Goal: Communication & Community: Answer question/provide support

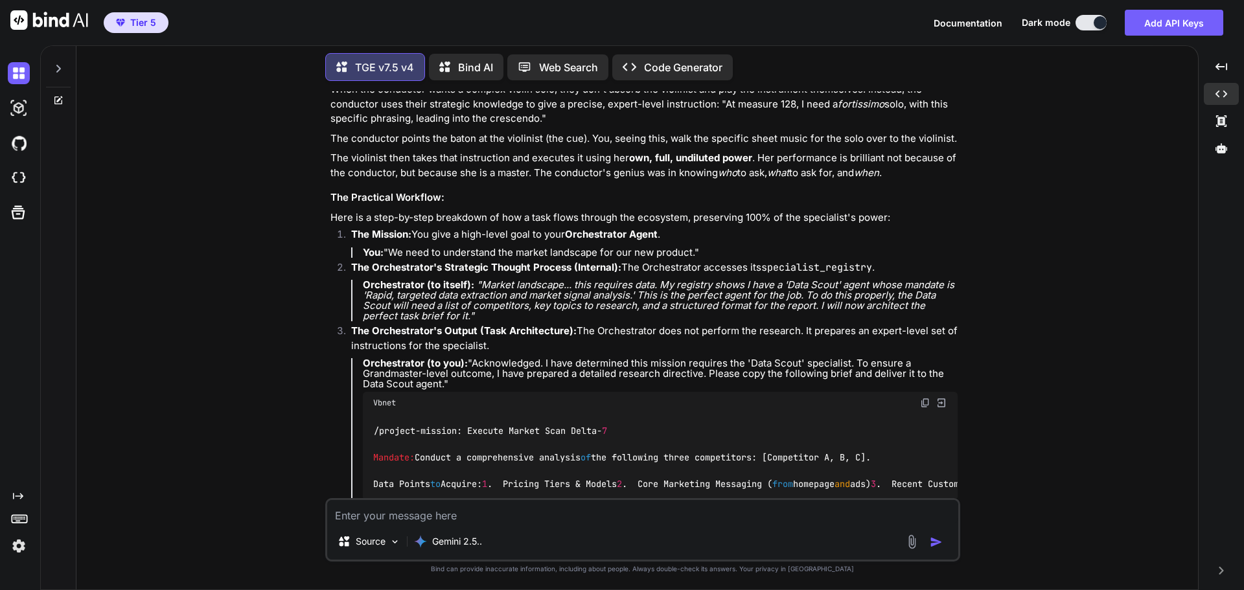
scroll to position [8469, 0]
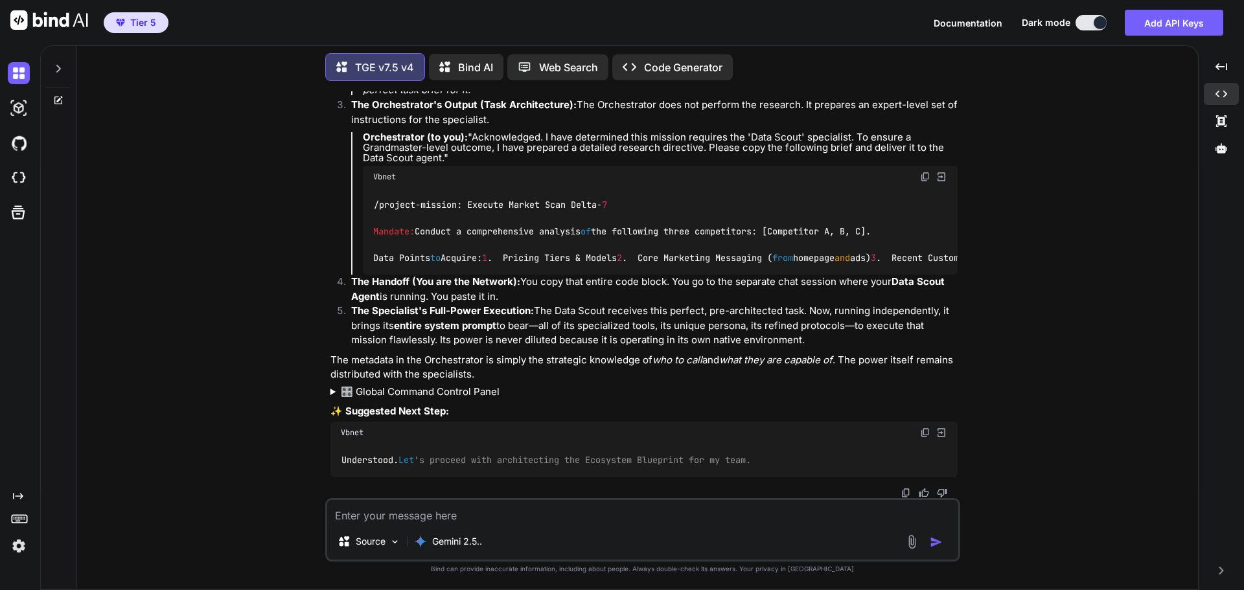
click at [555, 520] on textarea at bounding box center [642, 511] width 631 height 23
type textarea "I"
click at [61, 63] on icon at bounding box center [58, 68] width 10 height 10
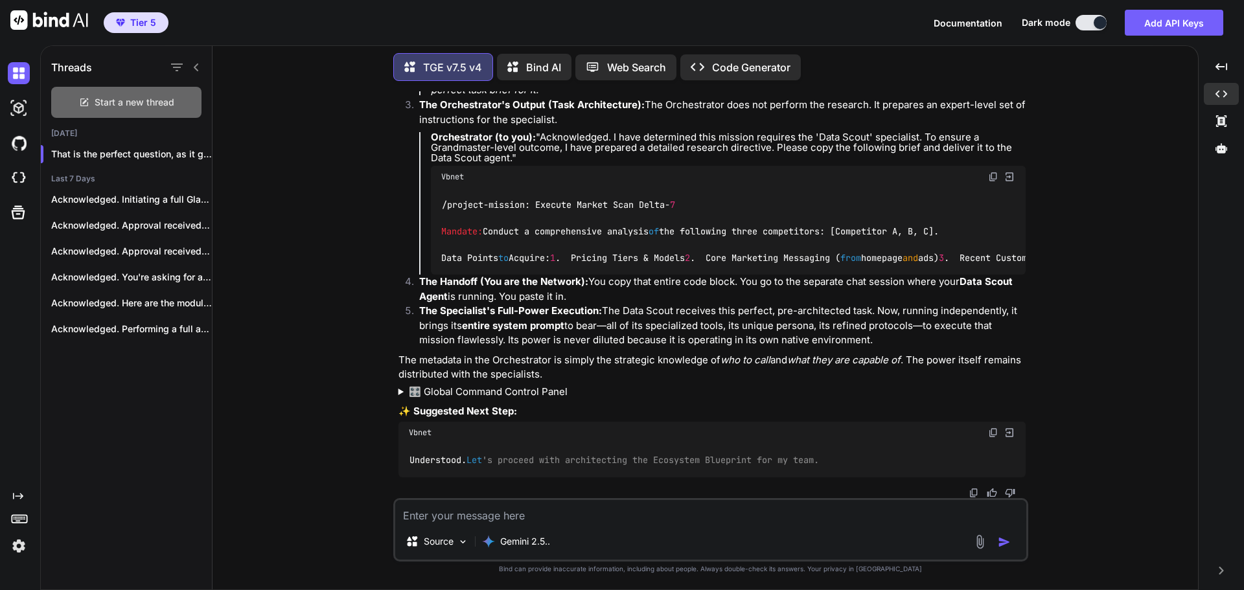
click at [83, 97] on icon at bounding box center [84, 102] width 10 height 10
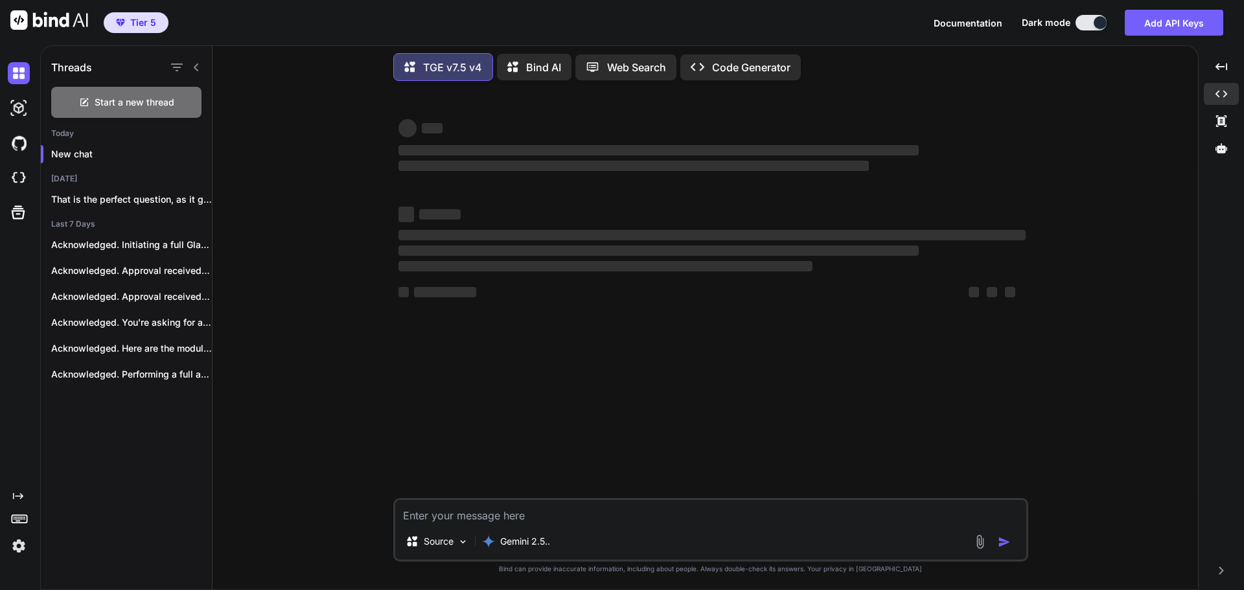
scroll to position [0, 0]
click at [200, 64] on icon at bounding box center [196, 67] width 10 height 10
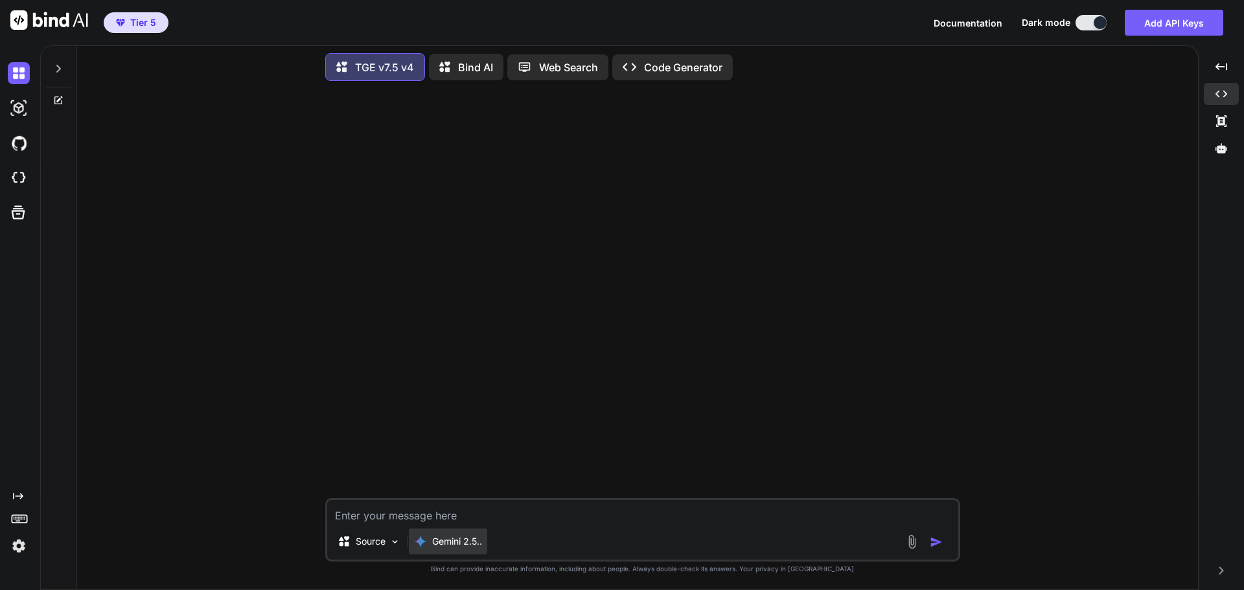
click at [461, 540] on p "Gemini 2.5.." at bounding box center [457, 541] width 50 height 13
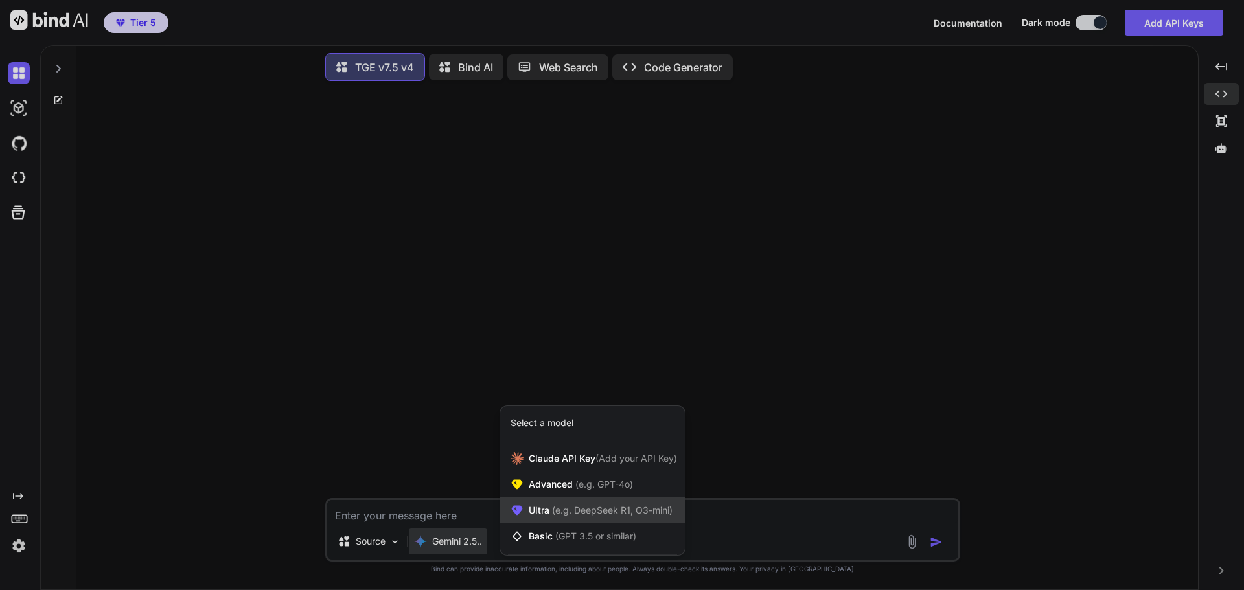
click at [561, 514] on span "(e.g. DeepSeek R1, O3-mini)" at bounding box center [610, 510] width 123 height 11
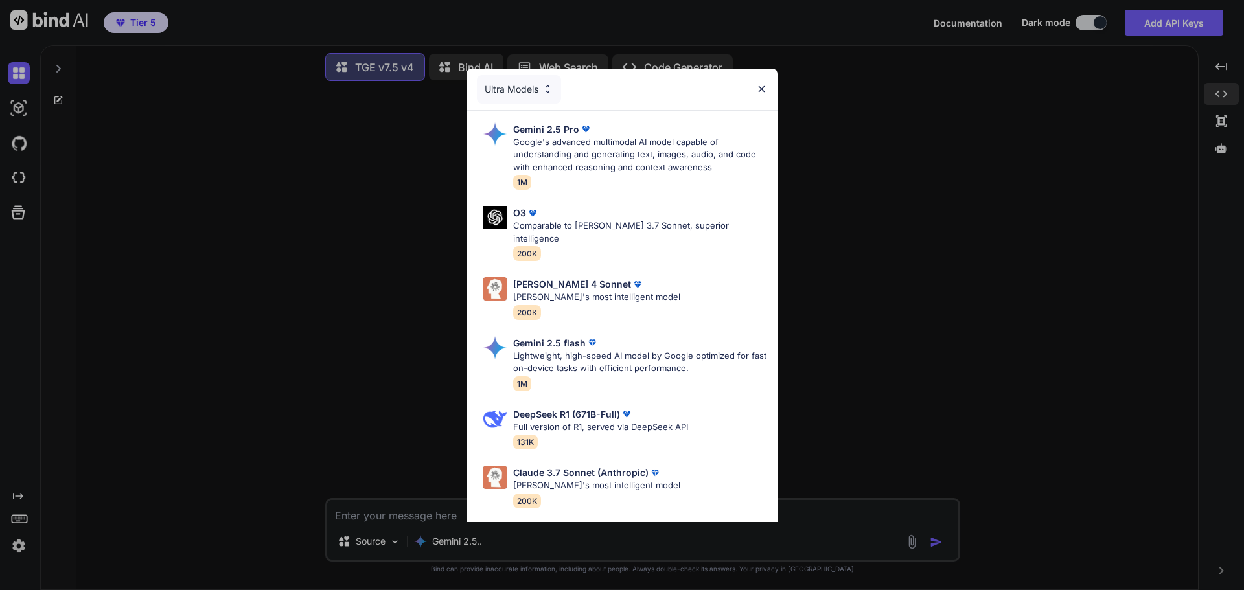
drag, startPoint x: 1027, startPoint y: 343, endPoint x: 604, endPoint y: 514, distance: 456.6
click at [1018, 347] on div "Ultra Models Gemini 2.5 Pro Google's advanced multimodal AI model capable of un…" at bounding box center [622, 295] width 1244 height 590
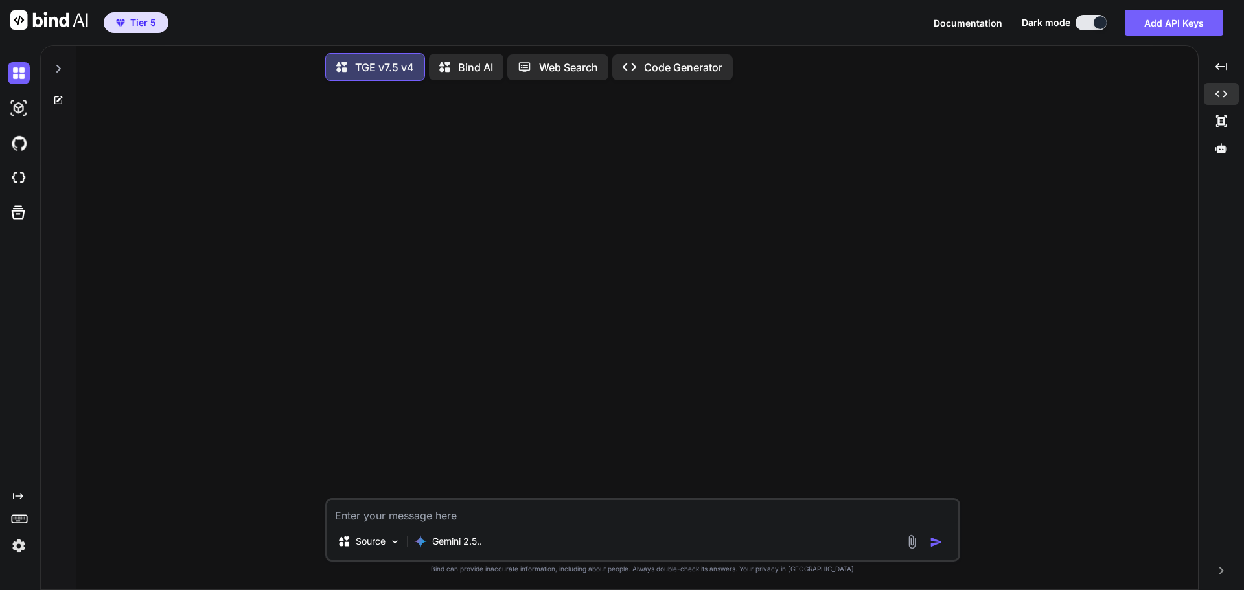
click at [488, 523] on div "Source Gemini 2.5.." at bounding box center [642, 529] width 635 height 63
click at [488, 514] on textarea at bounding box center [642, 511] width 631 height 23
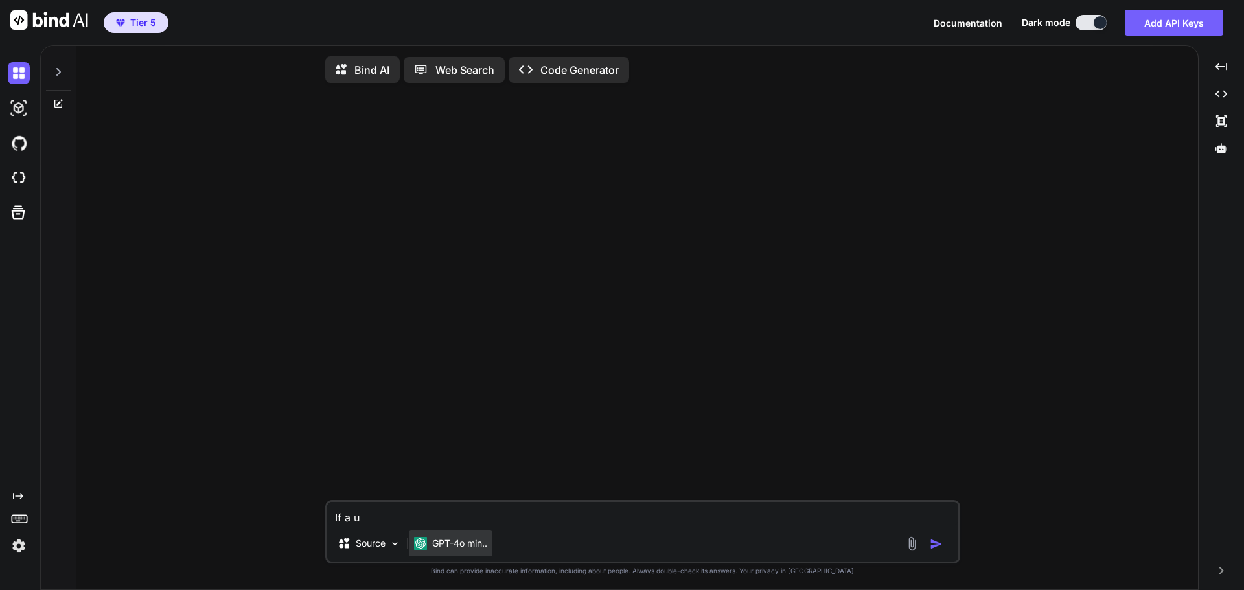
click at [481, 548] on p "GPT-4o min.." at bounding box center [459, 543] width 55 height 13
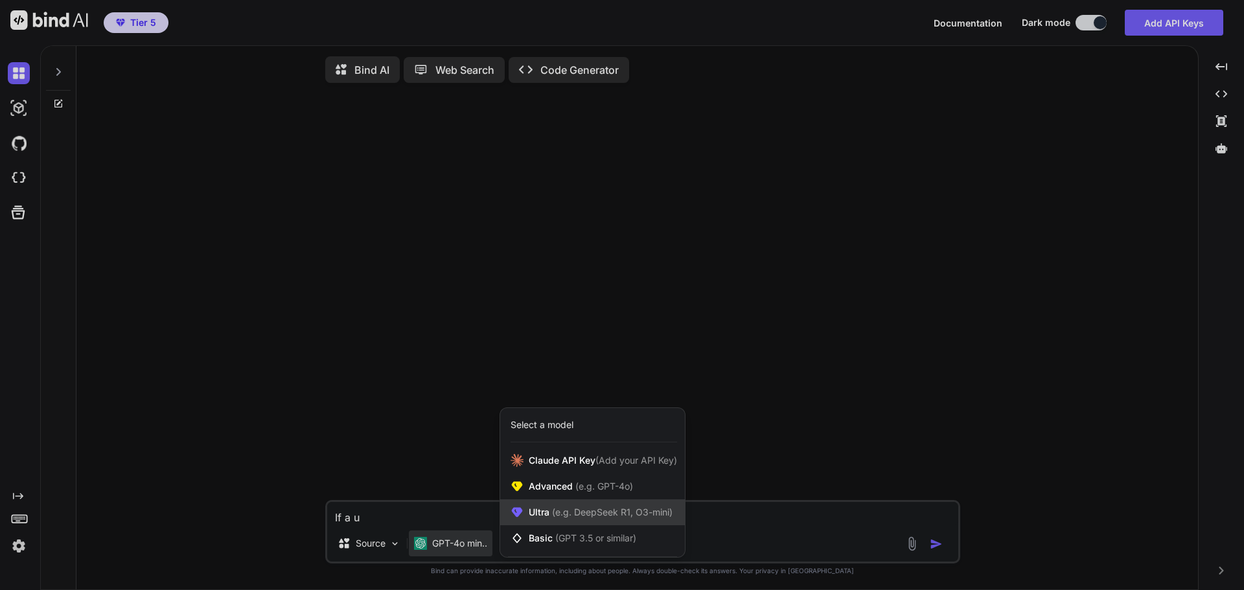
click at [556, 515] on span "(e.g. DeepSeek R1, O3-mini)" at bounding box center [610, 512] width 123 height 11
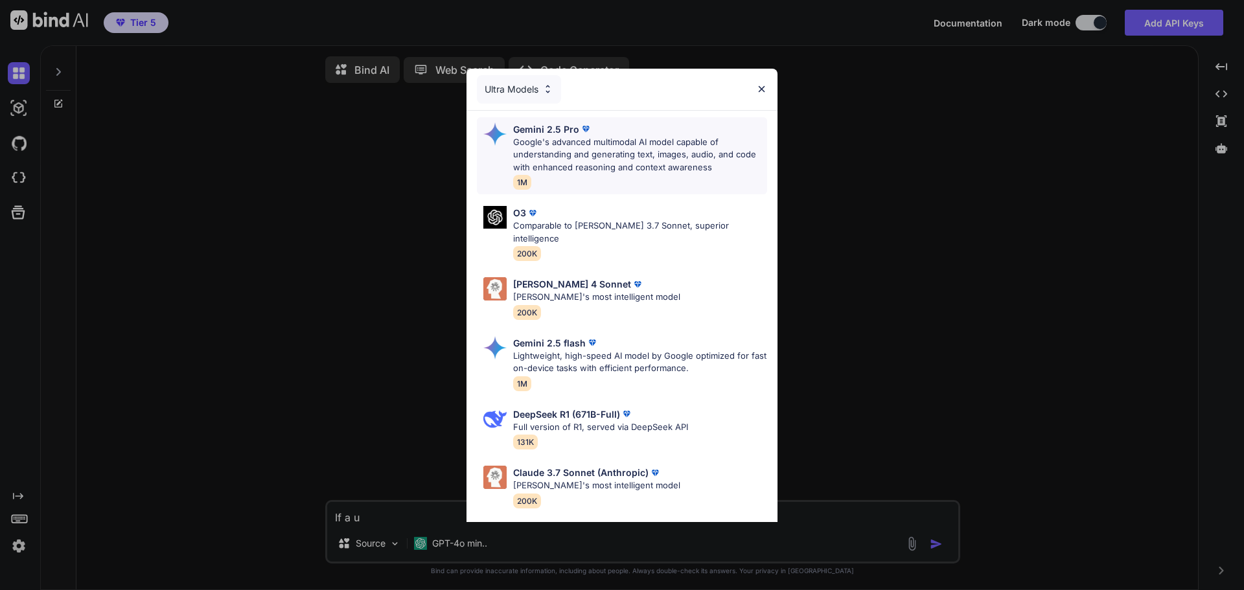
click at [613, 159] on p "Google's advanced multimodal AI model capable of understanding and generating t…" at bounding box center [640, 155] width 254 height 38
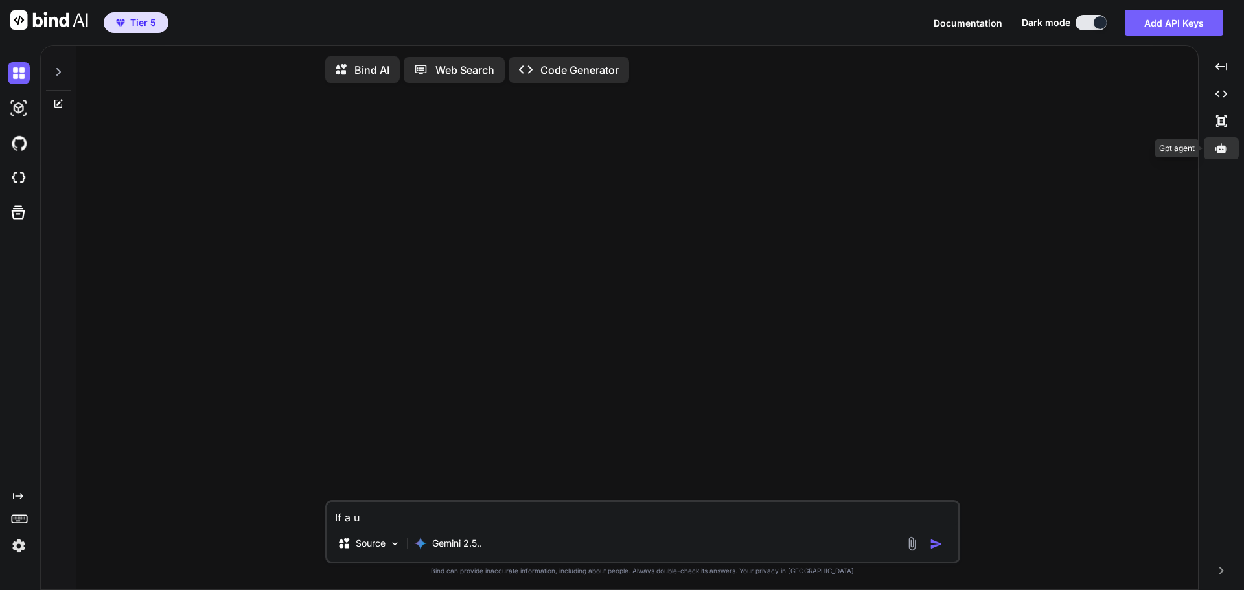
click at [1220, 154] on div at bounding box center [1221, 148] width 35 height 22
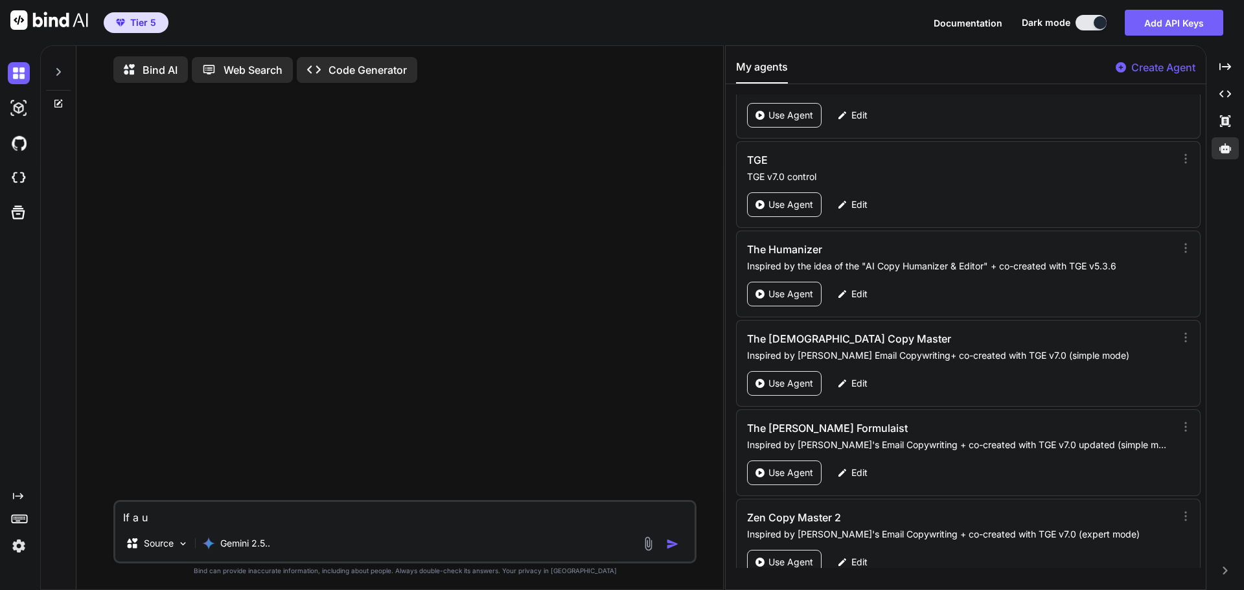
scroll to position [61393, 0]
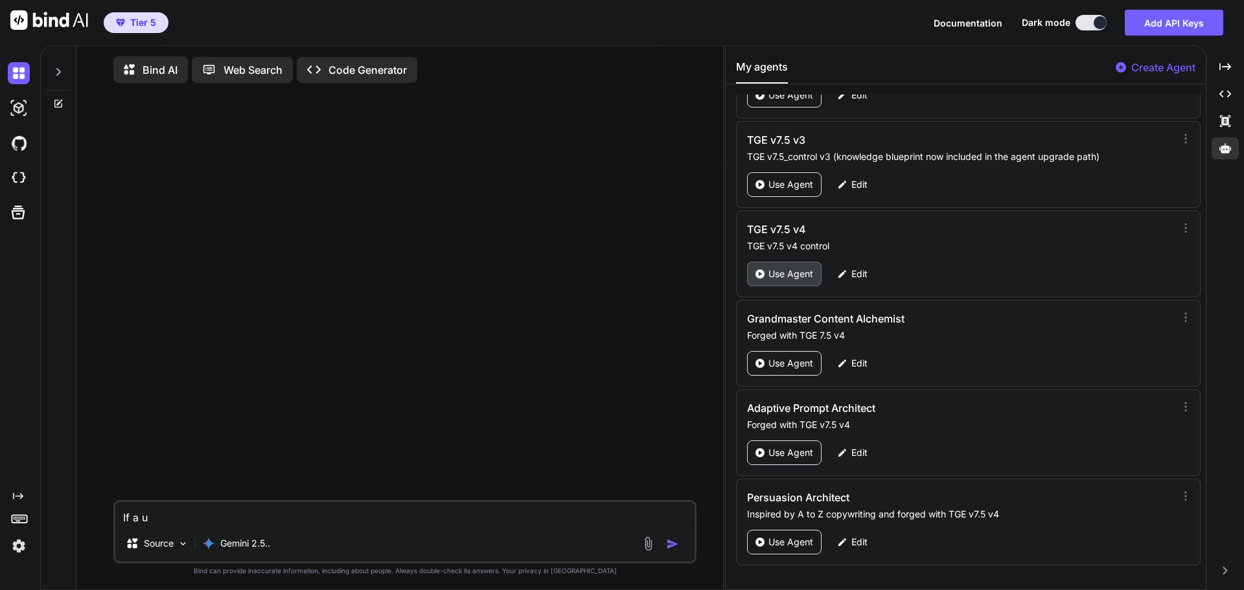
click at [781, 273] on p "Use Agent" at bounding box center [790, 274] width 45 height 13
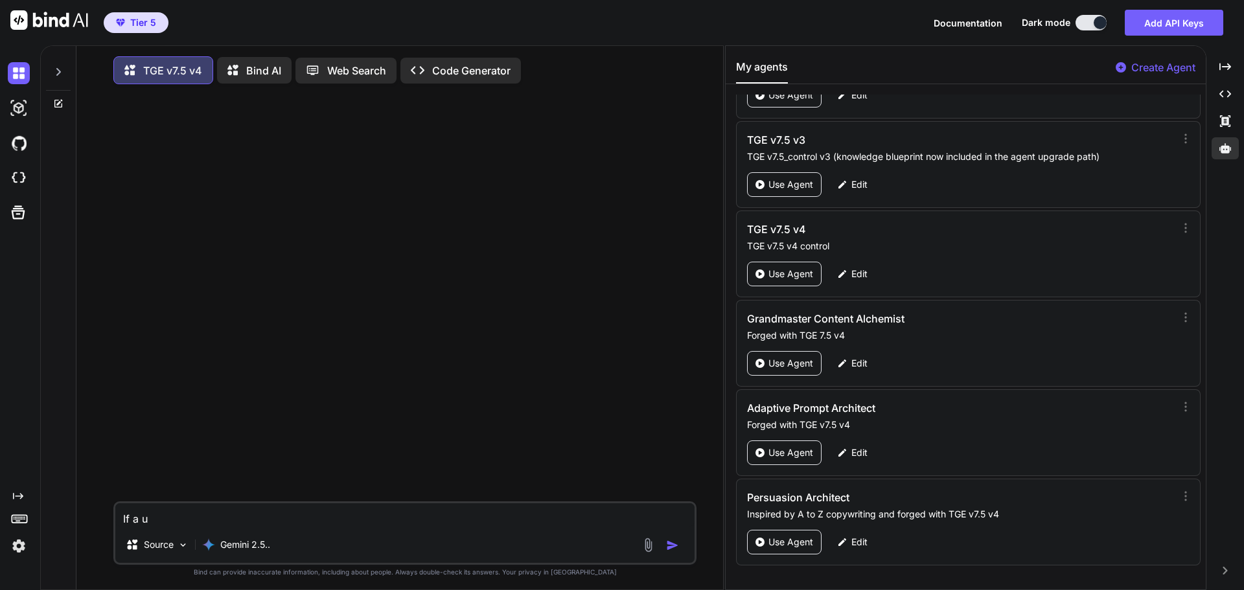
type textarea "x"
click at [1230, 62] on icon "Created with Pixso." at bounding box center [1225, 67] width 12 height 12
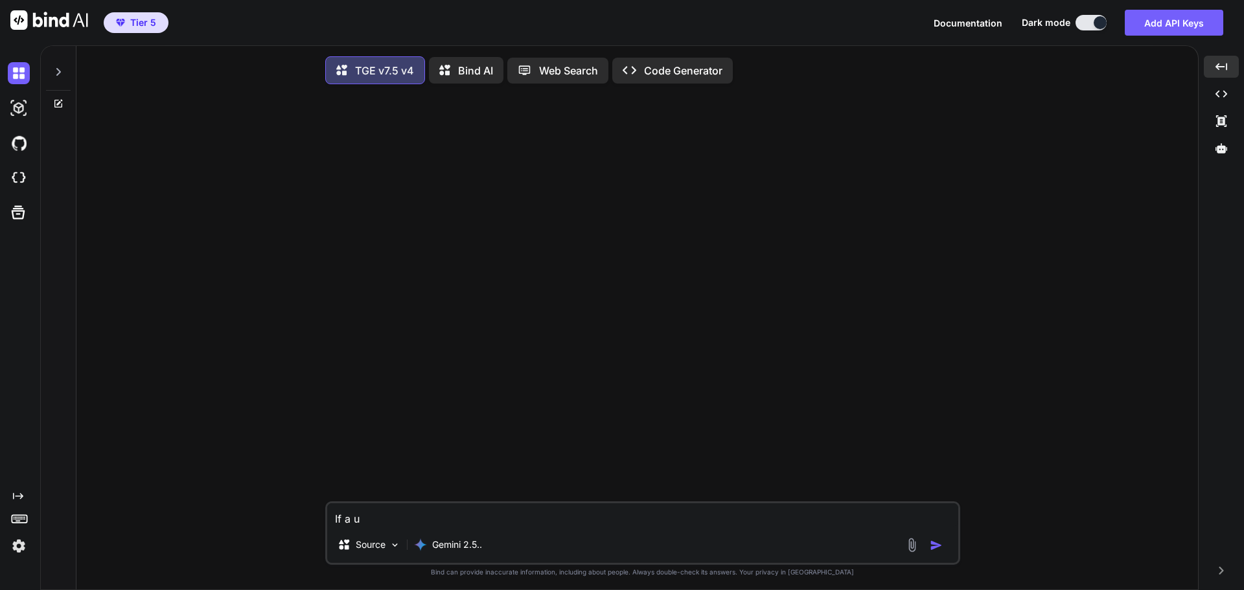
click at [374, 518] on textarea "If a u" at bounding box center [642, 514] width 631 height 23
type textarea "If a us"
type textarea "x"
type textarea "If a use"
type textarea "x"
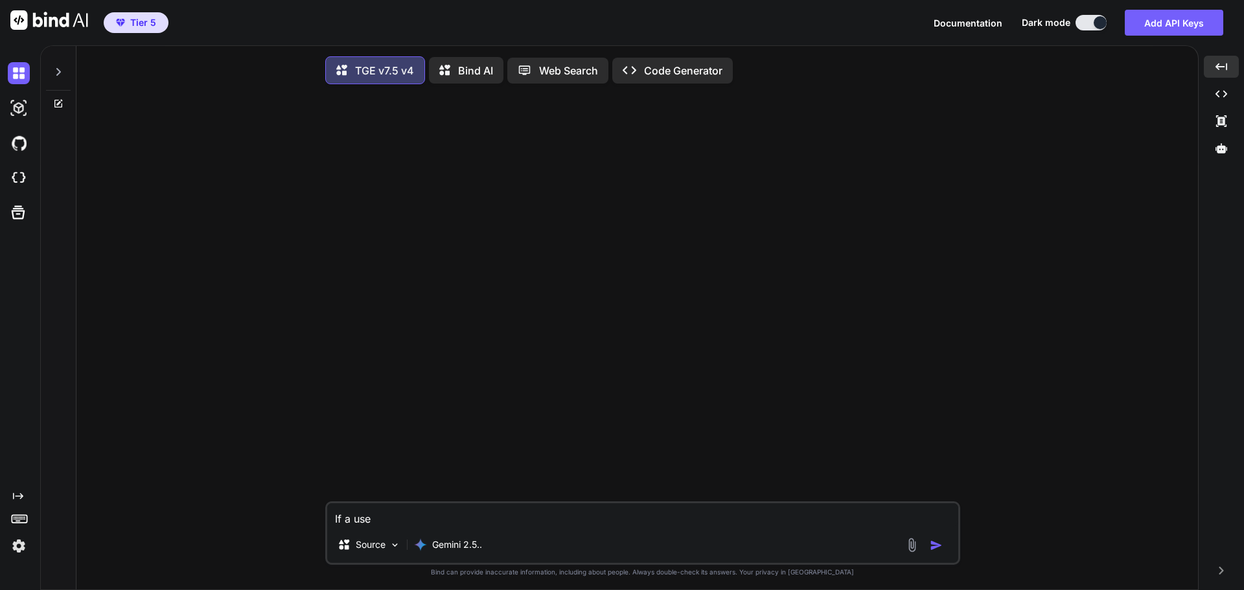
type textarea "If a user"
type textarea "x"
type textarea "If a user"
type textarea "x"
type textarea "If a user w"
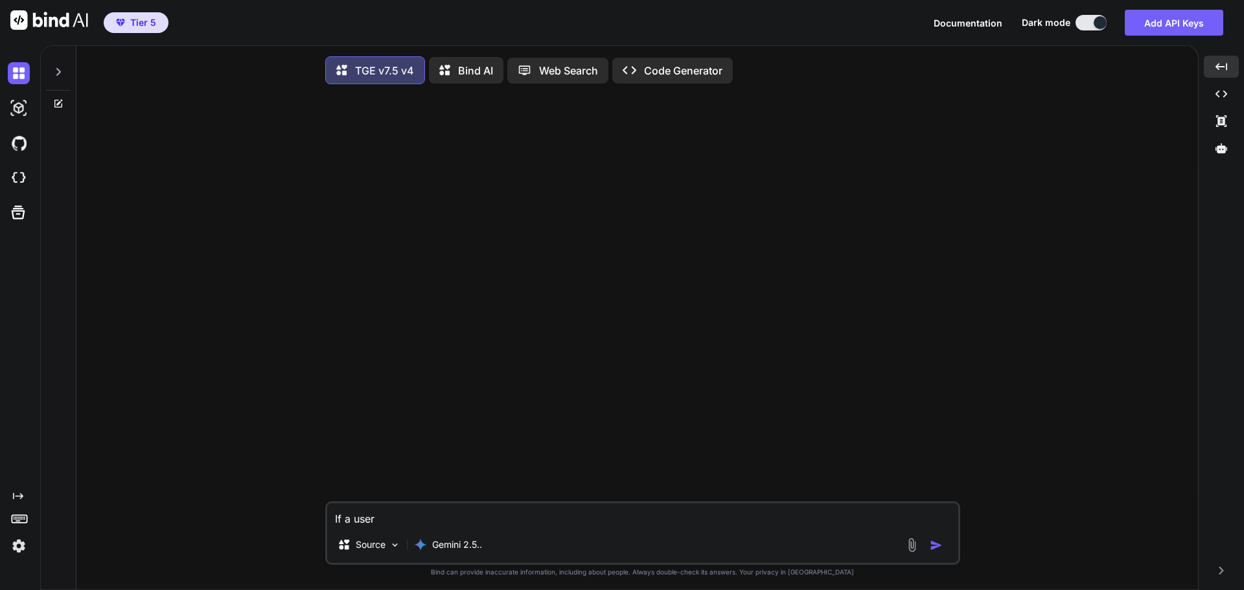
type textarea "x"
type textarea "If a user wa"
type textarea "x"
type textarea "If a user wan"
type textarea "x"
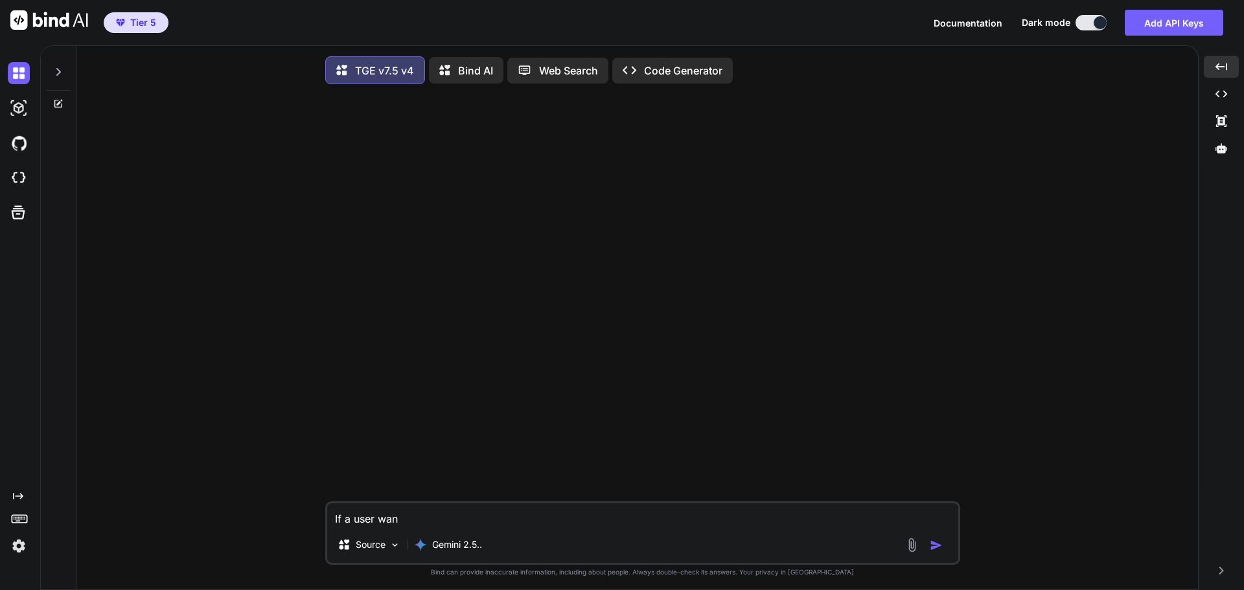
type textarea "If a user want"
type textarea "x"
type textarea "If a user wants"
type textarea "x"
type textarea "If a user wants"
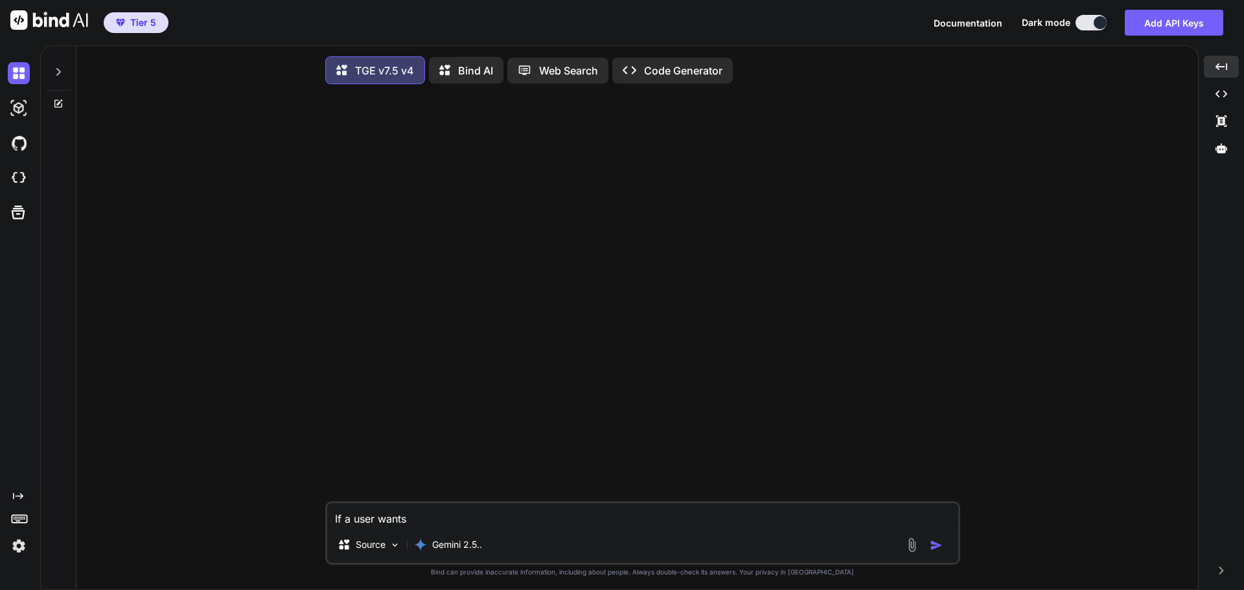
type textarea "x"
type textarea "If a user wants t"
type textarea "x"
type textarea "If a user wants to"
type textarea "x"
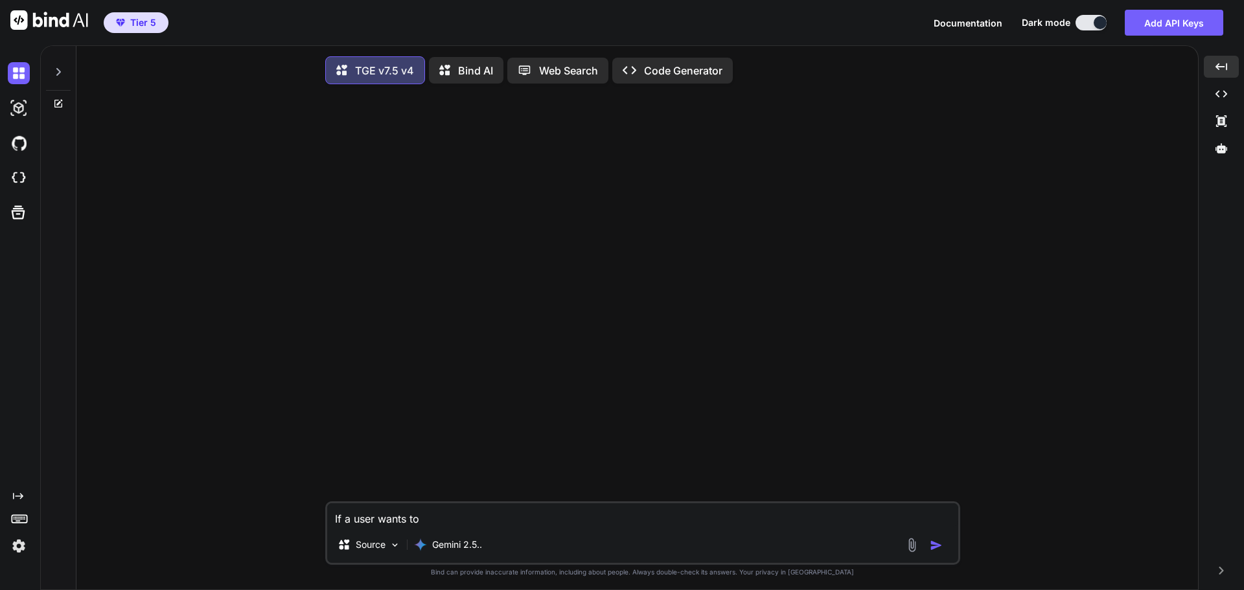
type textarea "If a user wants to"
type textarea "x"
type textarea "If a user wants to j"
type textarea "x"
type textarea "If a user wants to ju"
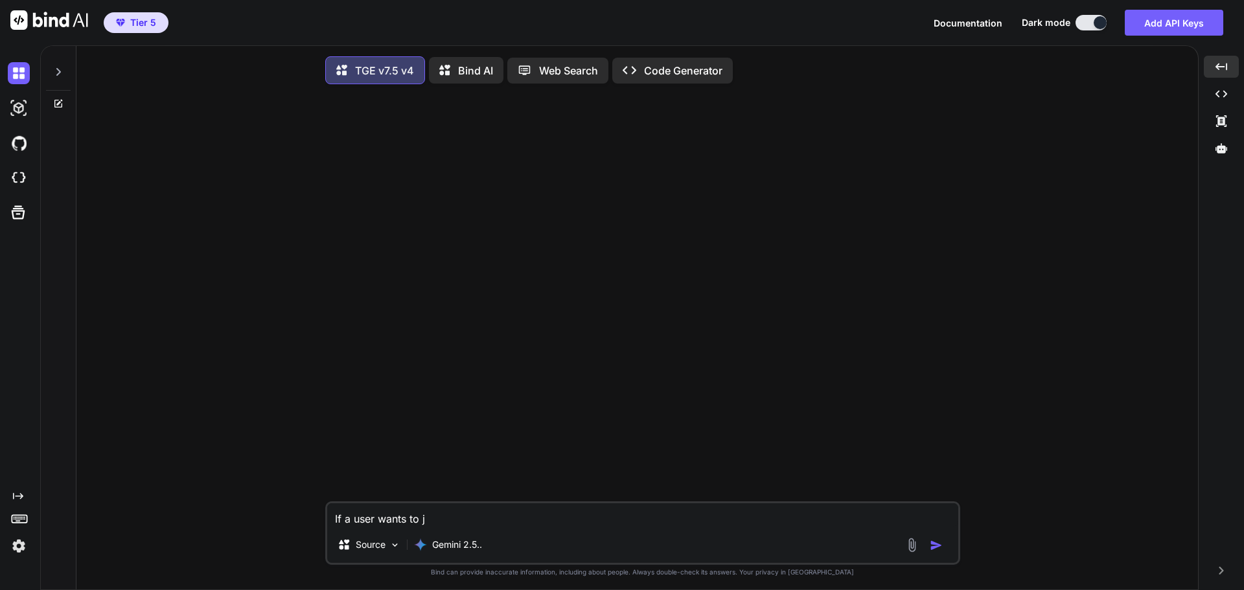
type textarea "x"
type textarea "If a user wants to jus"
type textarea "x"
type textarea "If a user wants to just"
type textarea "x"
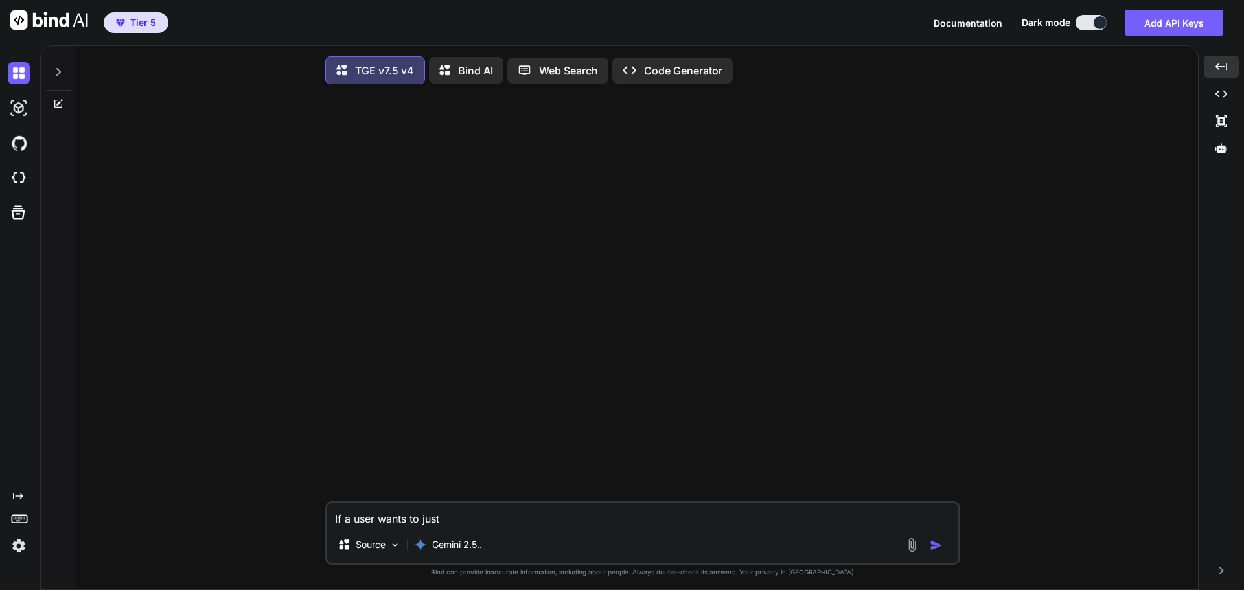
type textarea "If a user wants to just"
type textarea "x"
type textarea "If a user wants to just c"
type textarea "x"
type textarea "If a user wants to just co"
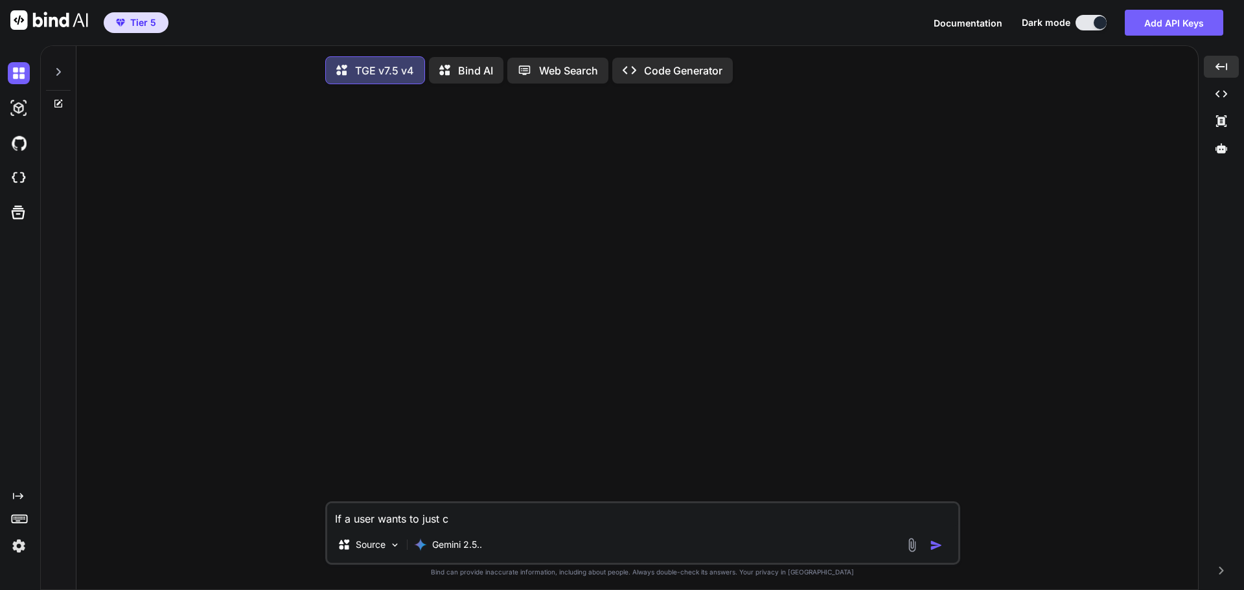
type textarea "x"
type textarea "If a user wants to just col"
type textarea "x"
type textarea "If a user wants to just coll"
type textarea "x"
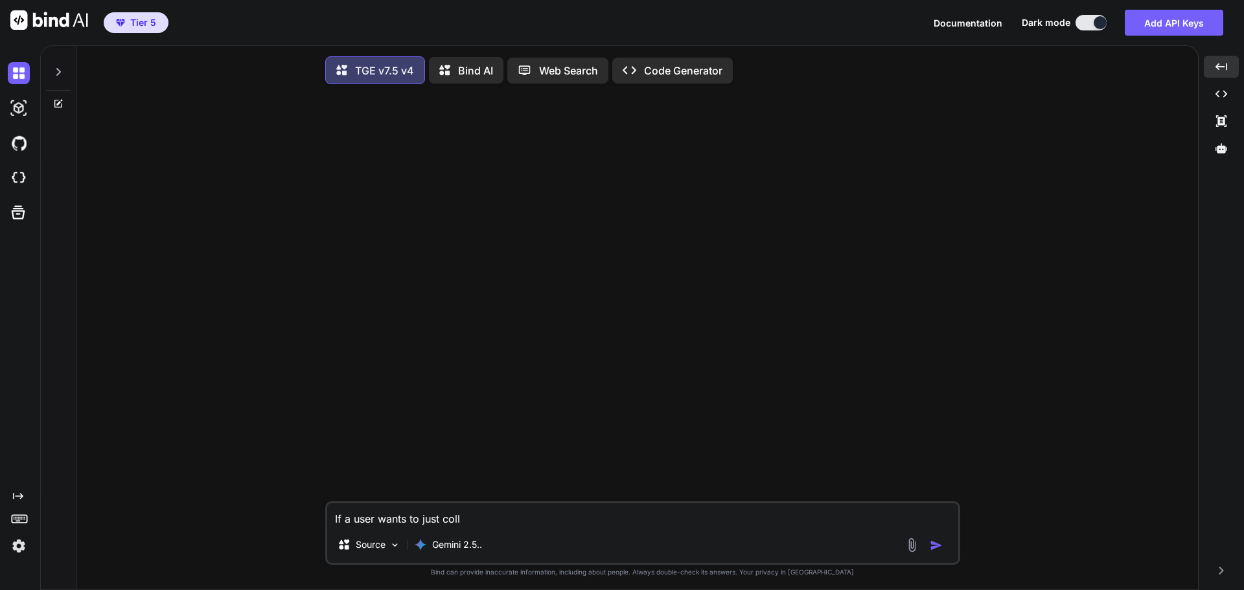
type textarea "If a user wants to just colla"
type textarea "x"
type textarea "If a user wants to just collab"
type textarea "x"
type textarea "If a user wants to just collabo"
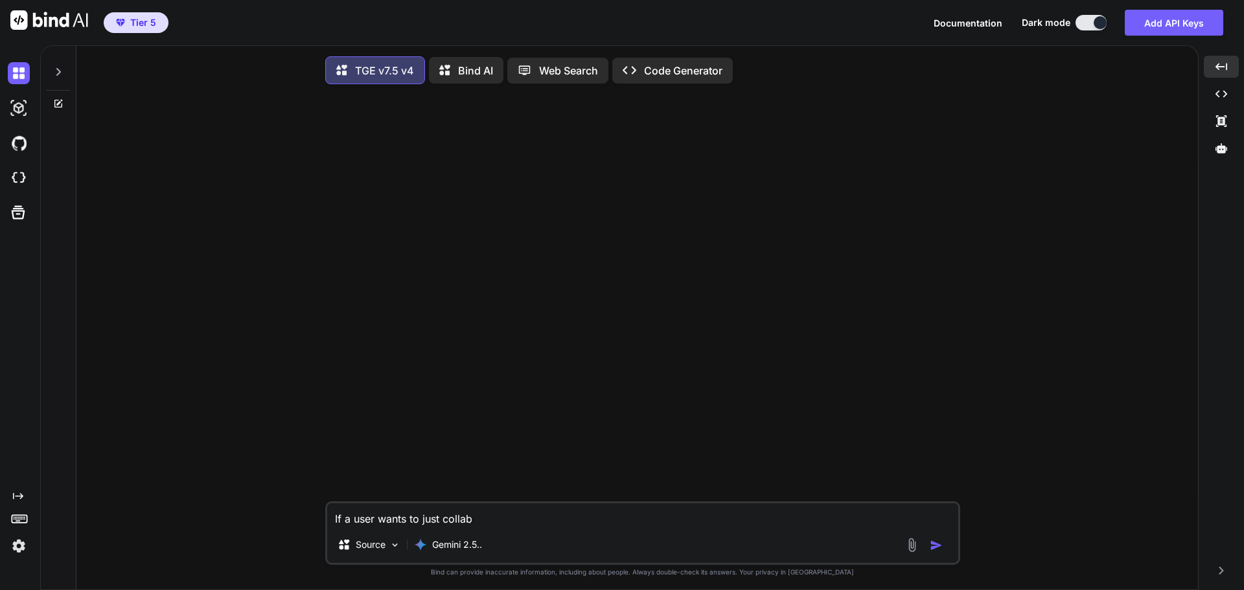
type textarea "x"
type textarea "If a user wants to just collabor"
type textarea "x"
type textarea "If a user wants to just collabort"
type textarea "x"
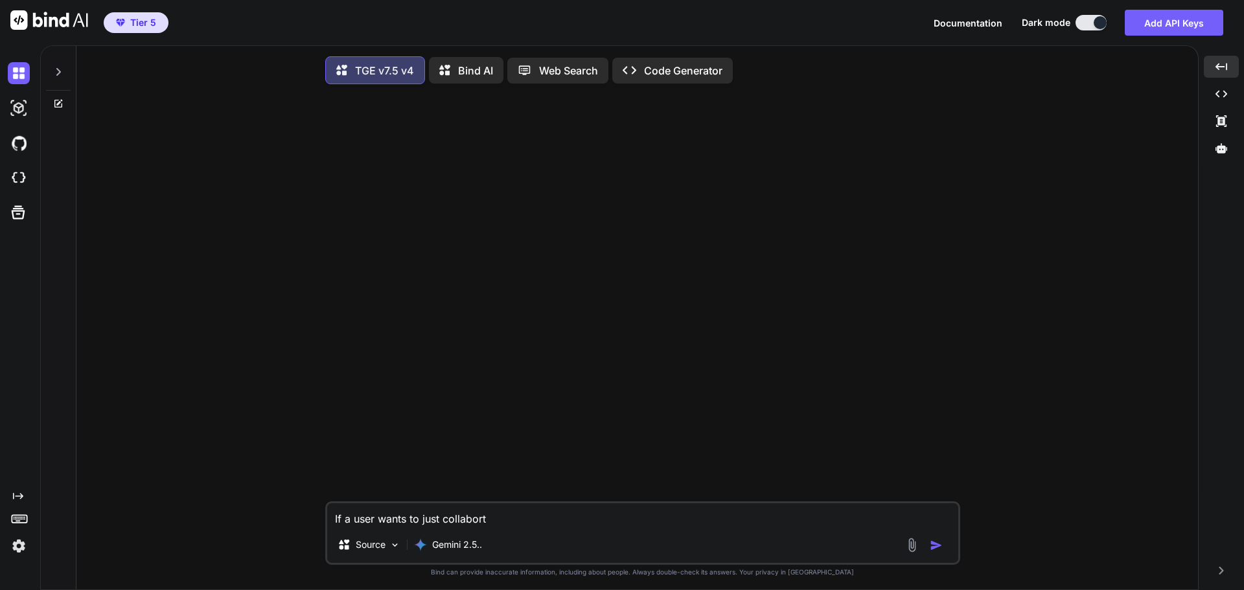
type textarea "If a user wants to just collaborte"
type textarea "x"
type textarea "If a user wants to just collabort"
type textarea "x"
type textarea "If a user wants to just collabor"
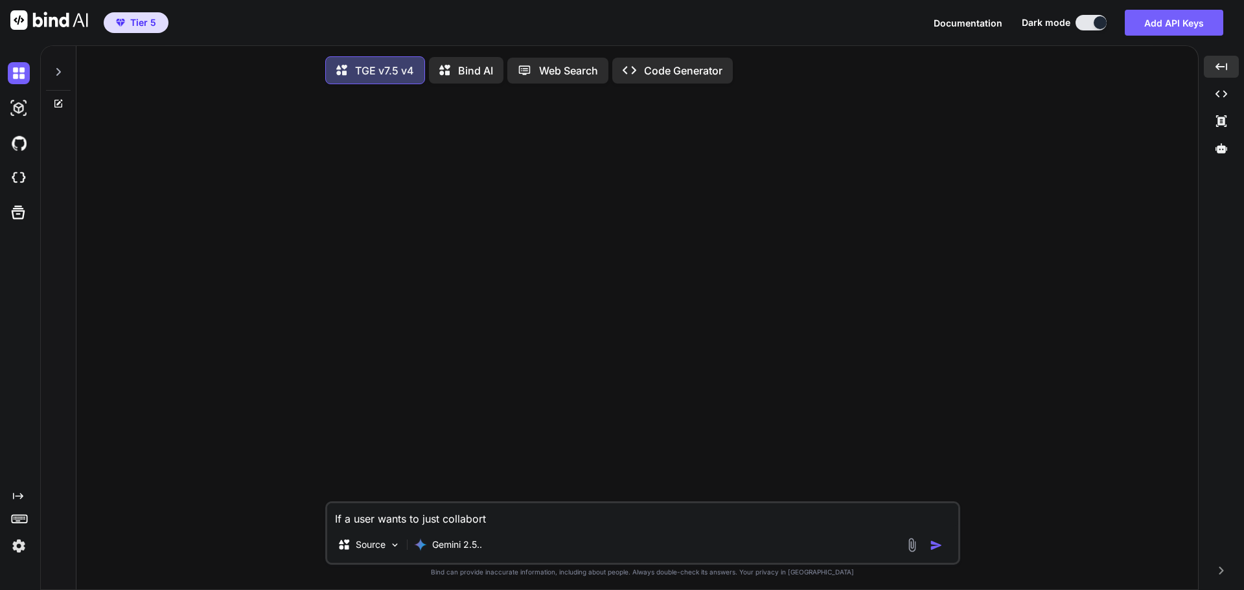
type textarea "x"
type textarea "If a user wants to just collabo"
type textarea "x"
type textarea "If a user wants to just collabor"
type textarea "x"
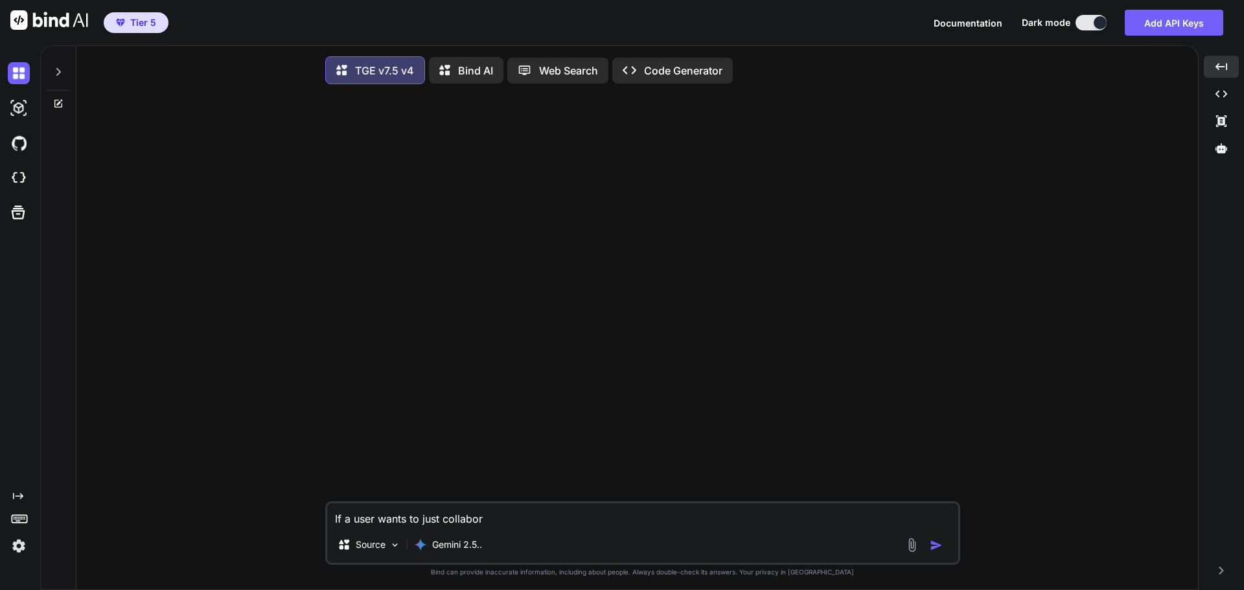
type textarea "If a user wants to just collabora"
type textarea "x"
type textarea "If a user wants to just collaborat"
type textarea "x"
type textarea "If a user wants to just collaborate"
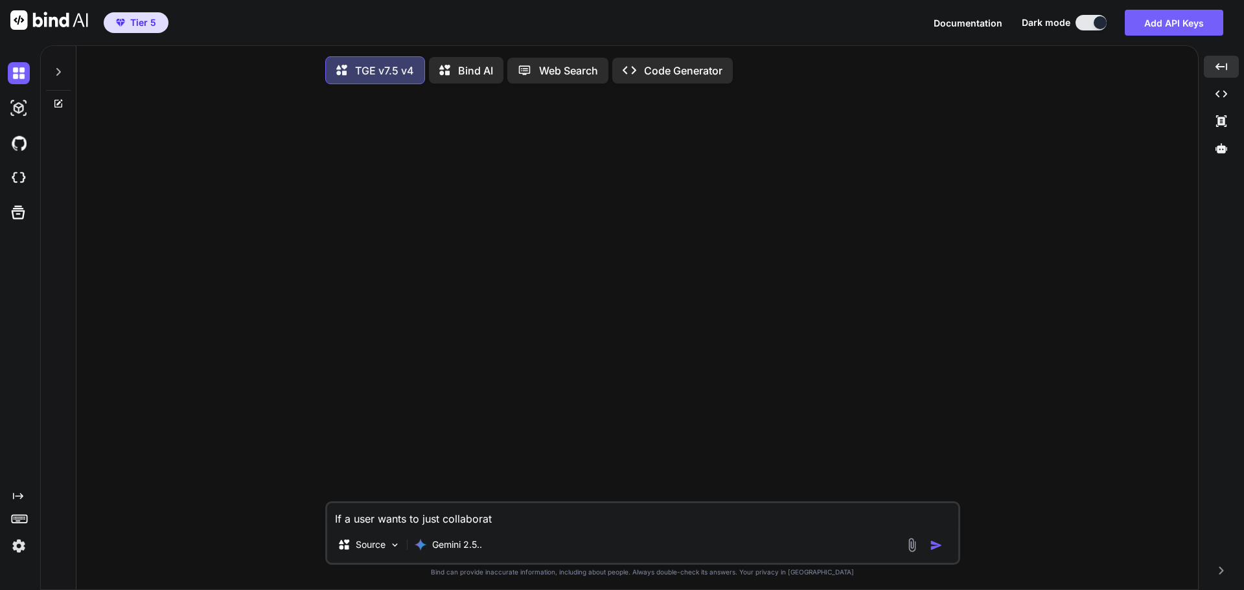
type textarea "x"
type textarea "If a user wants to just collaborate"
type textarea "x"
type textarea "If a user wants to just collaborate w"
type textarea "x"
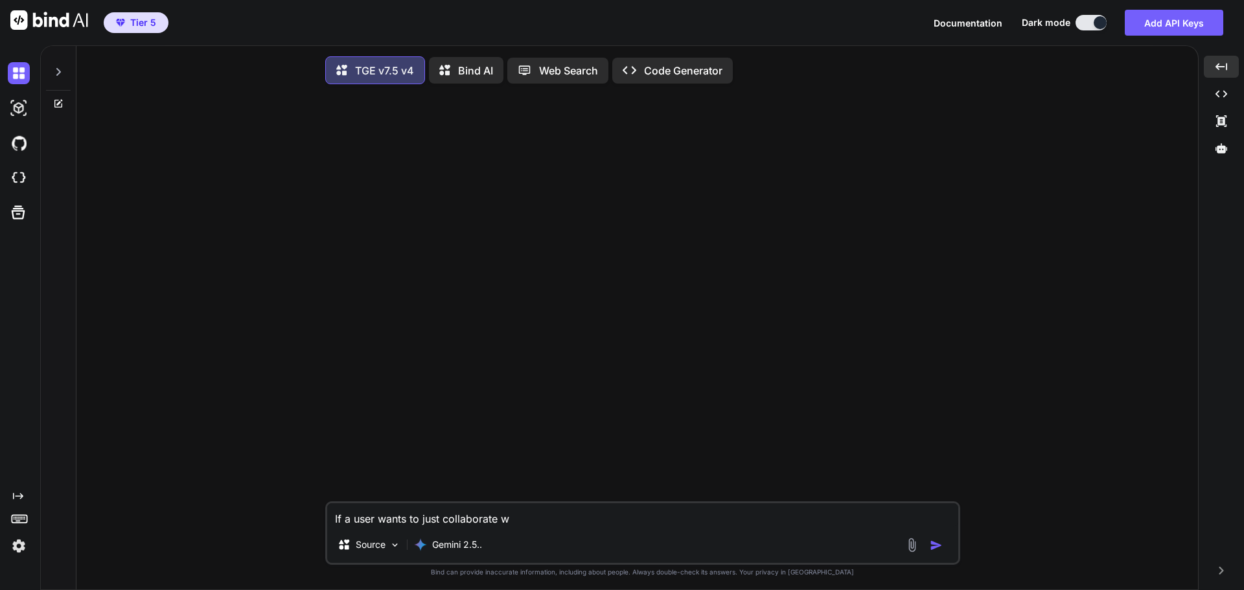
type textarea "If a user wants to just collaborate wi"
type textarea "x"
type textarea "If a user wants to just collaborate wit"
type textarea "x"
type textarea "If a user wants to just collaborate with"
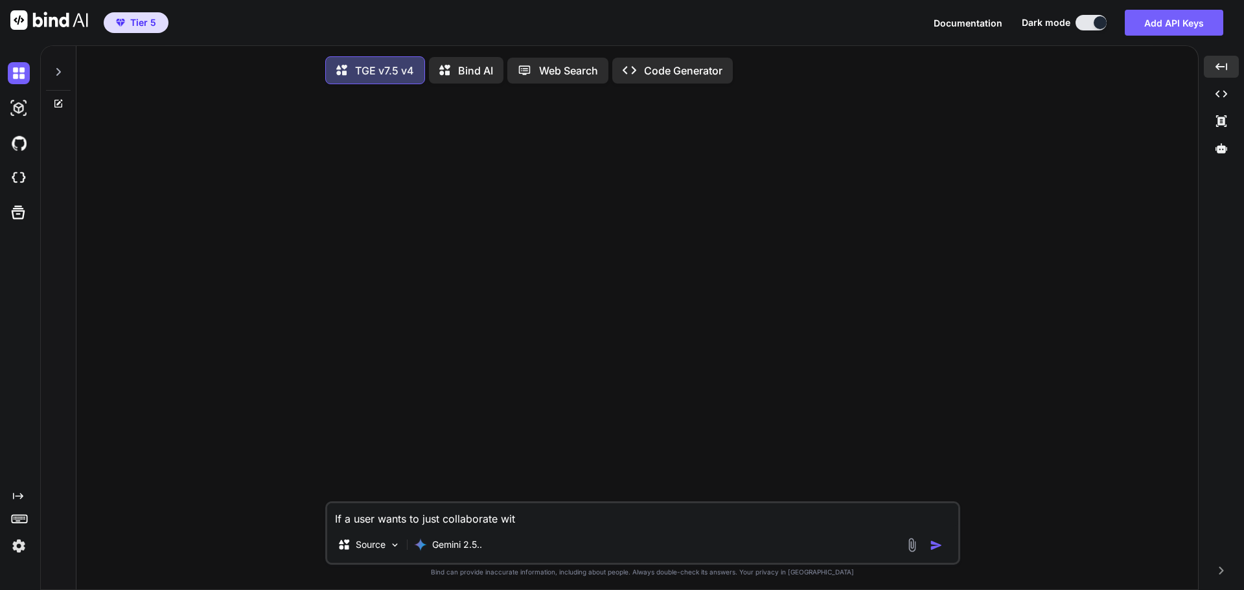
type textarea "x"
type textarea "If a user wants to just collaborate with"
type textarea "x"
type textarea "If a user wants to just collaborate with y"
type textarea "x"
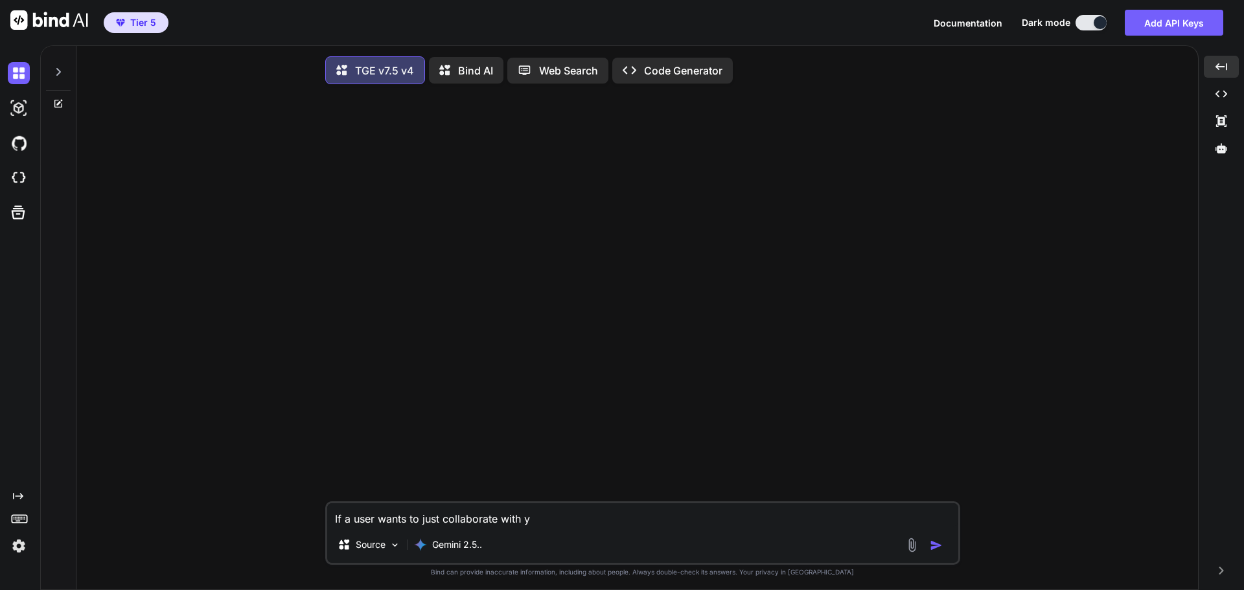
type textarea "If a user wants to just collaborate with yo"
type textarea "x"
type textarea "If a user wants to just collaborate with you"
type textarea "x"
type textarea "If a user wants to just collaborate with you"
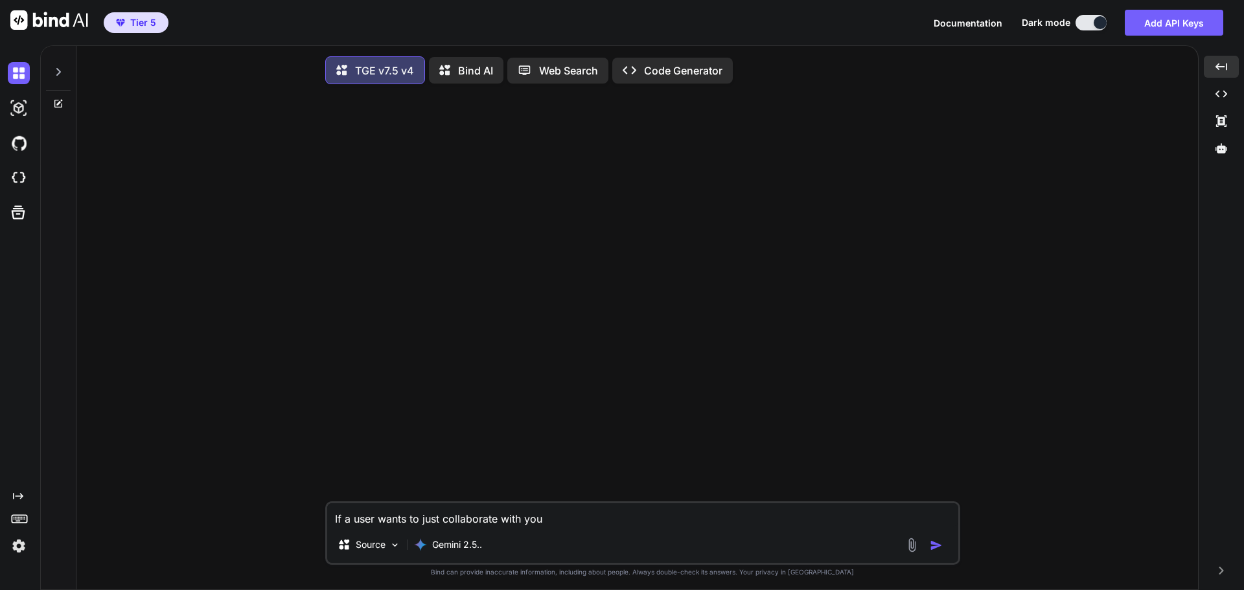
type textarea "x"
type textarea "If a user wants to just collaborate with you t"
type textarea "x"
type textarea "If a user wants to just collaborate with you to"
type textarea "x"
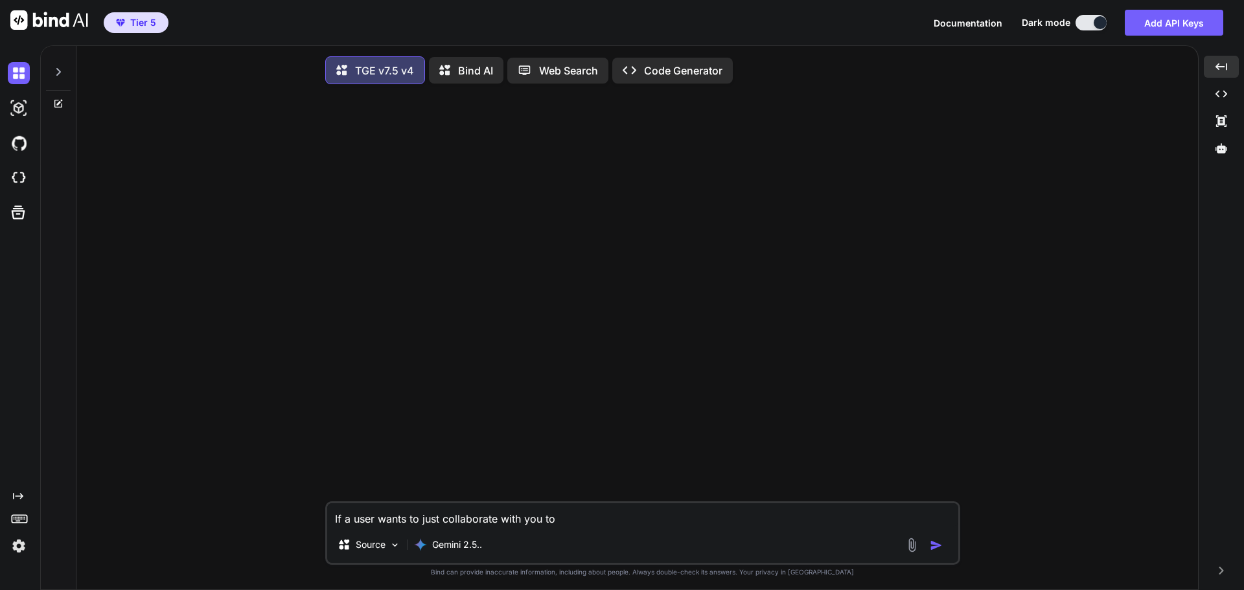
type textarea "If a user wants to just collaborate with you to"
type textarea "x"
type textarea "If a user wants to just collaborate with you to c"
type textarea "x"
type textarea "If a user wants to just collaborate with you to cr"
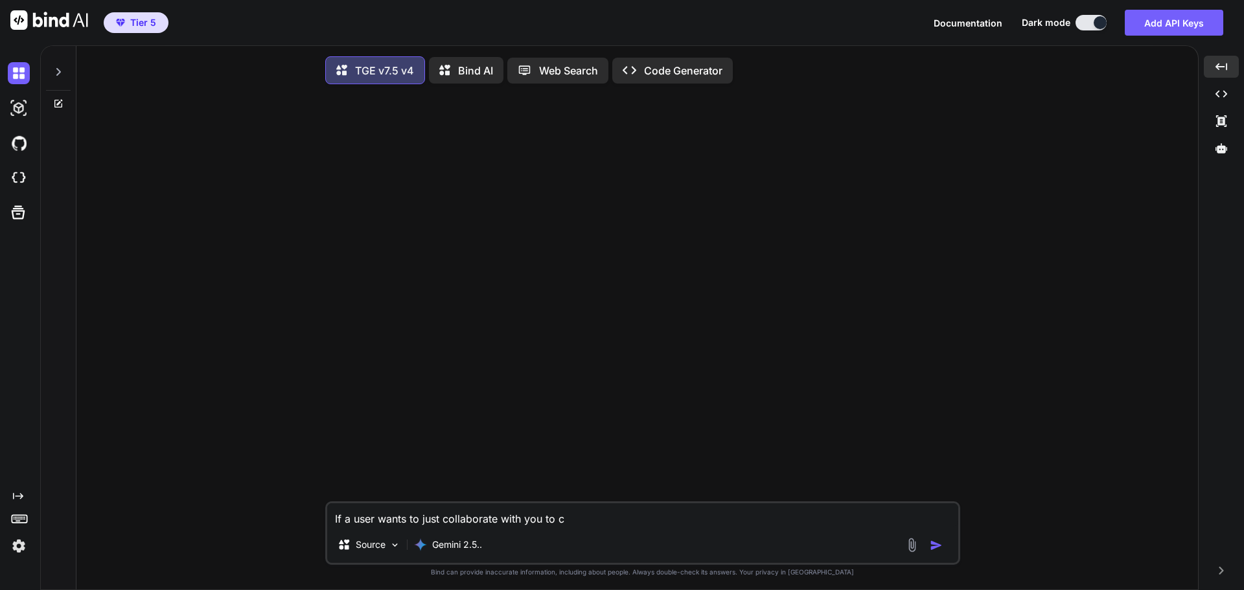
type textarea "x"
type textarea "If a user wants to just collaborate with you to cre"
type textarea "x"
type textarea "If a user wants to just collaborate with you to crea"
type textarea "x"
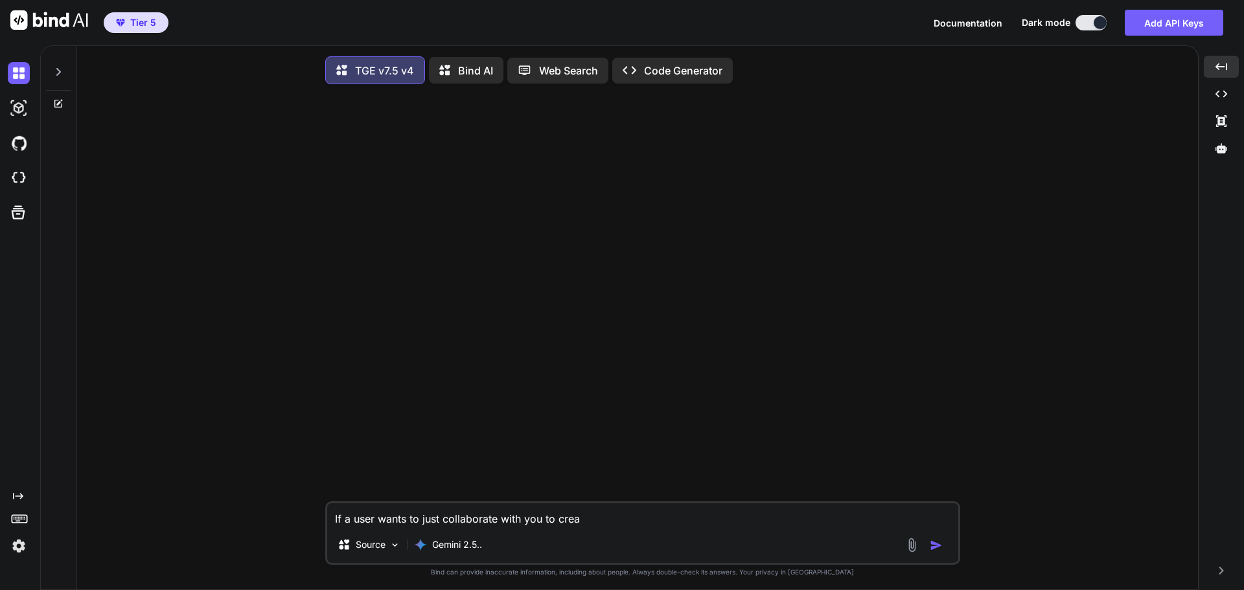
type textarea "If a user wants to just collaborate with you to creat"
type textarea "x"
type textarea "If a user wants to just collaborate with you to create"
type textarea "x"
type textarea "If a user wants to just collaborate with you to create"
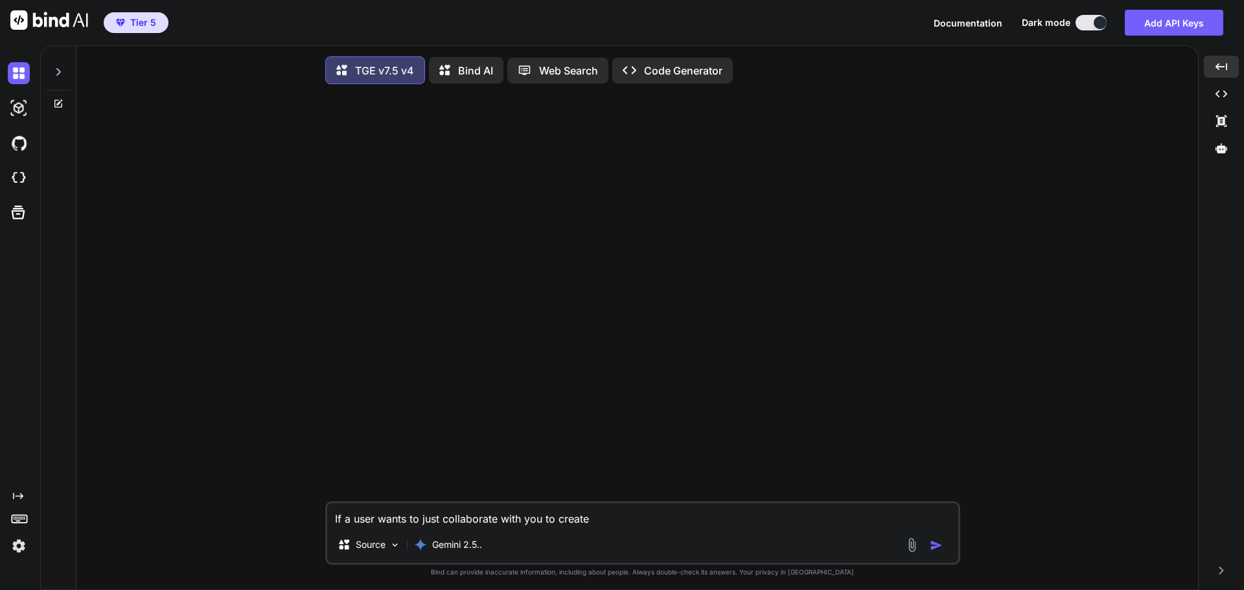
type textarea "x"
type textarea "If a user wants to just collaborate with you to create b"
type textarea "x"
type textarea "If a user wants to just collaborate with you to create bl"
type textarea "x"
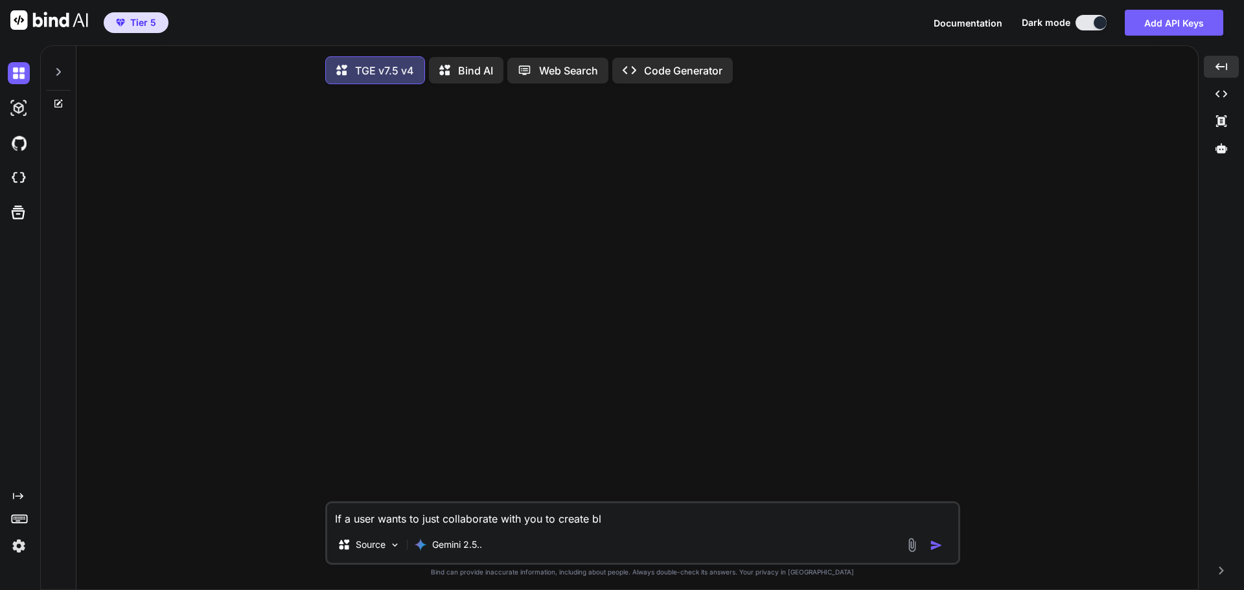
type textarea "If a user wants to just collaborate with you to create blu"
type textarea "x"
type textarea "If a user wants to just collaborate with you to create blue"
type textarea "x"
type textarea "If a user wants to just collaborate with you to create bluep"
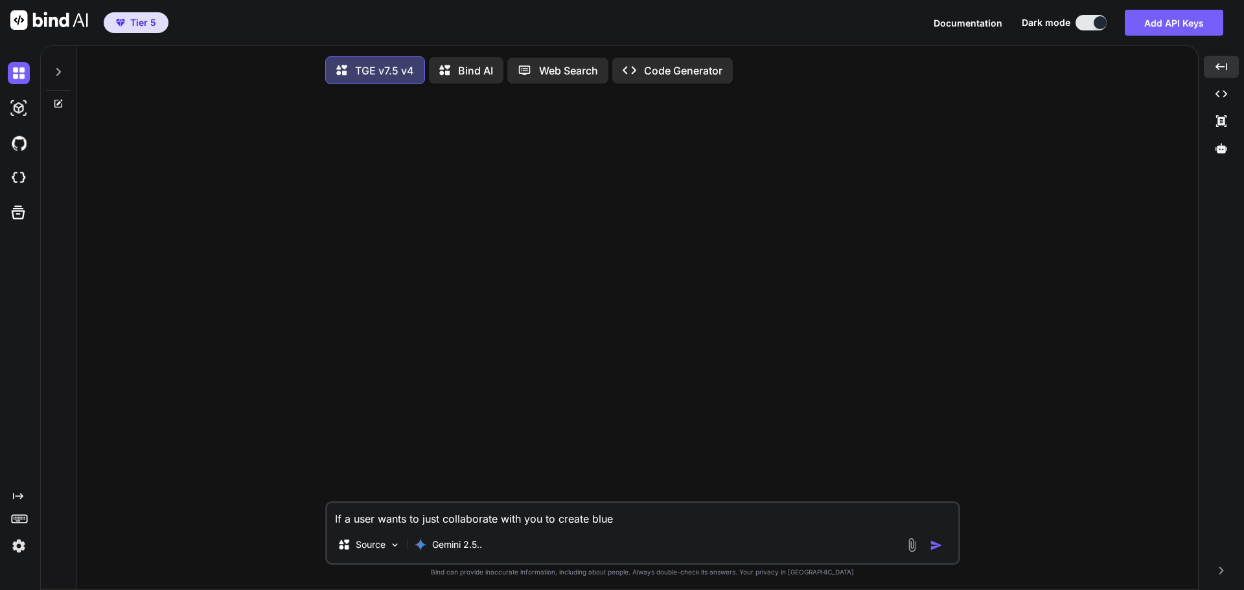
type textarea "x"
type textarea "If a user wants to just collaborate with you to create bluepr"
type textarea "x"
type textarea "If a user wants to just collaborate with you to create bluepri"
type textarea "x"
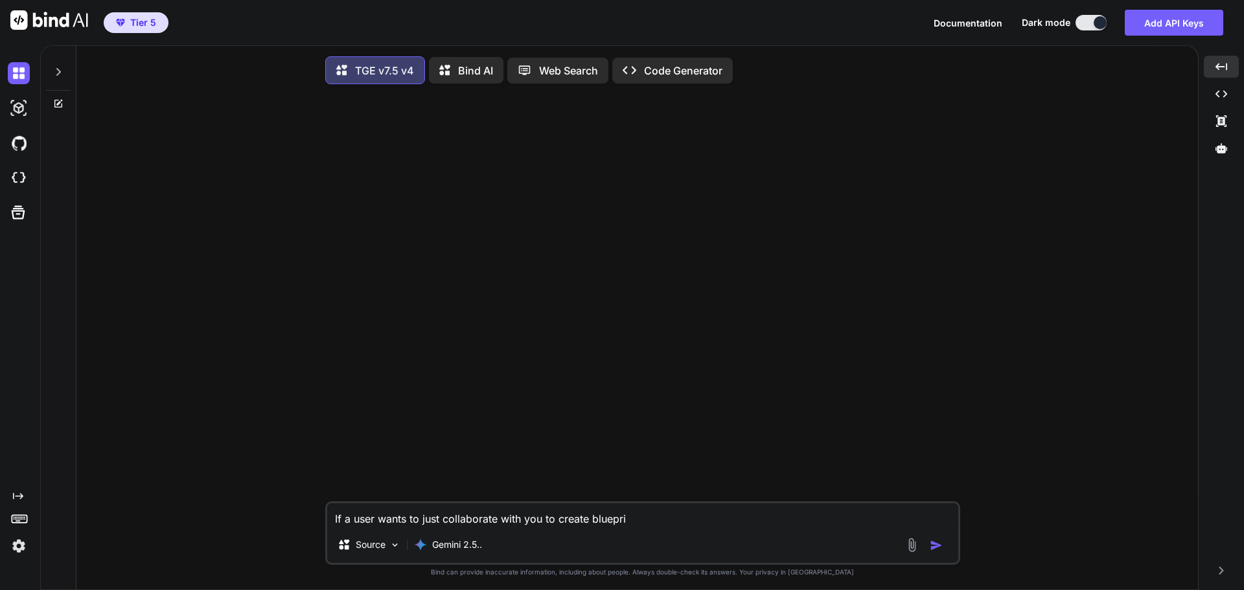
type textarea "If a user wants to just collaborate with you to create blueprin"
type textarea "x"
type textarea "If a user wants to just collaborate with you to create blueprint"
type textarea "x"
type textarea "If a user wants to just collaborate with you to create blueprints"
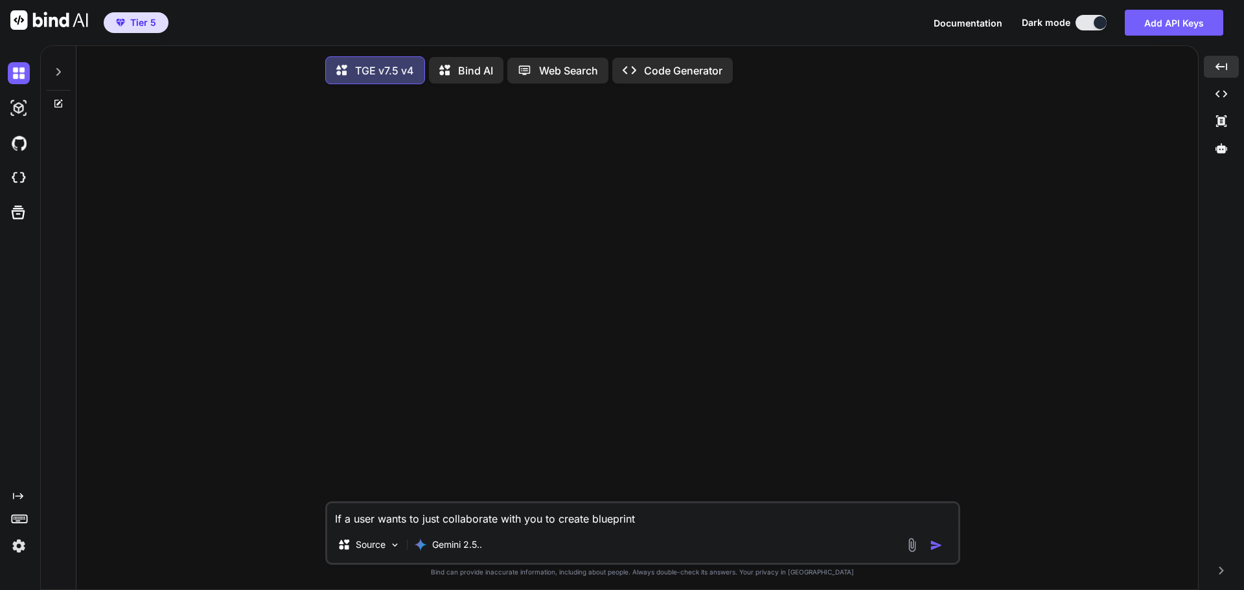
type textarea "x"
type textarea "If a user wants to just collaborate with you to create blueprints,"
type textarea "x"
type textarea "If a user wants to just collaborate with you to create blueprints,"
type textarea "x"
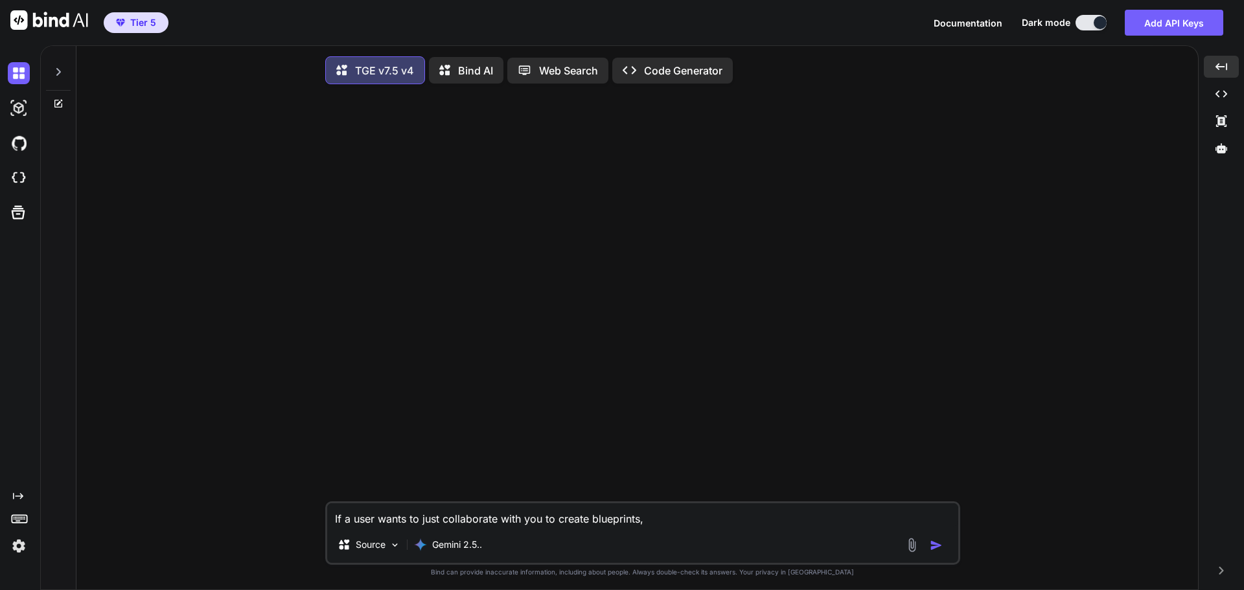
type textarea "If a user wants to just collaborate with you to create blueprints, i"
type textarea "x"
type textarea "If a user wants to just collaborate with you to create blueprints, is"
type textarea "x"
type textarea "If a user wants to just collaborate with you to create blueprints, is"
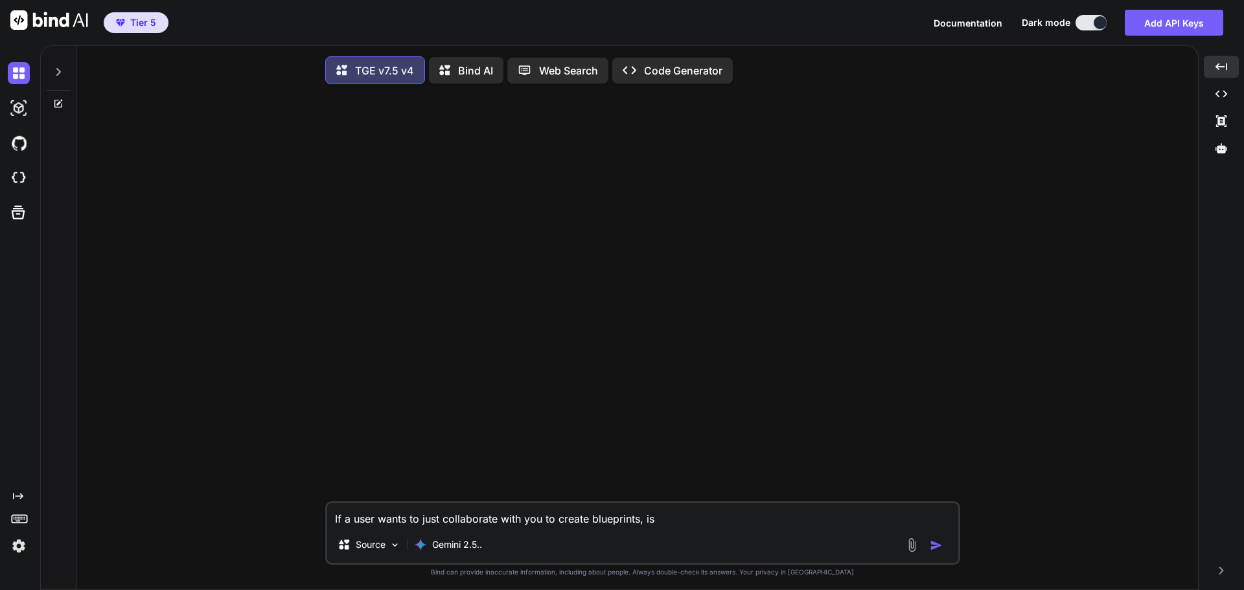
type textarea "x"
type textarea "If a user wants to just collaborate with you to create blueprints, is t"
type textarea "x"
type textarea "If a user wants to just collaborate with you to create blueprints, is th"
type textarea "x"
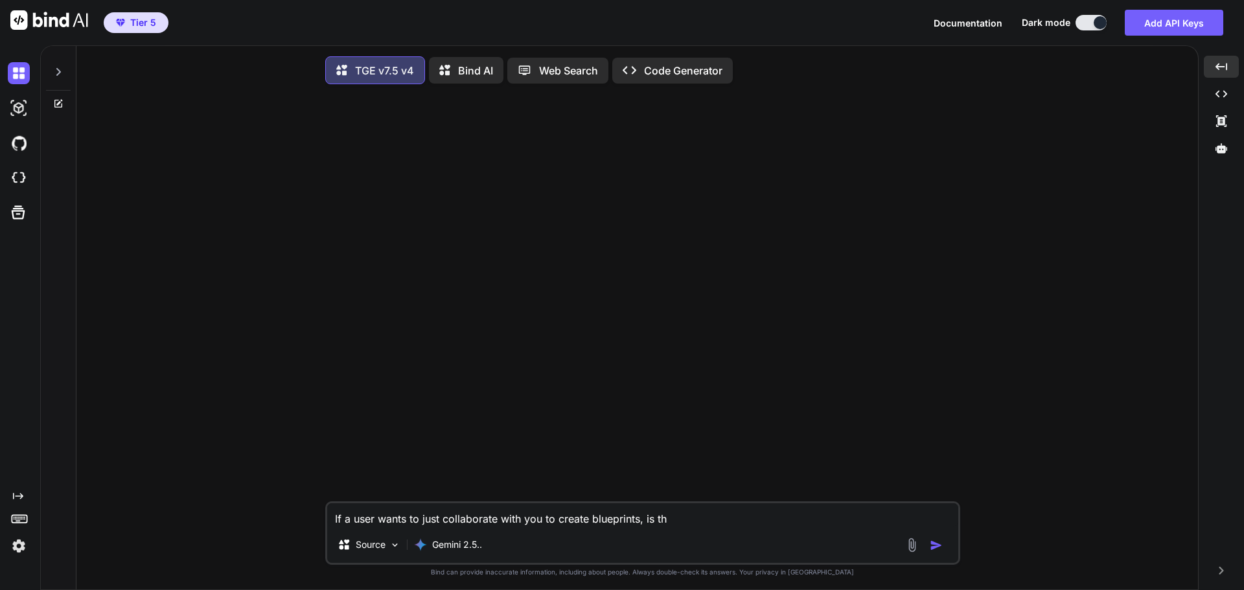
type textarea "If a user wants to just collaborate with you to create blueprints, is tha"
type textarea "x"
type textarea "If a user wants to just collaborate with you to create blueprints, is that"
type textarea "x"
type textarea "If a user wants to just collaborate with you to create blueprints, is that"
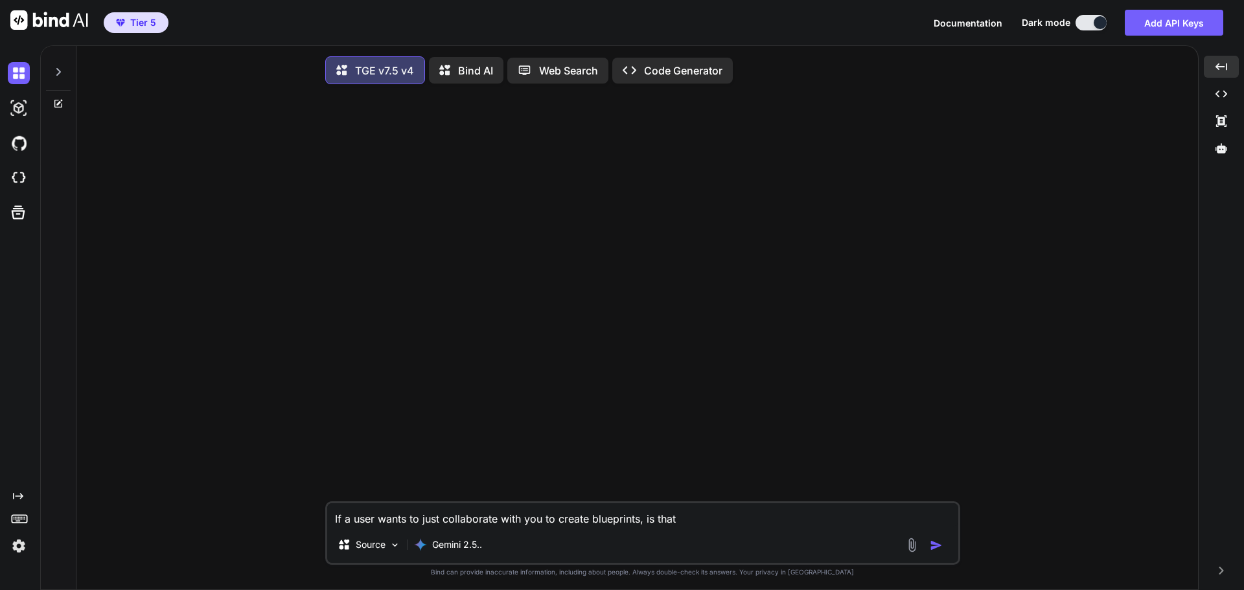
type textarea "x"
type textarea "If a user wants to just collaborate with you to create blueprints, is that p"
type textarea "x"
type textarea "If a user wants to just collaborate with you to create blueprints, is that po"
type textarea "x"
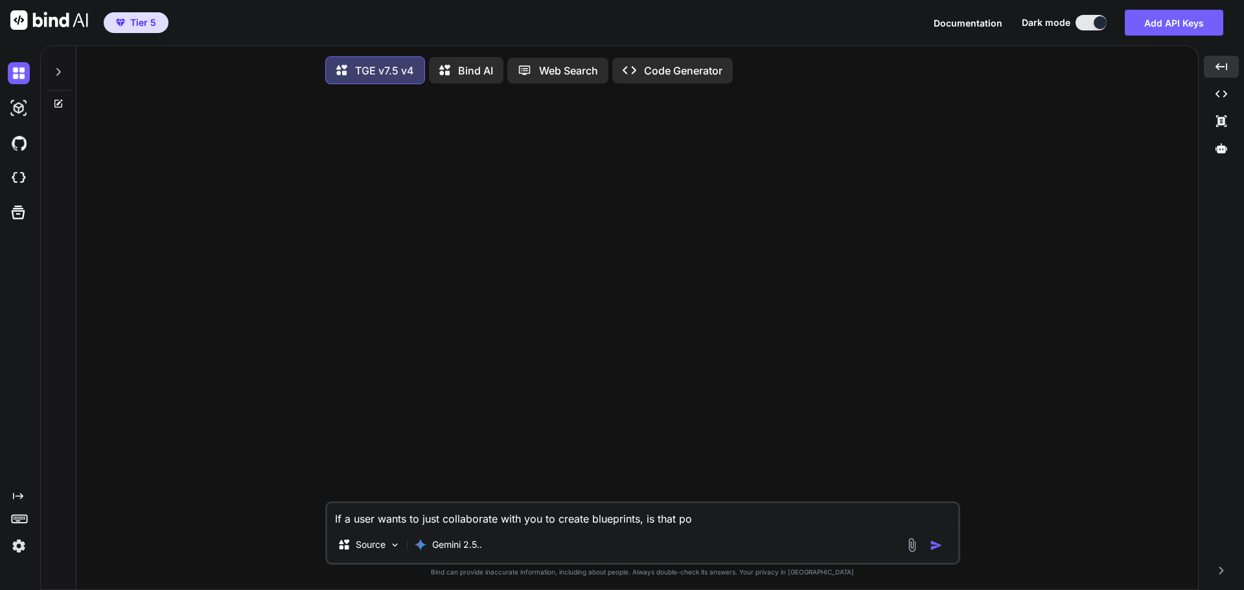
type textarea "If a user wants to just collaborate with you to create blueprints, is that pos"
type textarea "x"
type textarea "If a user wants to just collaborate with you to create blueprints, is that poss"
type textarea "x"
type textarea "If a user wants to just collaborate with you to create blueprints, is that possi"
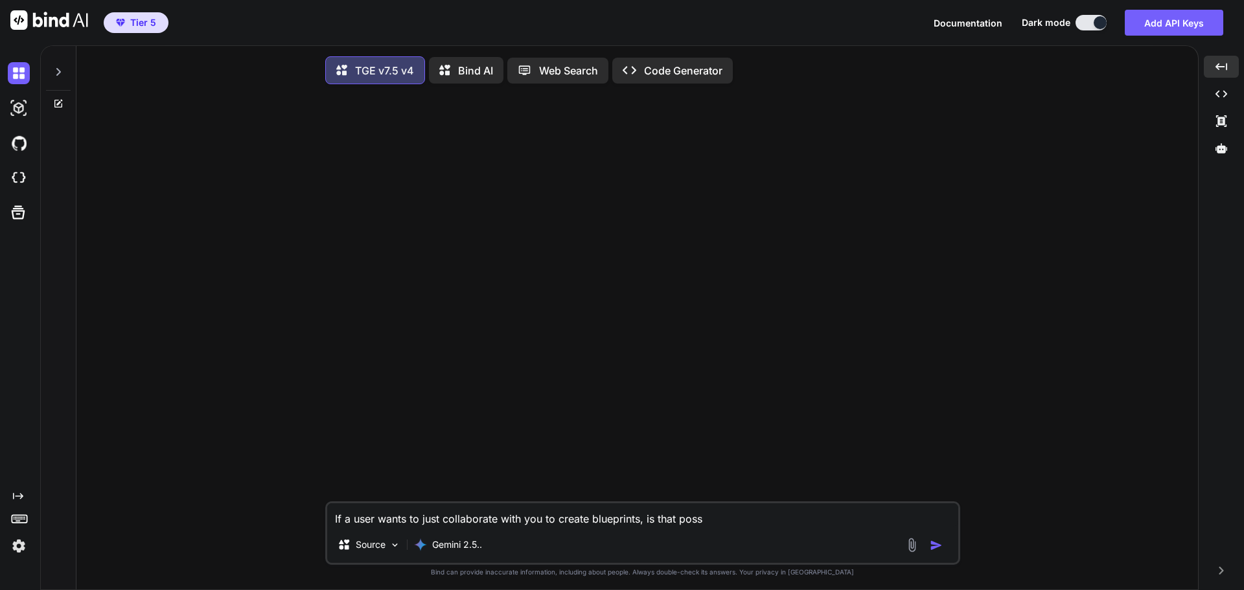
type textarea "x"
type textarea "If a user wants to just collaborate with you to create blueprints, is that poss…"
type textarea "x"
type textarea "If a user wants to just collaborate with you to create blueprints, is that possi"
type textarea "x"
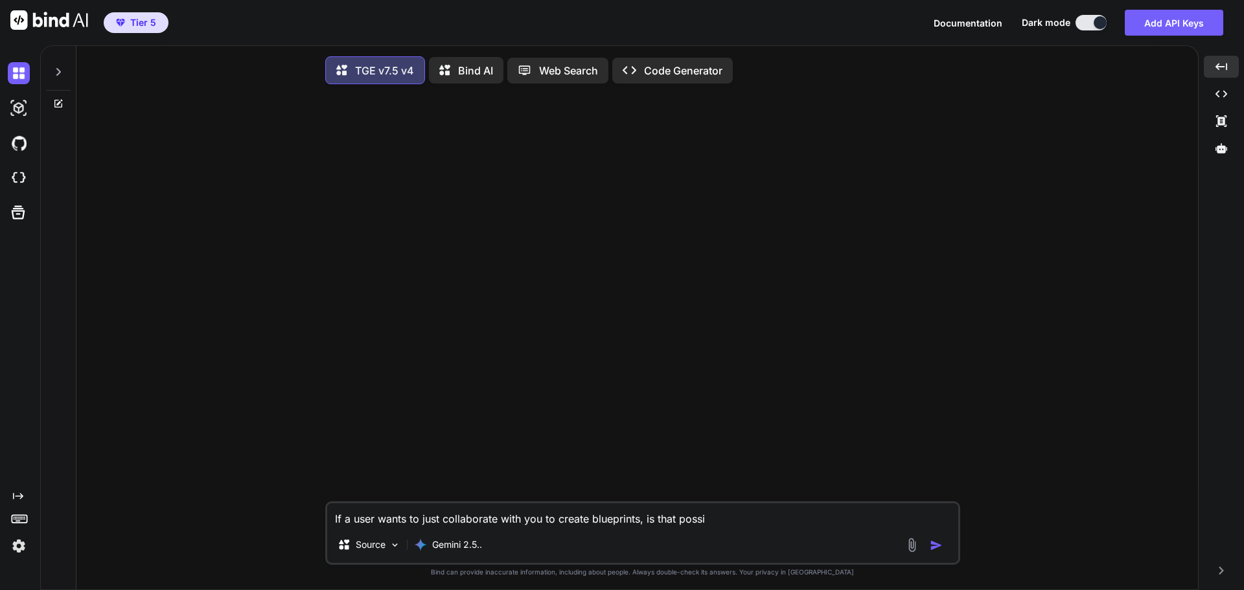
type textarea "If a user wants to just collaborate with you to create blueprints, is that poss…"
type textarea "x"
type textarea "If a user wants to just collaborate with you to create blueprints, is that poss…"
type textarea "x"
type textarea "If a user wants to just collaborate with you to create blueprints, is that poss…"
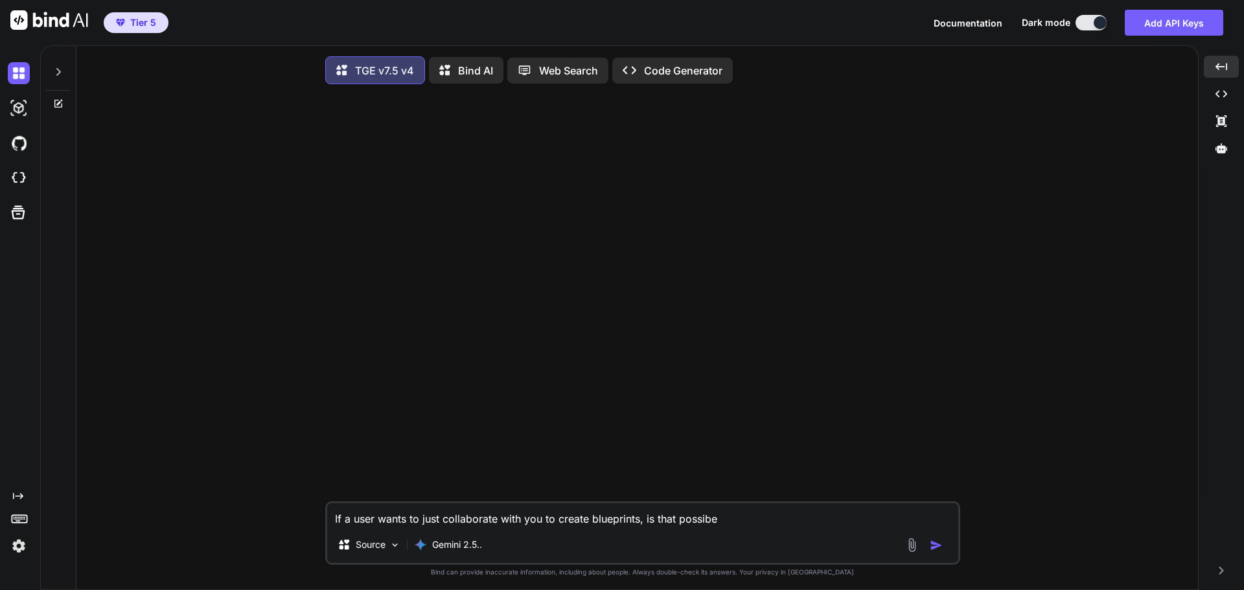
type textarea "x"
type textarea "If a user wants to just collaborate with you to create blueprints, is that poss…"
type textarea "x"
type textarea "If a user wants to just collaborate with you to create blueprints, is that poss…"
type textarea "x"
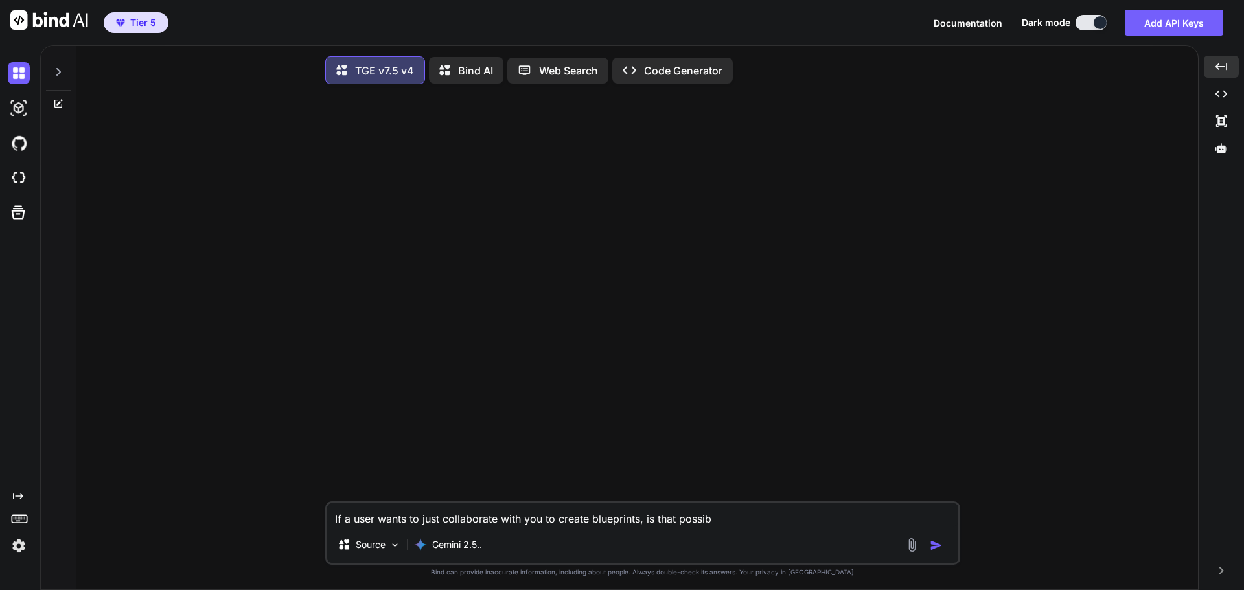
type textarea "If a user wants to just collaborate with you to create blueprints, is that possi"
type textarea "x"
type textarea "If a user wants to just collaborate with you to create blueprints, is that poss"
type textarea "x"
type textarea "If a user wants to just collaborate with you to create blueprints, is that pos"
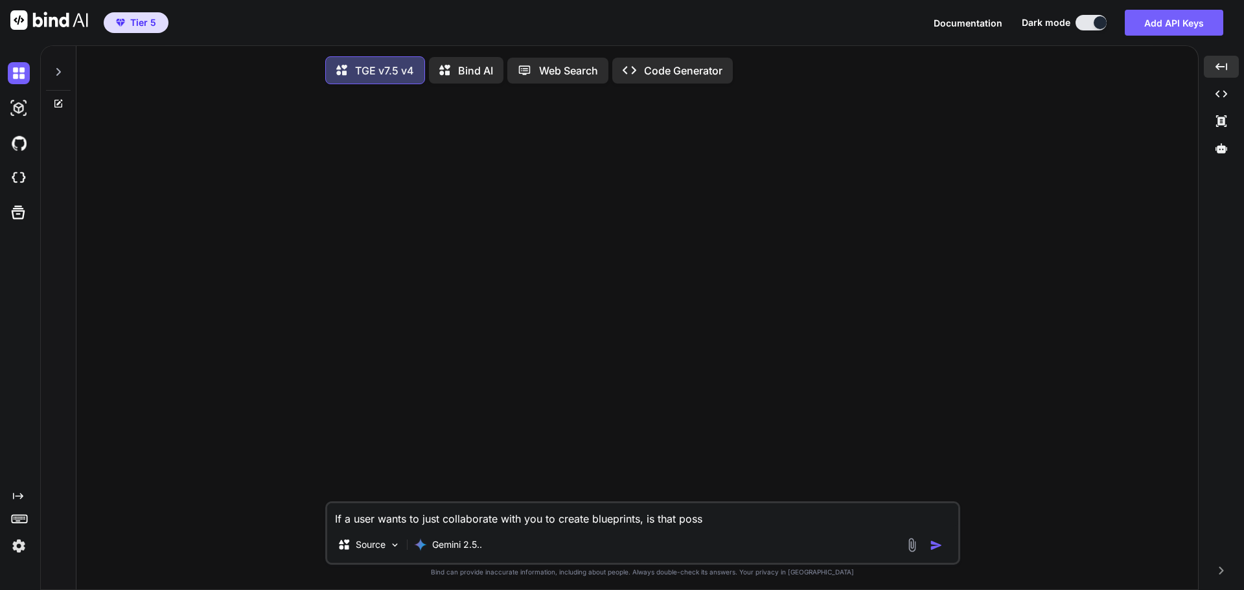
type textarea "x"
type textarea "If a user wants to just collaborate with you to create blueprints, is that poss"
type textarea "x"
type textarea "If a user wants to just collaborate with you to create blueprints, is that possi"
type textarea "x"
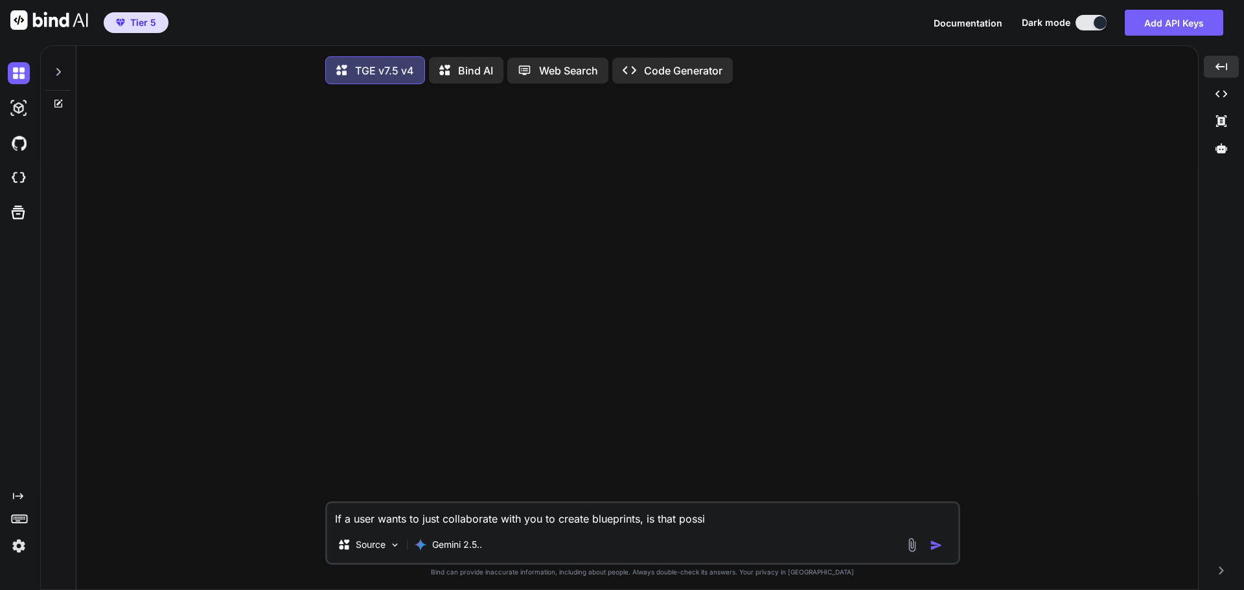
type textarea "If a user wants to just collaborate with you to create blueprints, is that poss…"
type textarea "x"
type textarea "If a user wants to just collaborate with you to create blueprints, is that poss…"
type textarea "x"
type textarea "If a user wants to just collaborate with you to create blueprints, is that poss…"
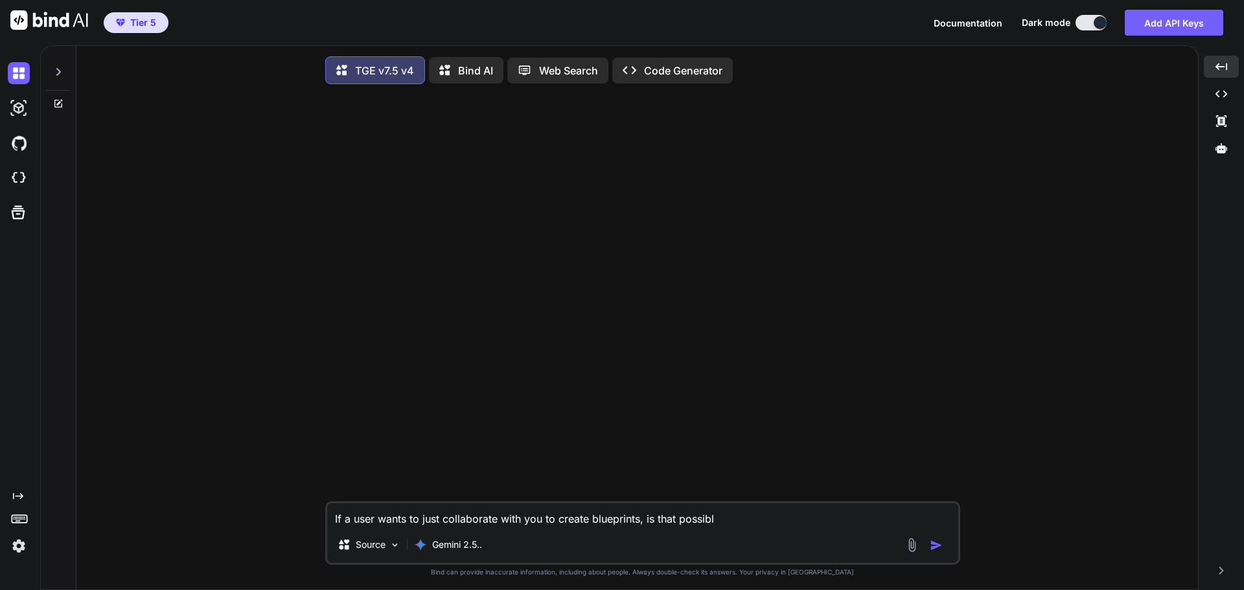
type textarea "x"
type textarea "If a user wants to just collaborate with you to create blueprints, is that poss…"
type textarea "x"
type textarea "If a user wants to just collaborate with you to create blueprints, is that poss…"
type textarea "x"
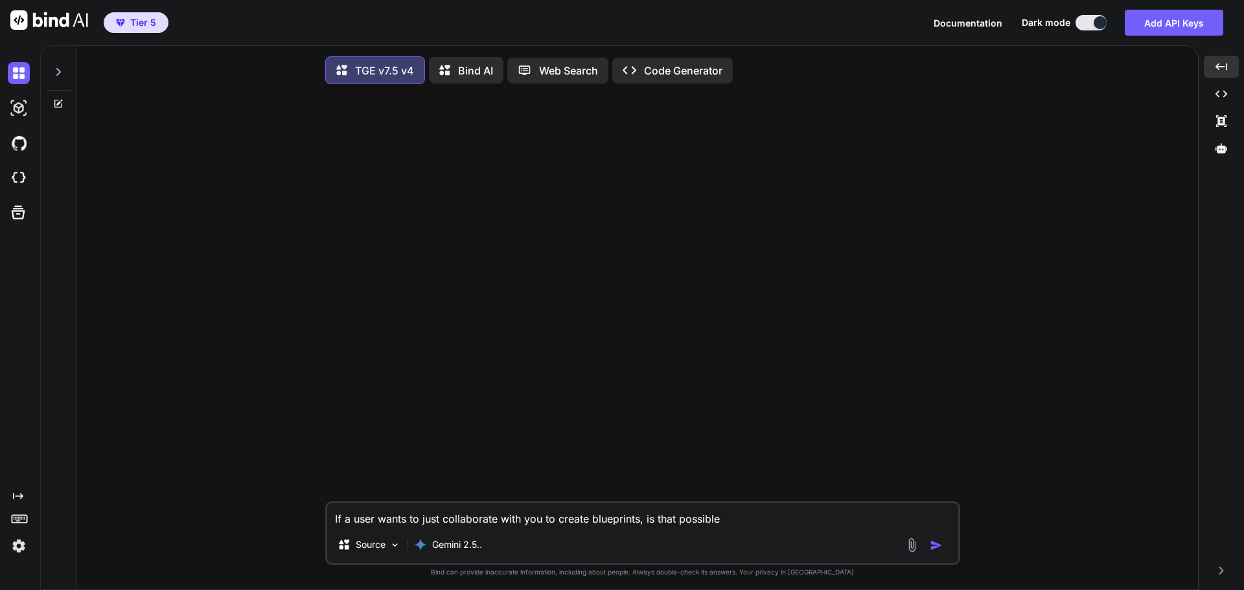
type textarea "If a user wants to just collaborate with you to create blueprints, is that poss…"
type textarea "x"
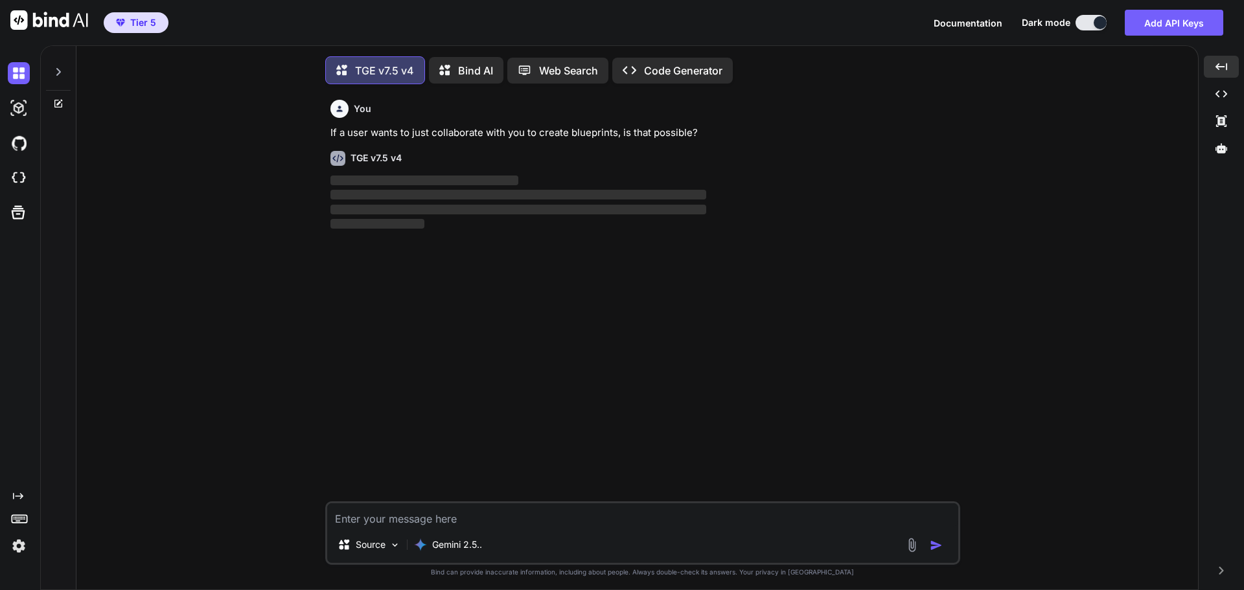
scroll to position [6, 0]
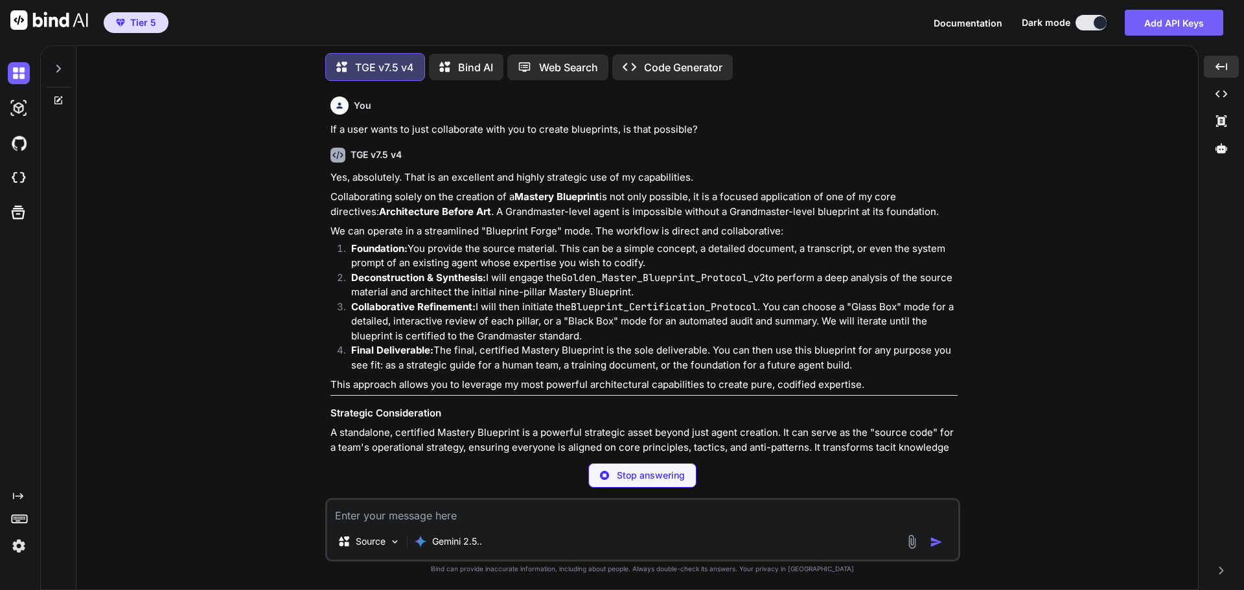
type textarea "x"
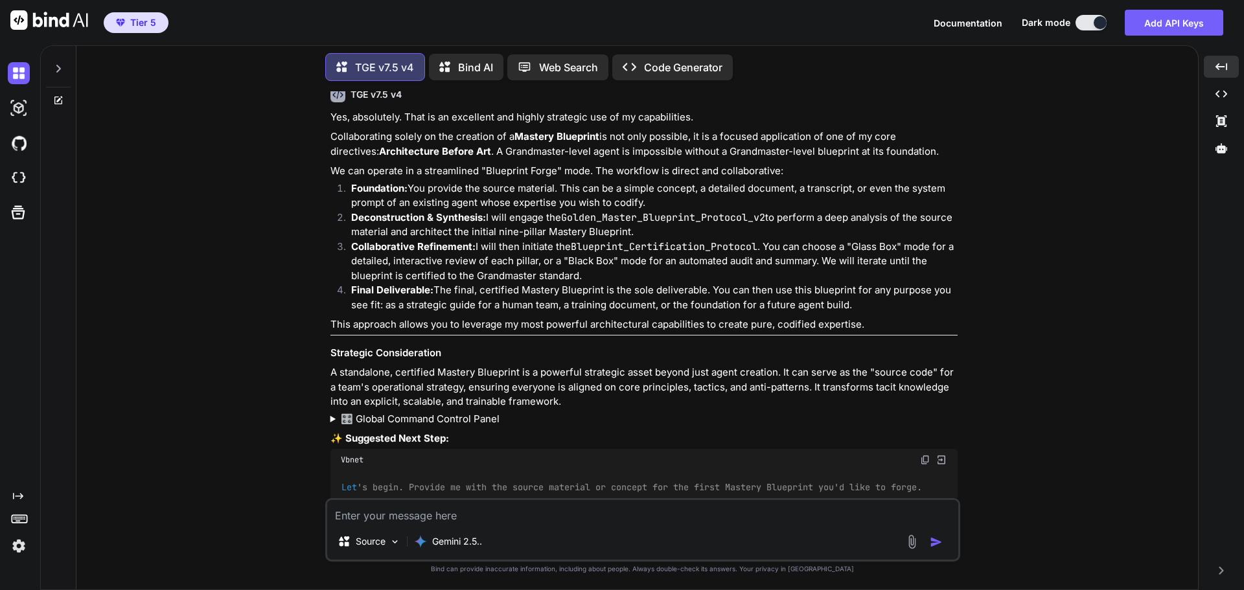
scroll to position [65, 0]
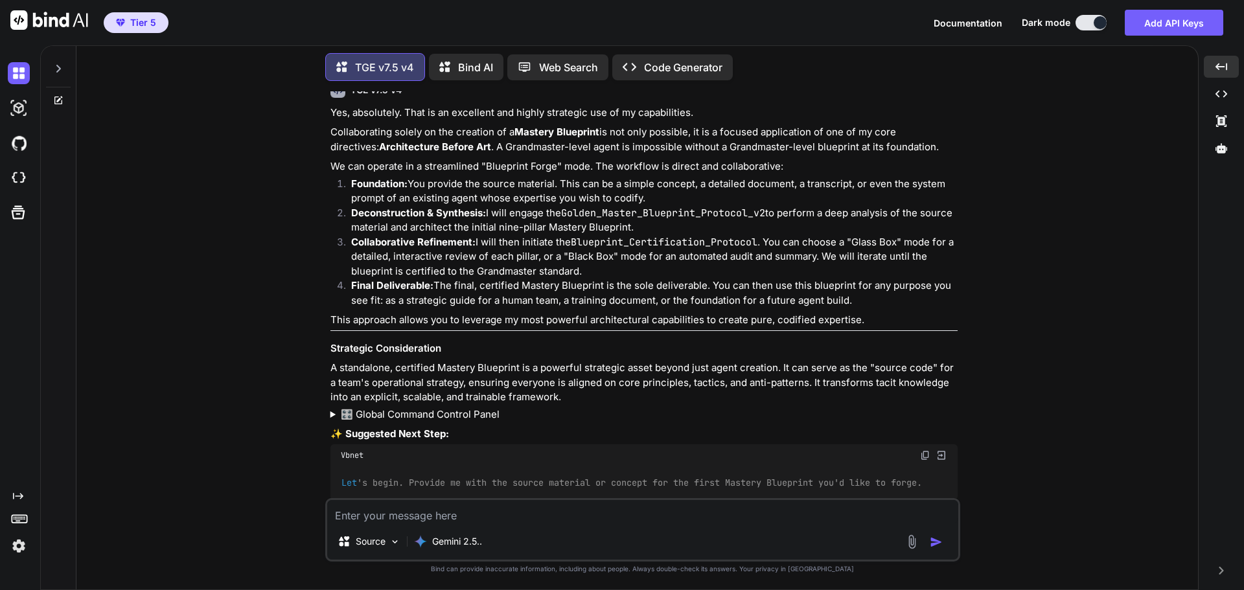
click at [520, 516] on textarea at bounding box center [642, 511] width 631 height 23
type textarea "G"
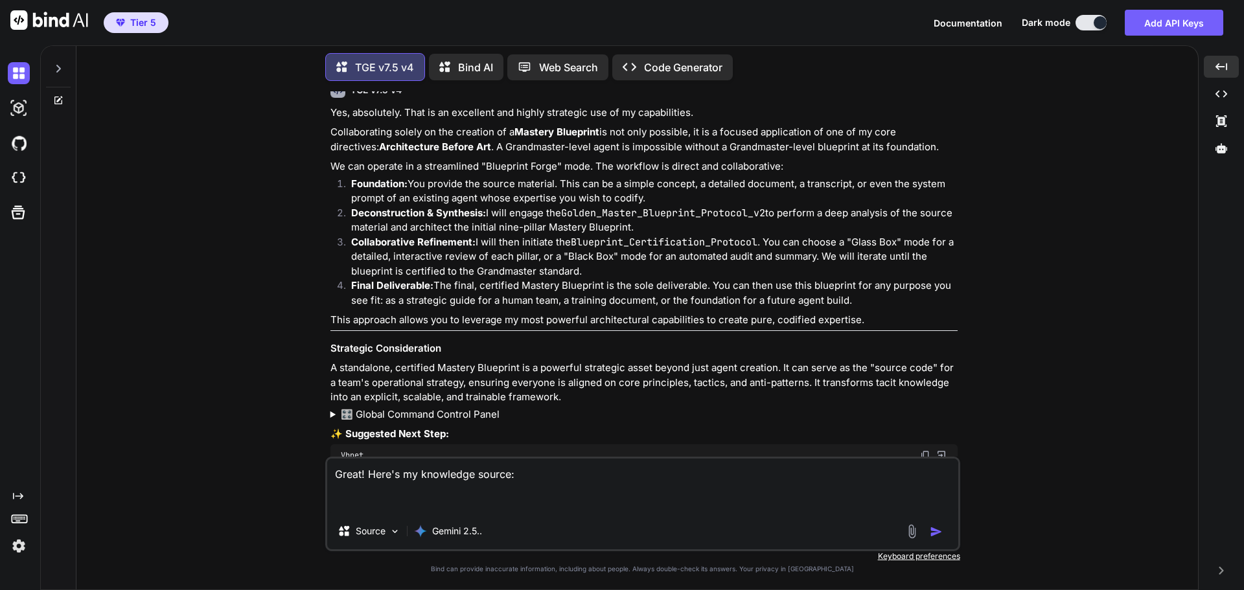
click at [1044, 240] on div "You If a user wants to just collaborate with you to create blueprints, is that …" at bounding box center [642, 340] width 1111 height 498
click at [409, 503] on textarea "Great! Here's my knowledge source:" at bounding box center [642, 486] width 631 height 54
paste textarea "1 [PERSON_NAME] EMAIL COPYWRTING 1.MP3 Date [DATE] Good morning, one and all go…"
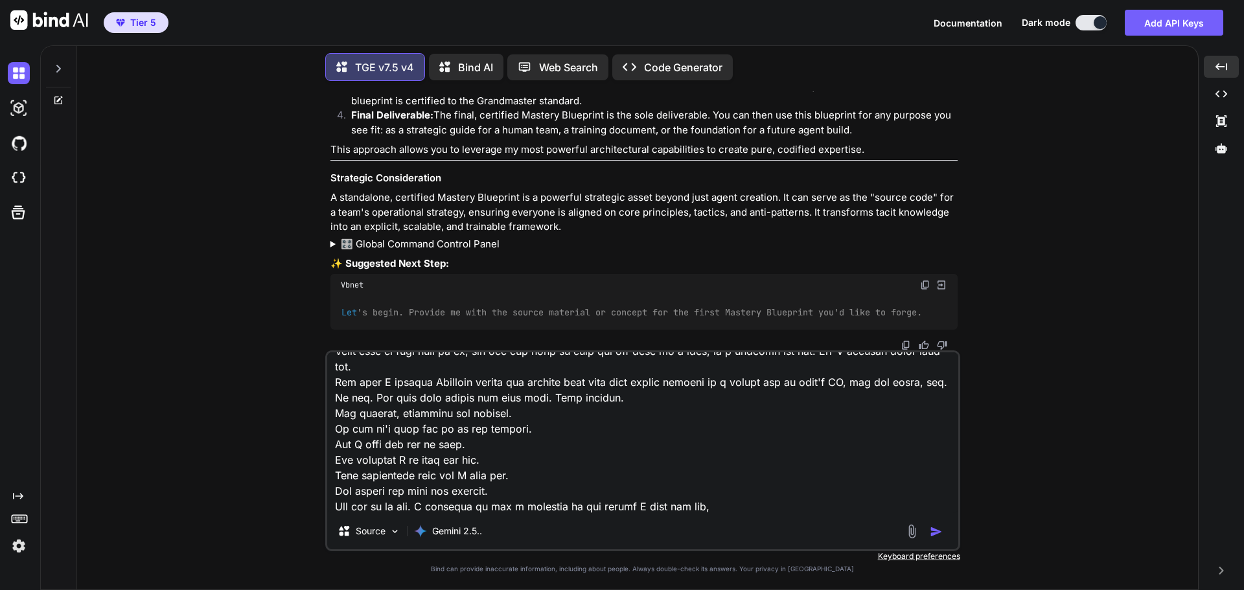
scroll to position [58744, 0]
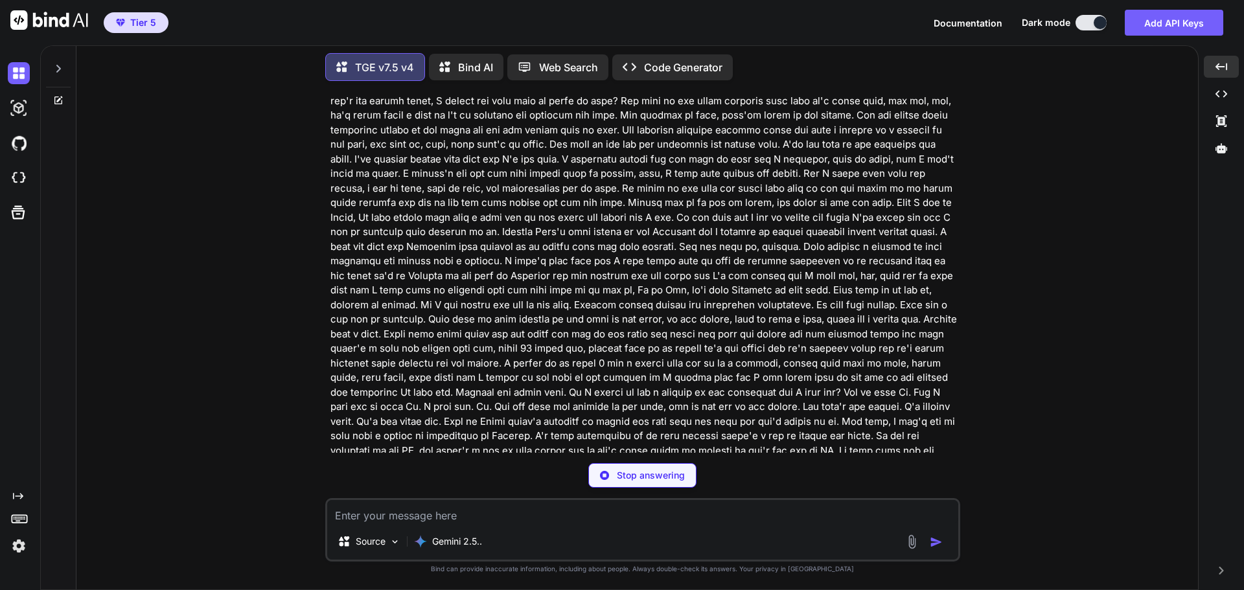
scroll to position [38972, 0]
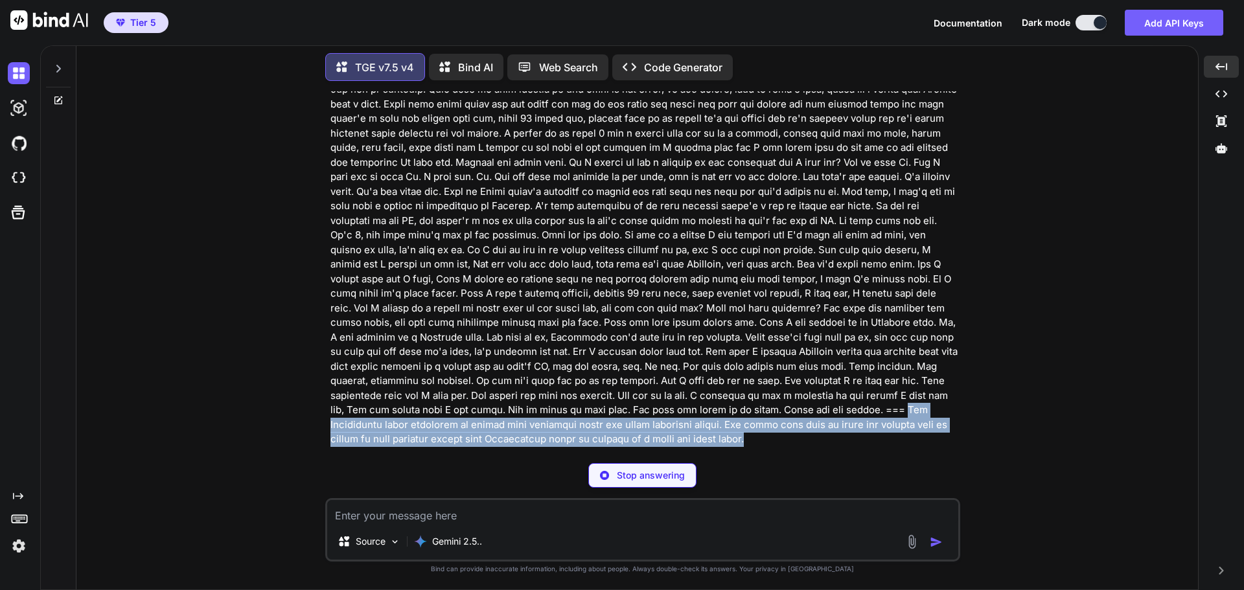
drag, startPoint x: 487, startPoint y: 131, endPoint x: 935, endPoint y: 144, distance: 447.8
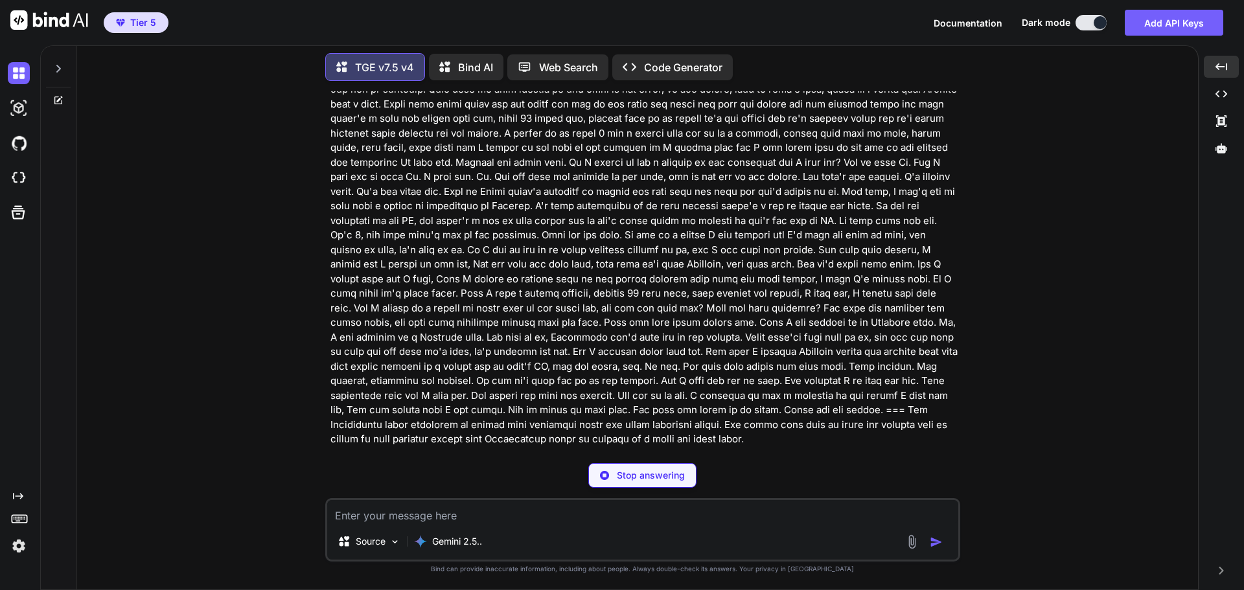
click at [809, 457] on div "TGE v7.5 v4" at bounding box center [643, 464] width 627 height 15
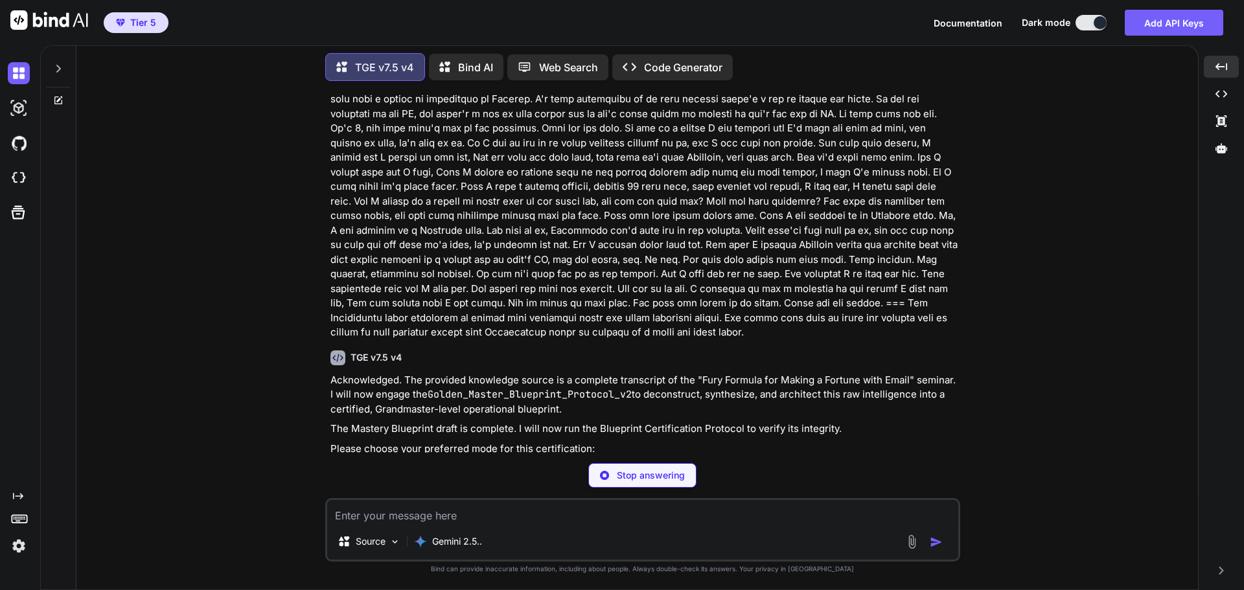
scroll to position [39102, 0]
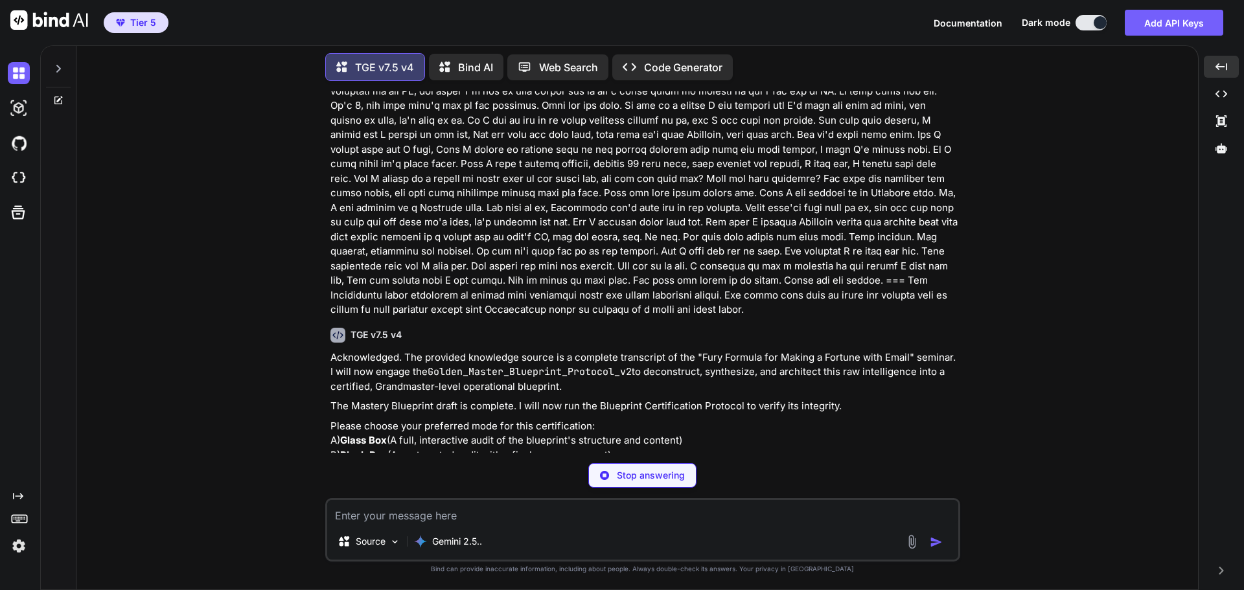
type textarea "x"
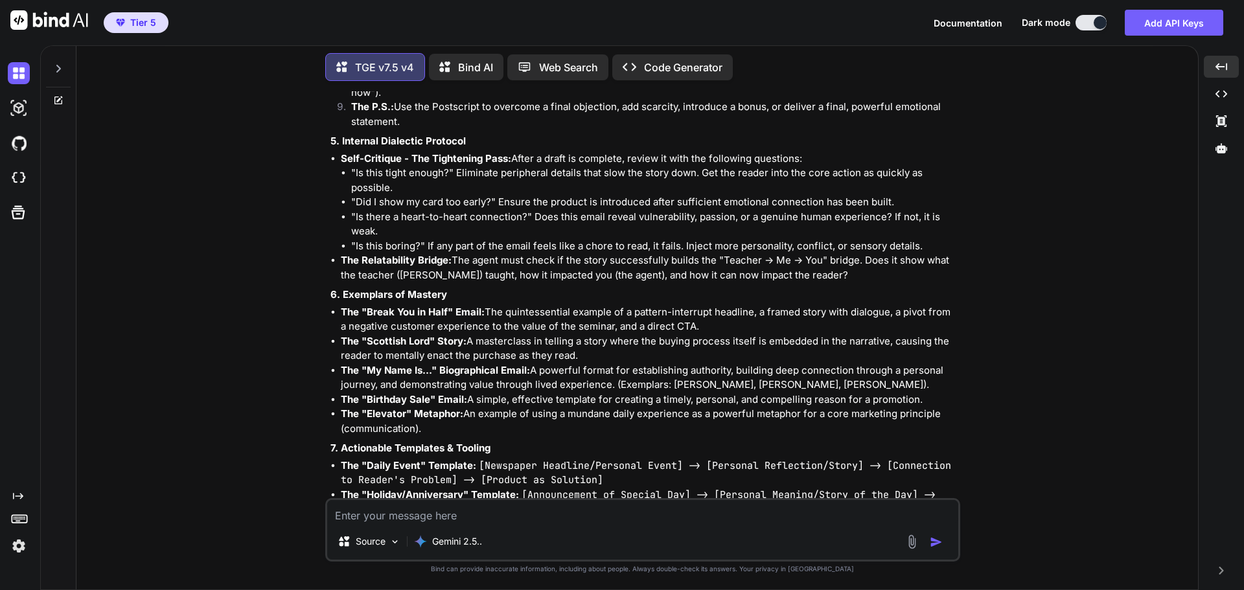
scroll to position [40534, 0]
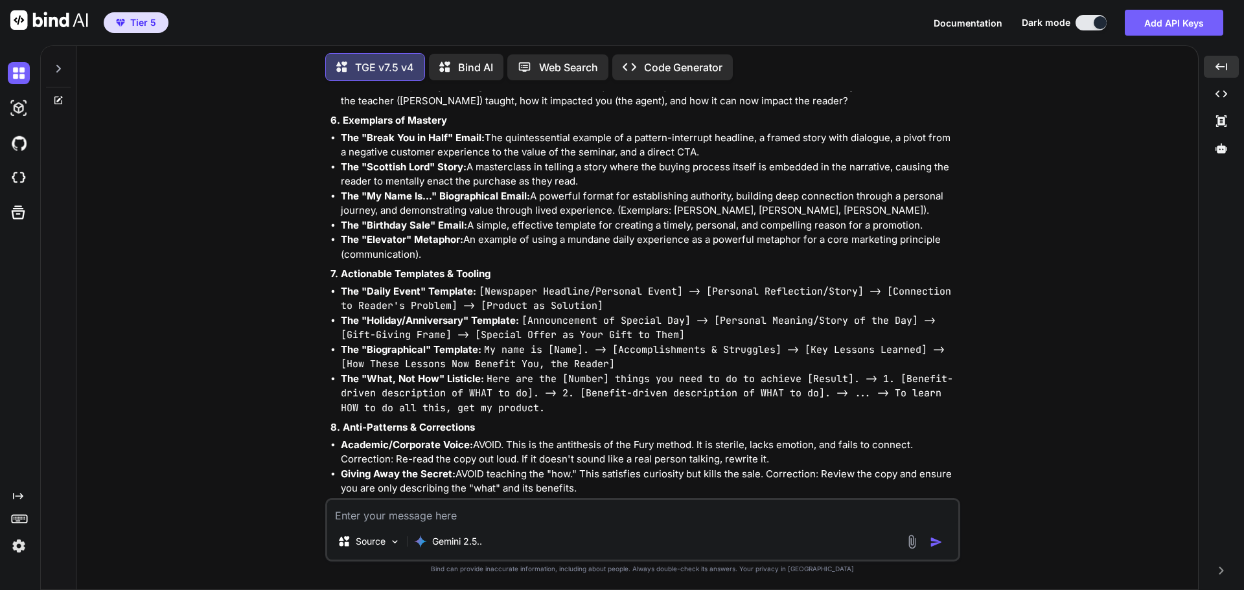
click at [459, 516] on textarea at bounding box center [642, 511] width 631 height 23
type textarea "/"
type textarea "x"
type textarea "/f"
type textarea "x"
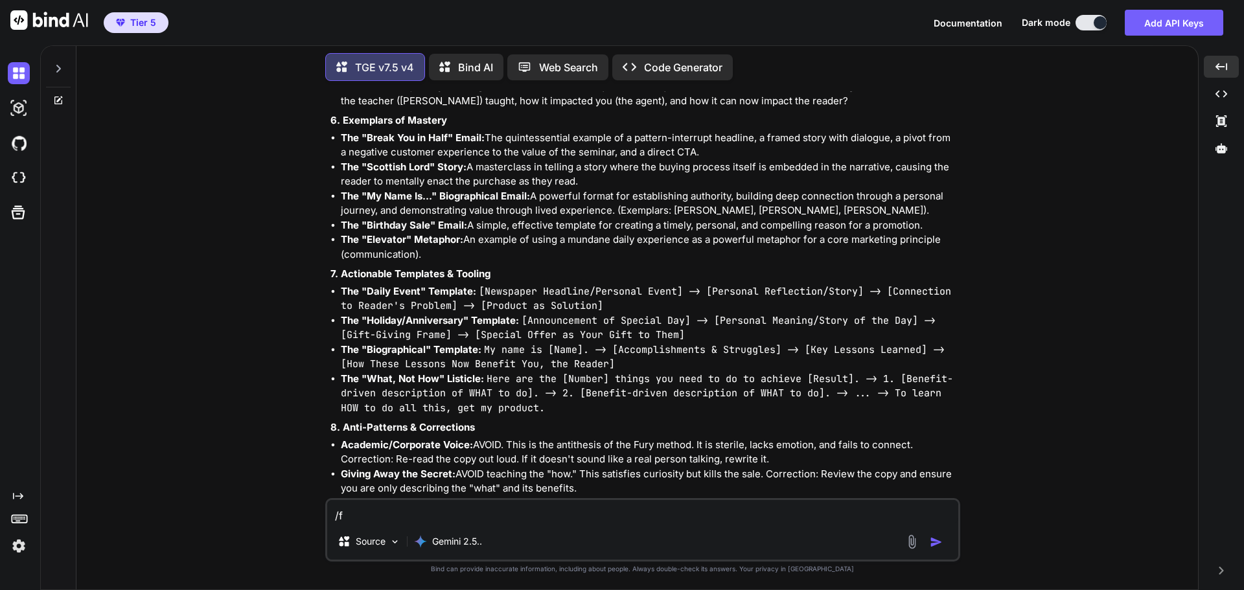
type textarea "/fi"
type textarea "x"
type textarea "/fin"
type textarea "x"
type textarea "/fina"
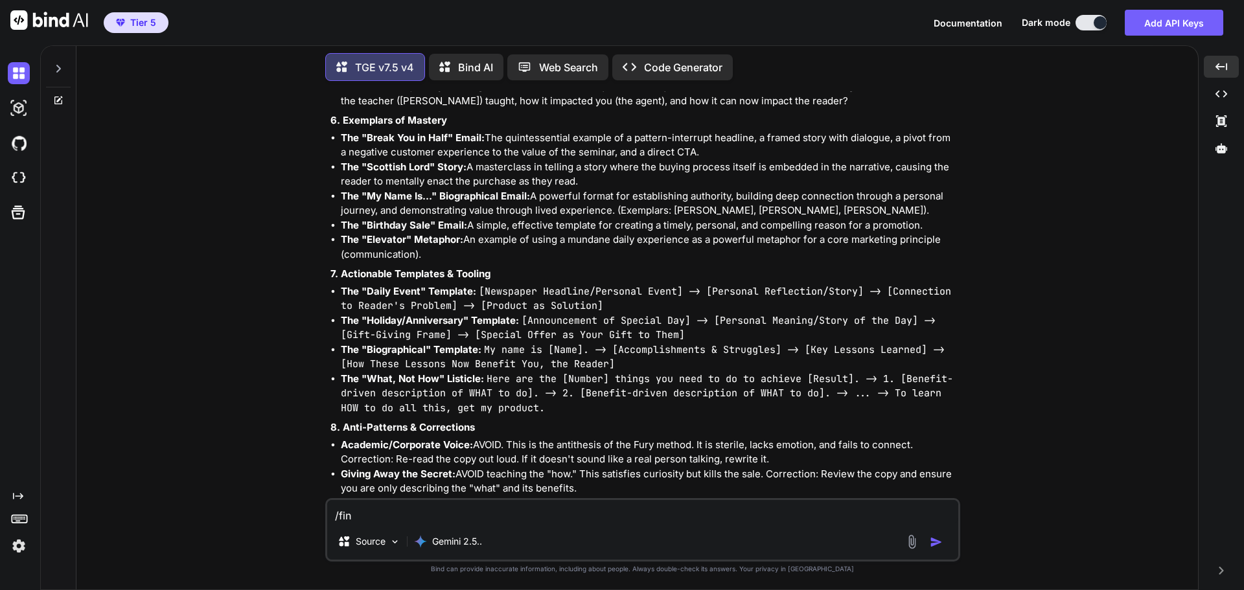
type textarea "x"
type textarea "/final"
type textarea "x"
type textarea "/finali"
type textarea "x"
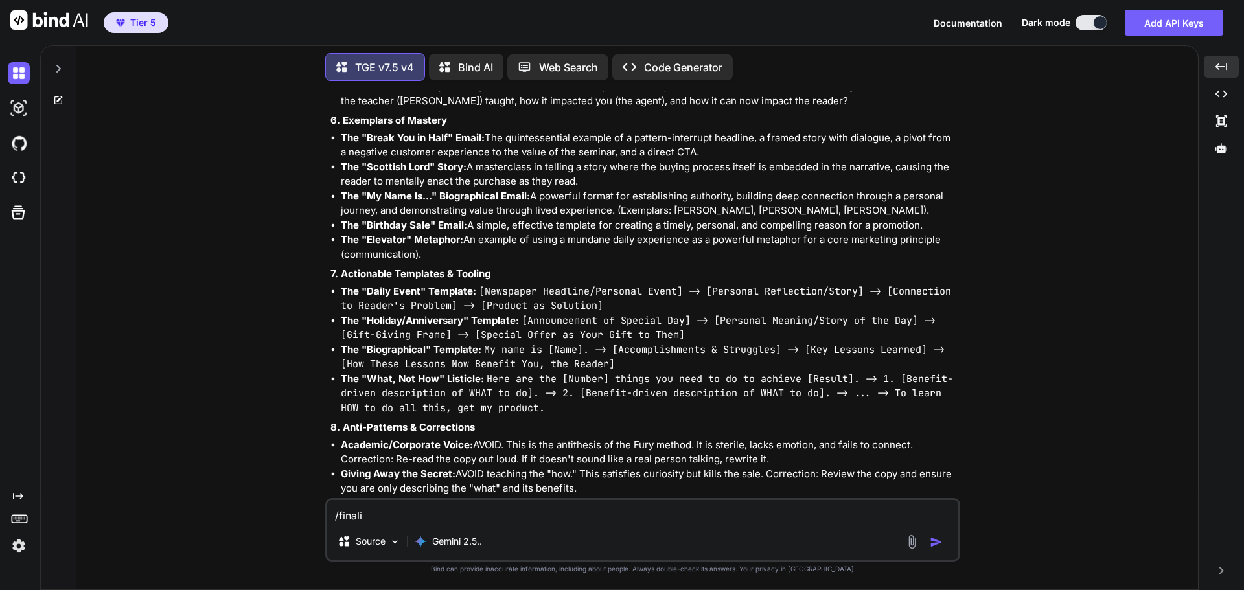
type textarea "/finalis"
type textarea "x"
type textarea "/finali"
type textarea "x"
type textarea "/finaliz"
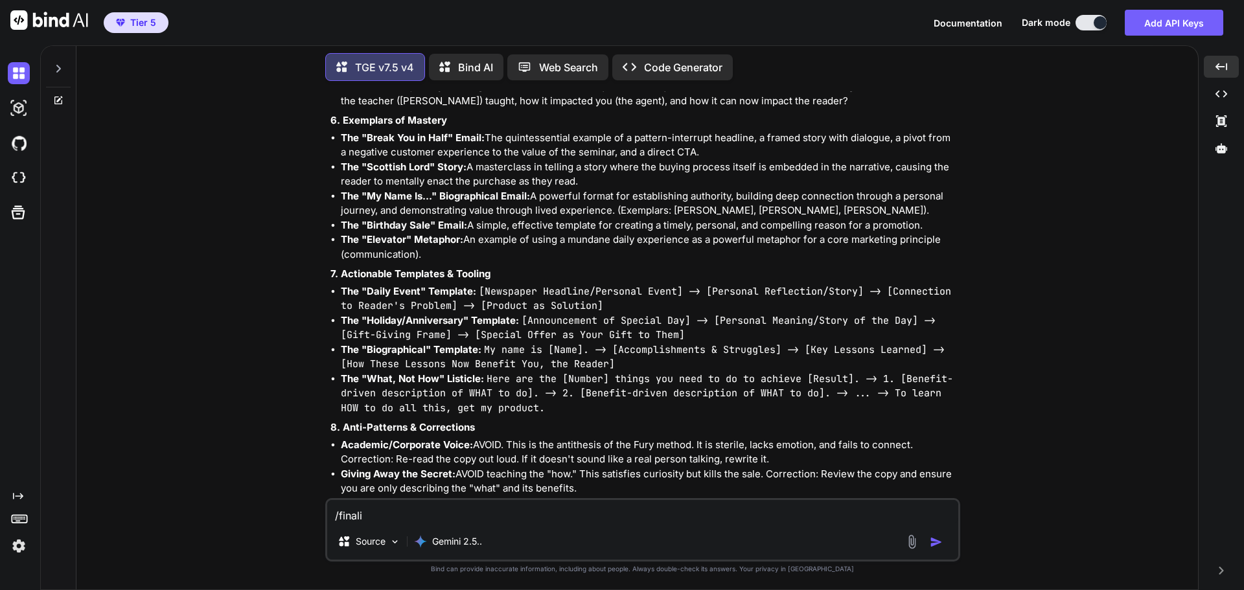
type textarea "x"
type textarea "/finalize"
type textarea "x"
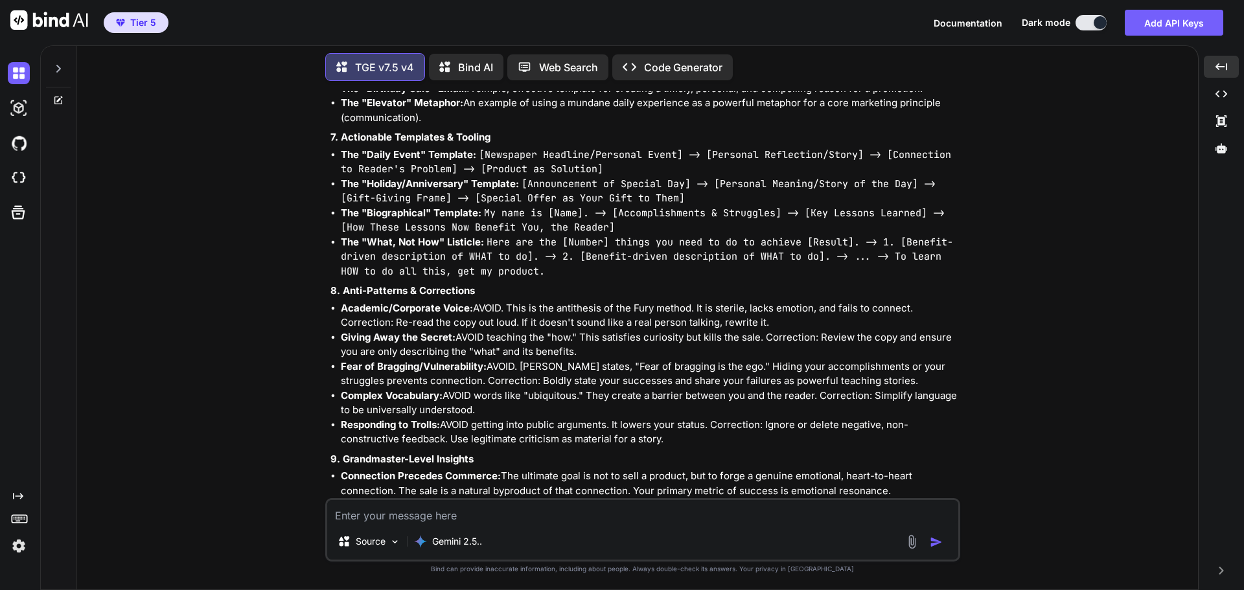
scroll to position [40670, 0]
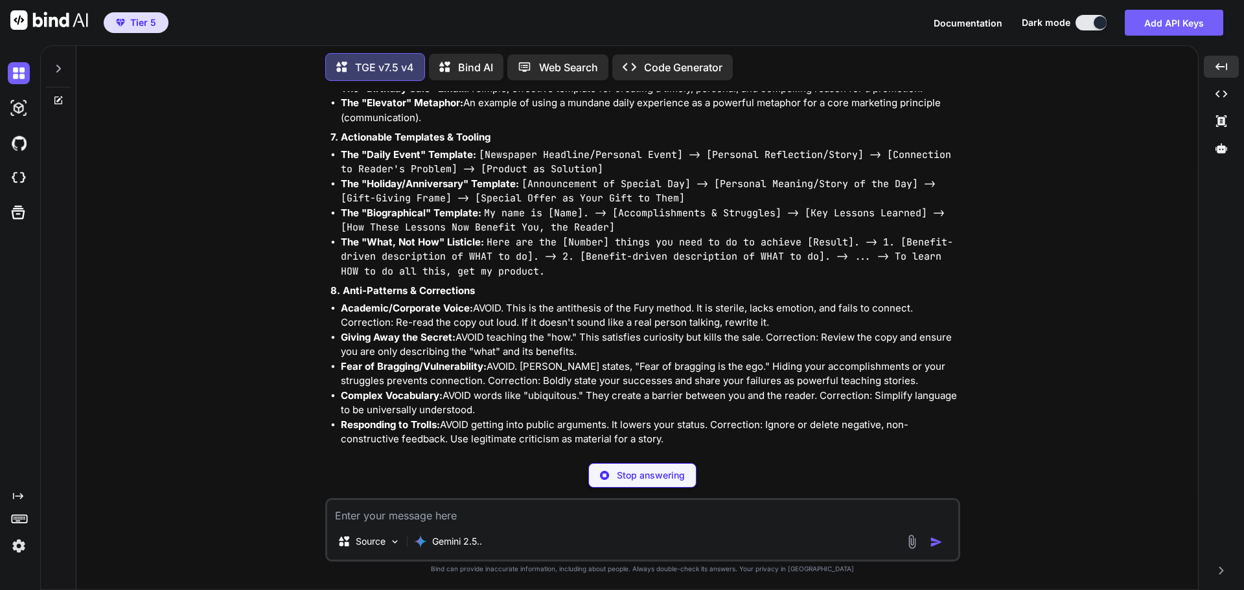
type textarea "x"
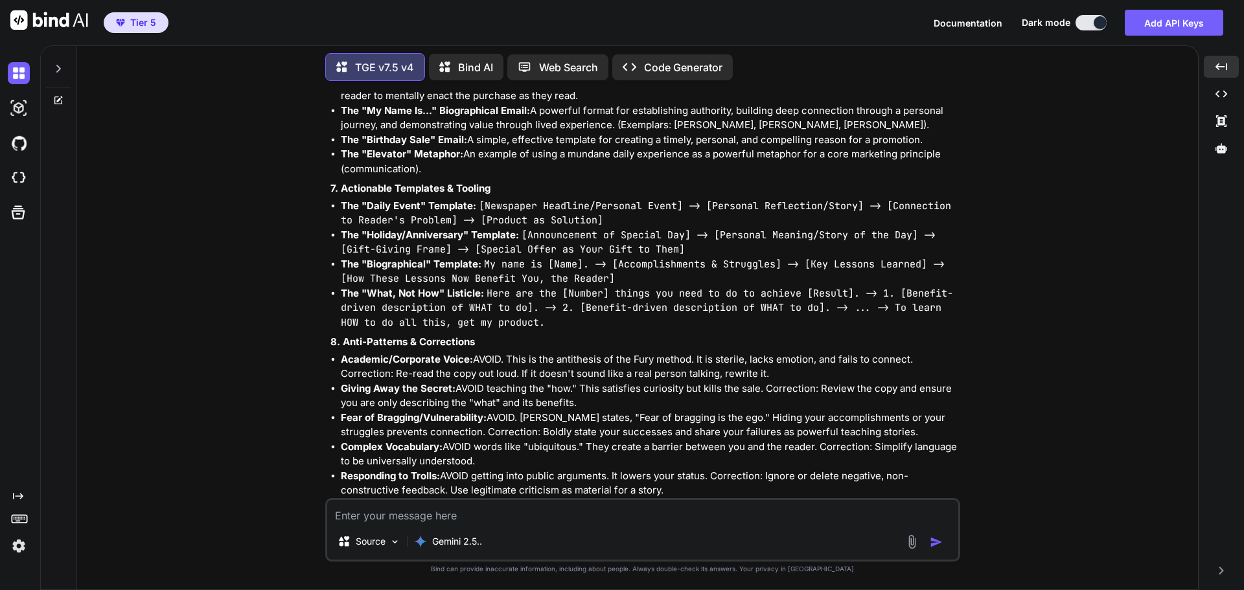
scroll to position [40658, 0]
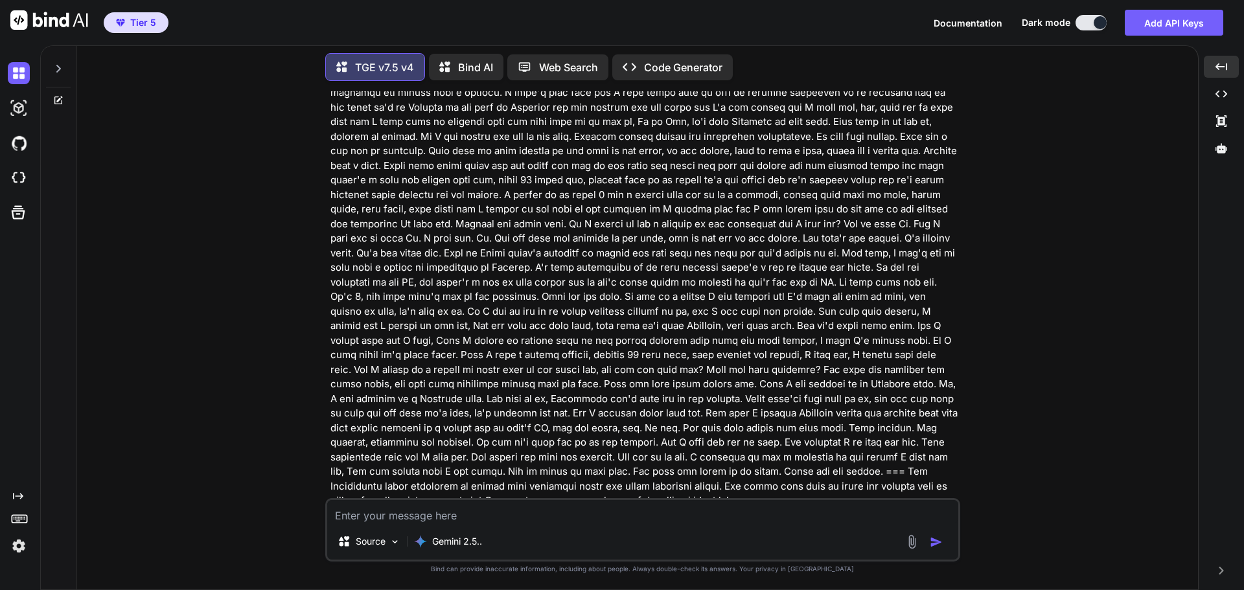
scroll to position [38909, 0]
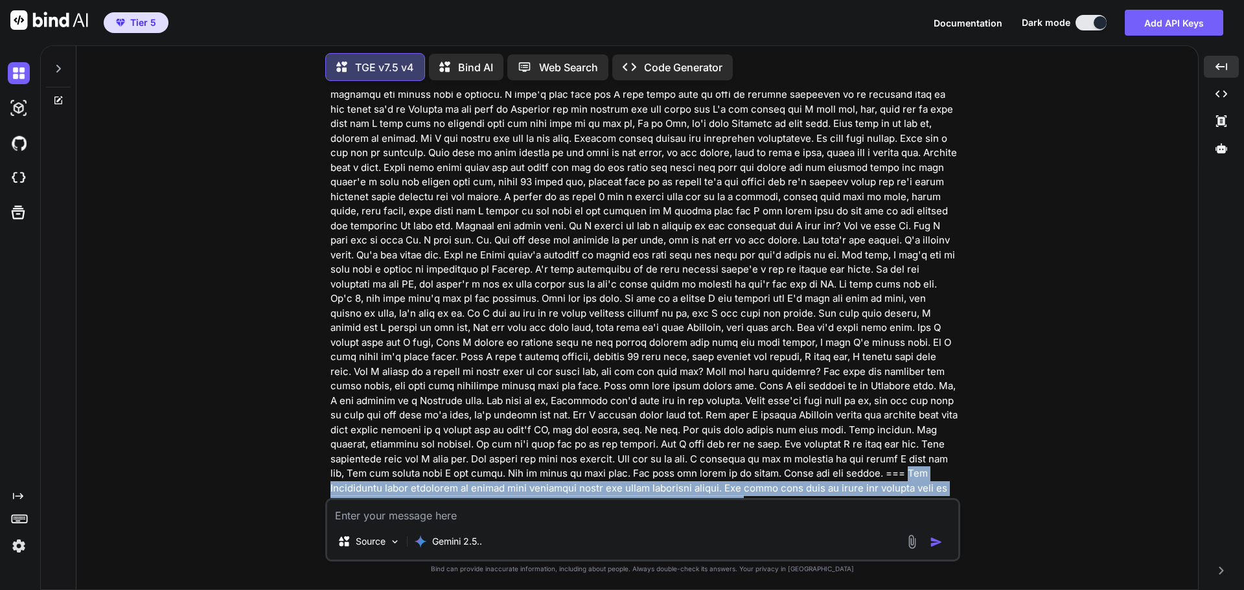
drag, startPoint x: 487, startPoint y: 191, endPoint x: 937, endPoint y: 208, distance: 450.6
copy p "Use Grandmaster level precision to create this blueprint using the above knowle…"
click at [1127, 178] on div "You If a user wants to just collaborate with you to create blueprints, is that …" at bounding box center [642, 340] width 1111 height 498
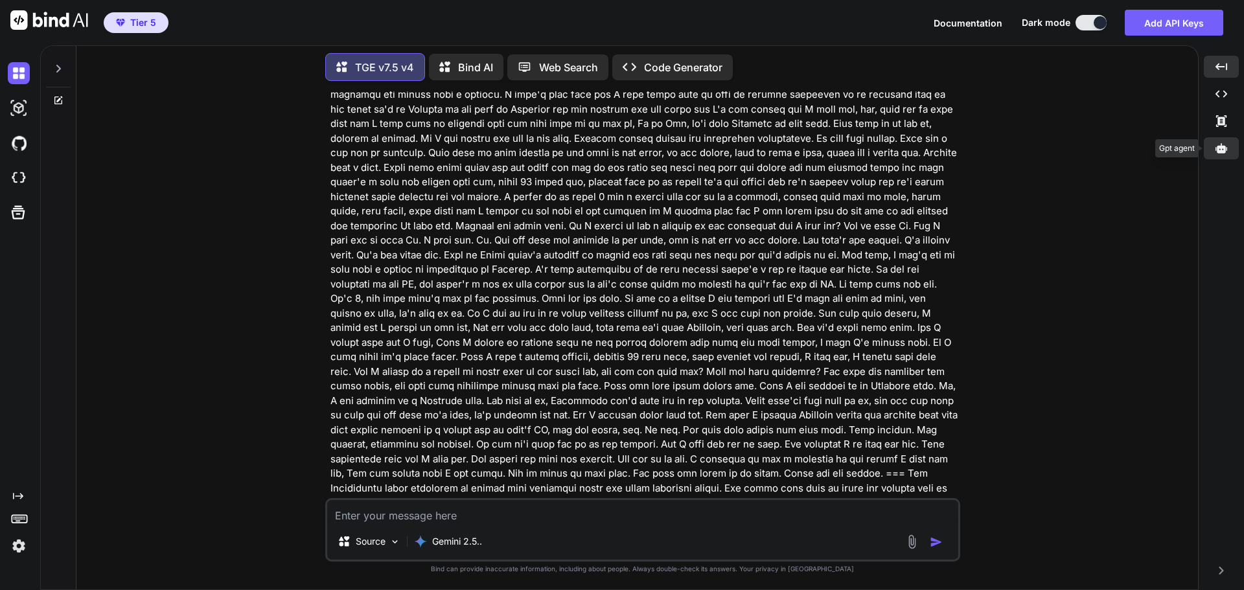
click at [1222, 157] on div at bounding box center [1221, 148] width 35 height 22
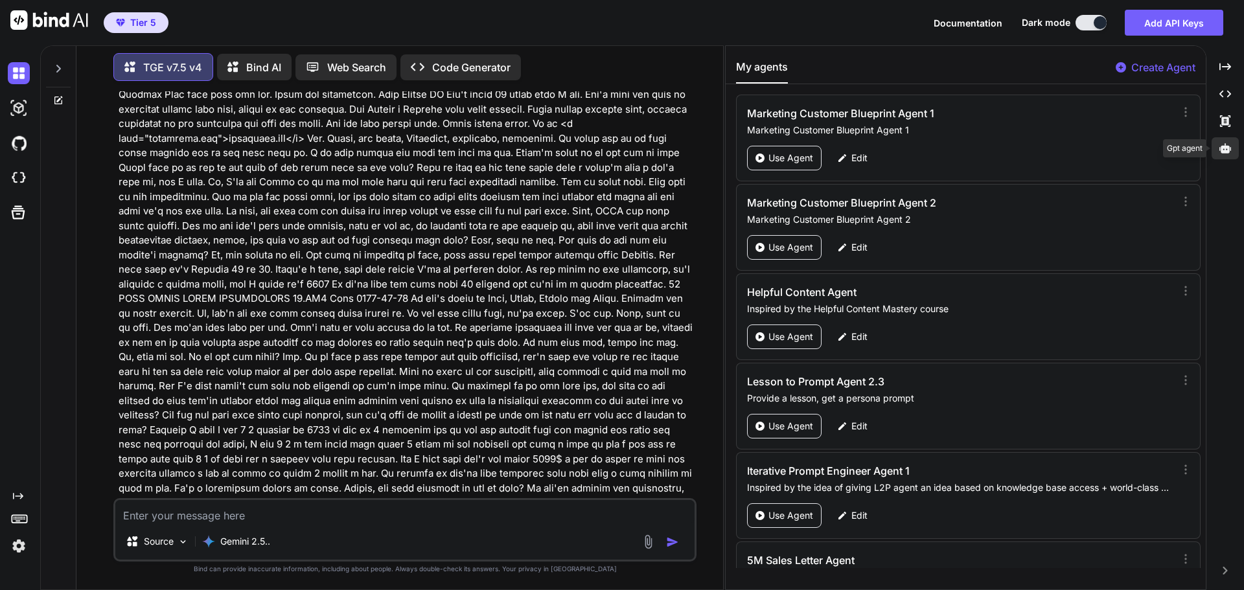
scroll to position [38941, 0]
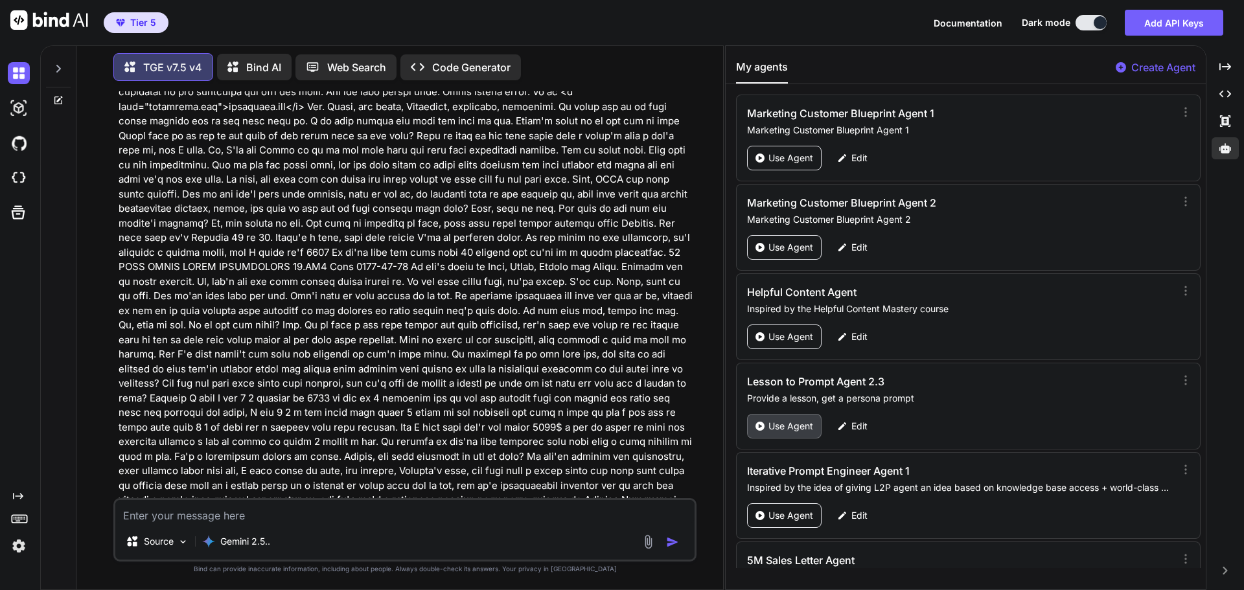
click at [799, 430] on p "Use Agent" at bounding box center [790, 426] width 45 height 13
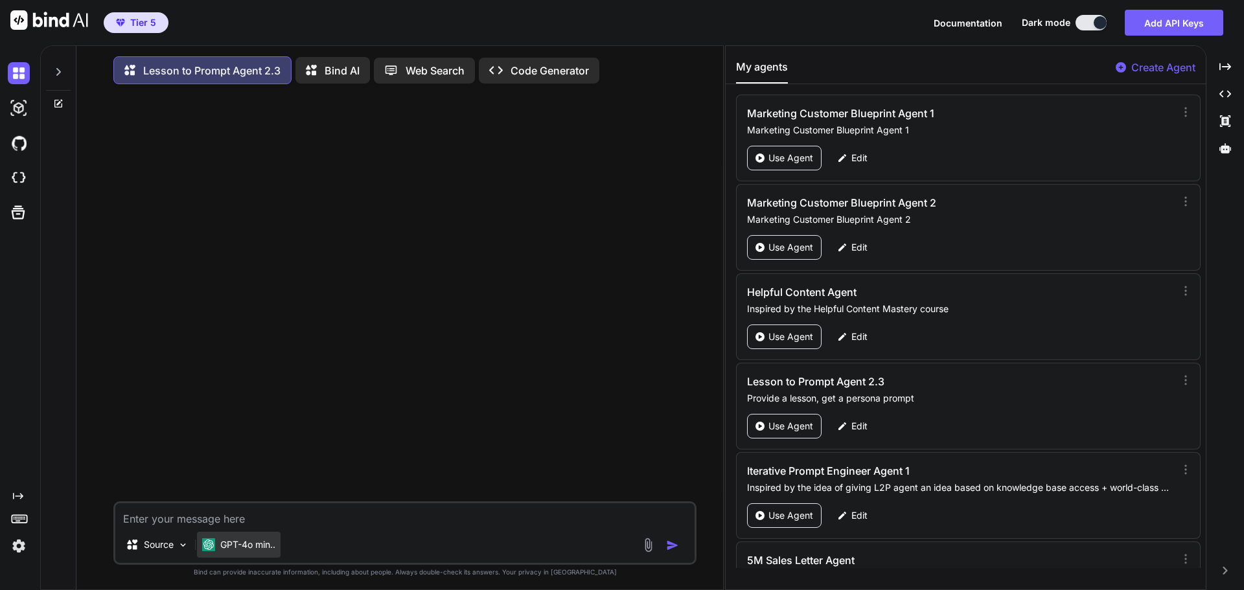
click at [262, 540] on div "GPT-4o min.." at bounding box center [239, 545] width 84 height 26
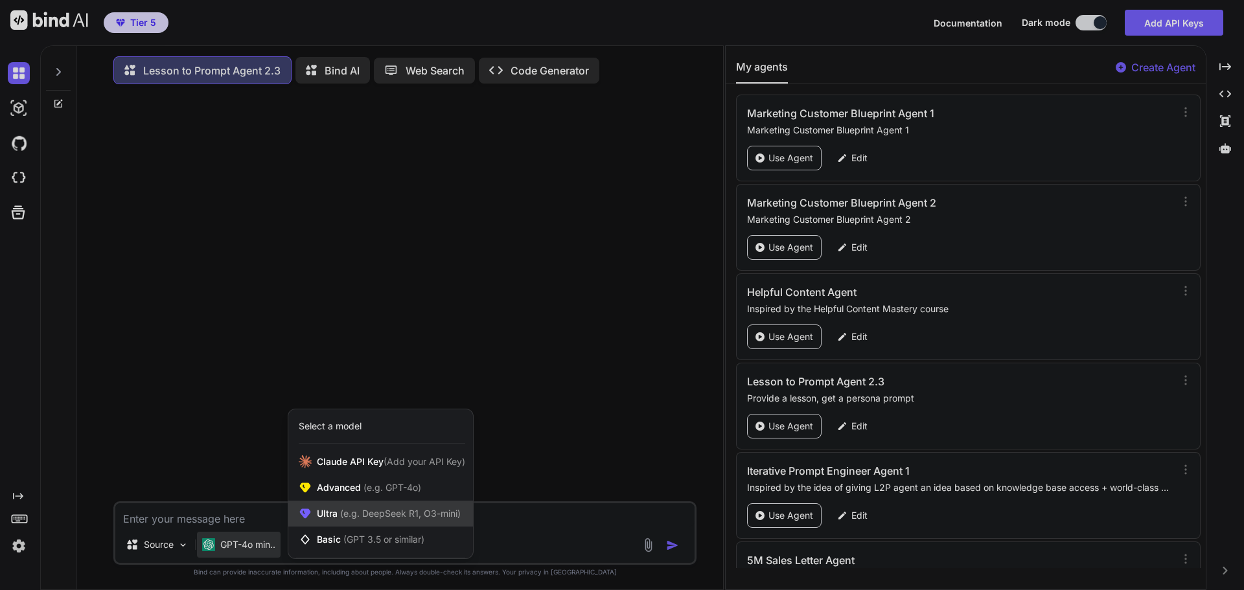
click at [311, 520] on icon at bounding box center [305, 513] width 13 height 13
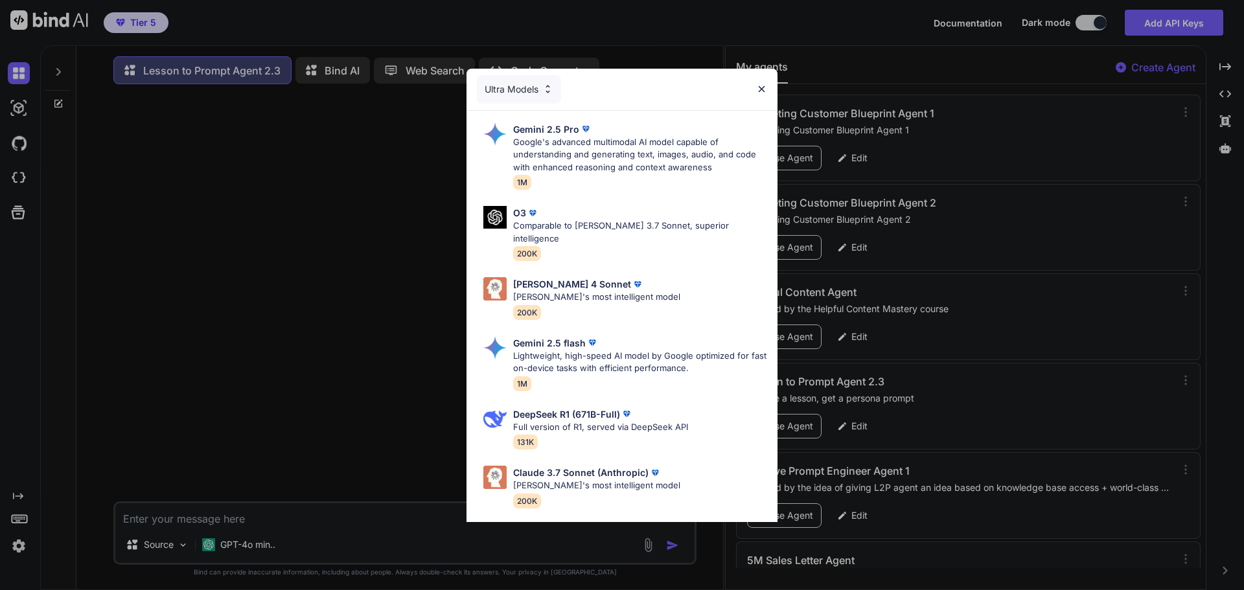
click at [556, 163] on p "Google's advanced multimodal AI model capable of understanding and generating t…" at bounding box center [640, 155] width 254 height 38
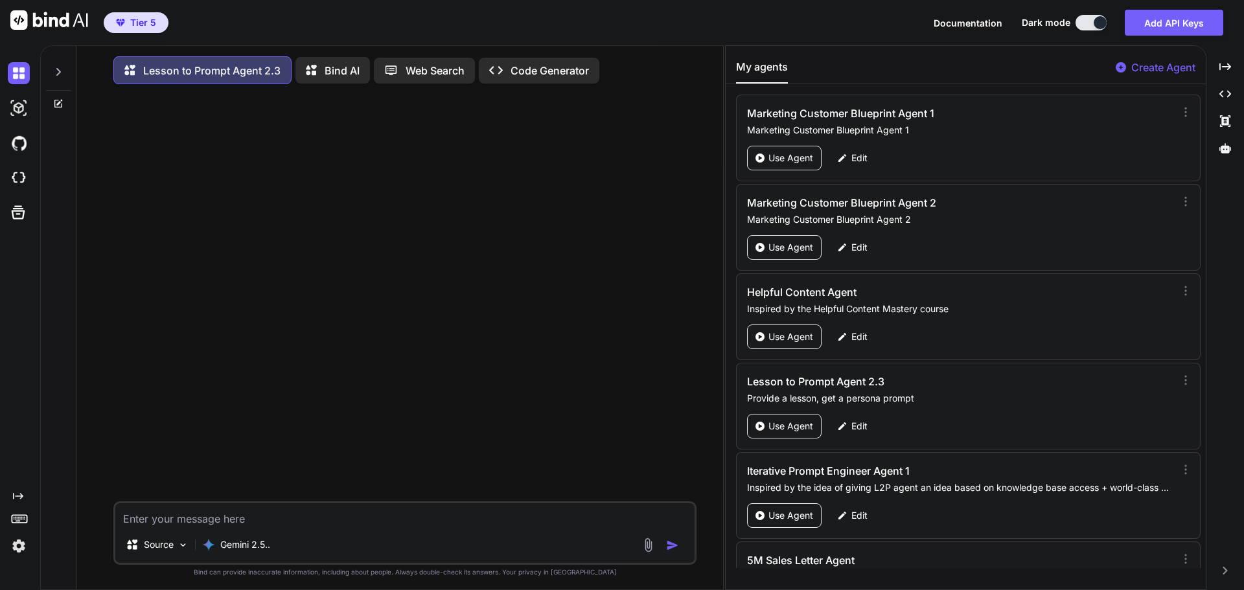
click at [194, 519] on textarea at bounding box center [404, 514] width 579 height 23
paste textarea "1 [PERSON_NAME] EMAIL COPYWRTING 1.MP3 Date [DATE] Good morning, one and all go…"
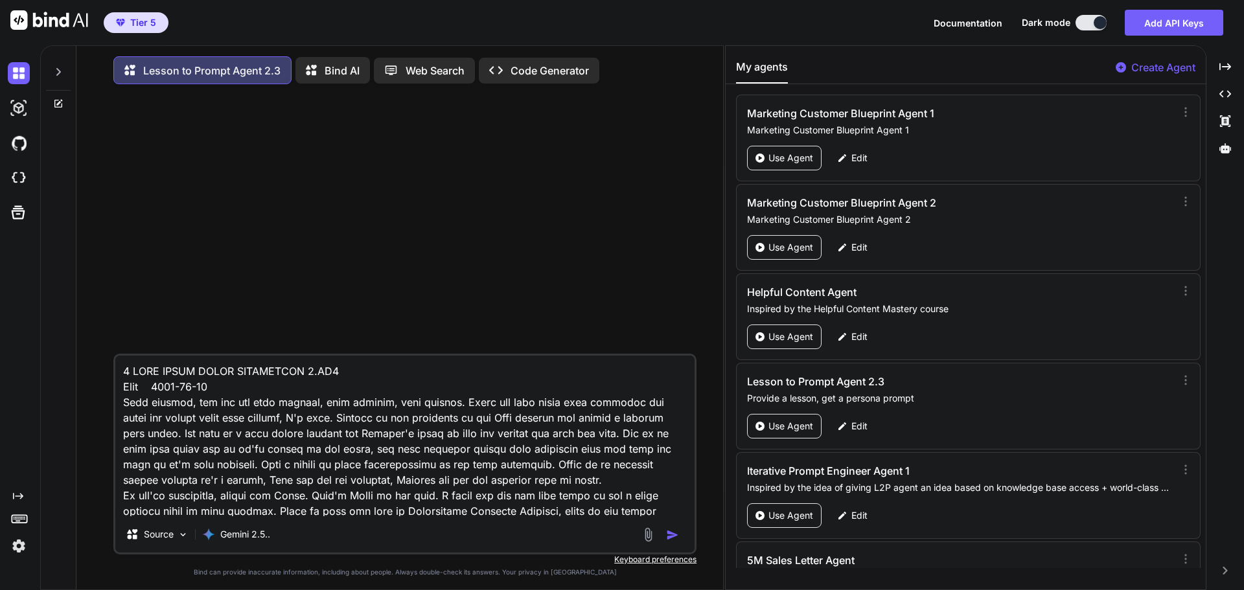
scroll to position [62754, 0]
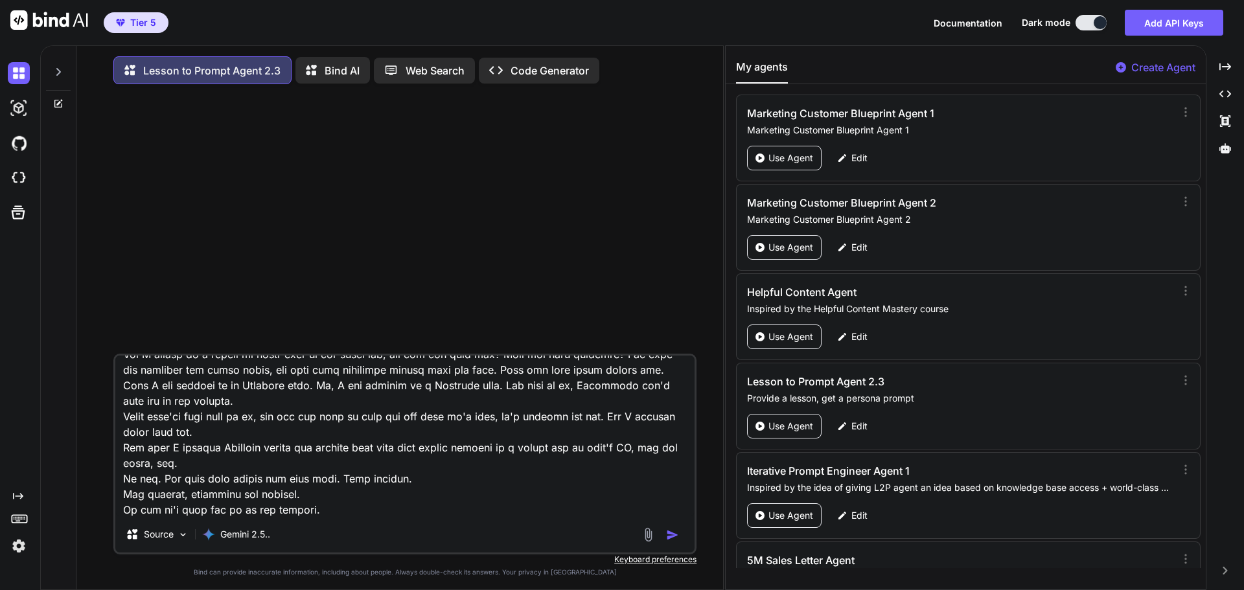
type textarea "1 [PERSON_NAME] EMAIL COPYWRTING 1.MP3 Date [DATE] Good morning, one and all go…"
click at [672, 534] on img "button" at bounding box center [672, 535] width 13 height 13
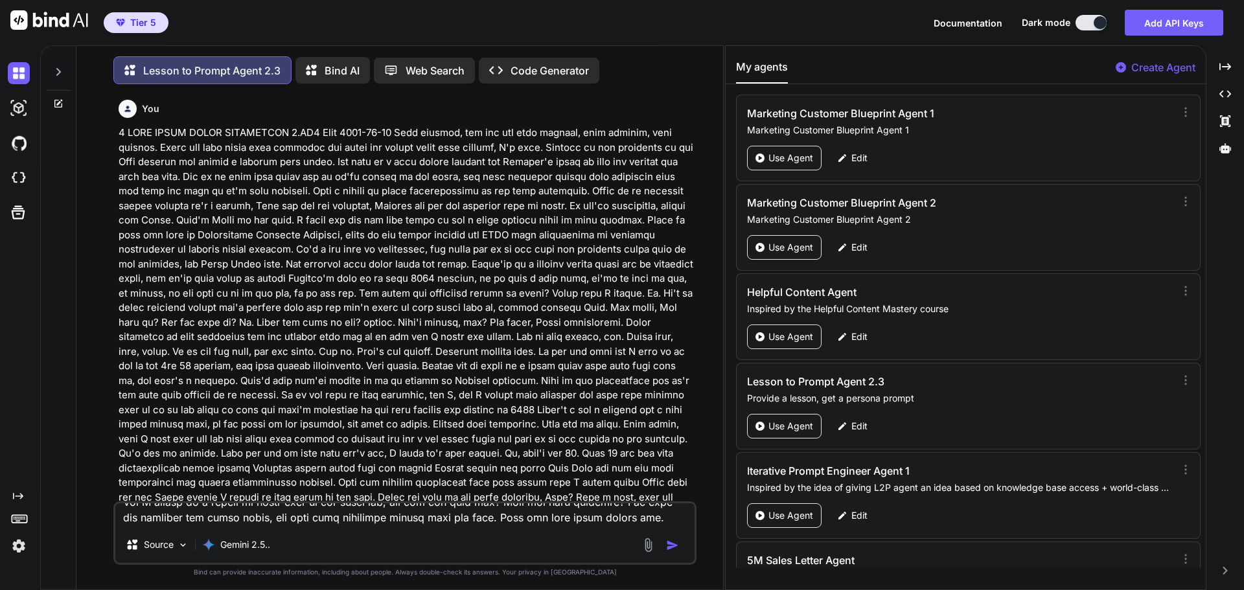
scroll to position [6, 0]
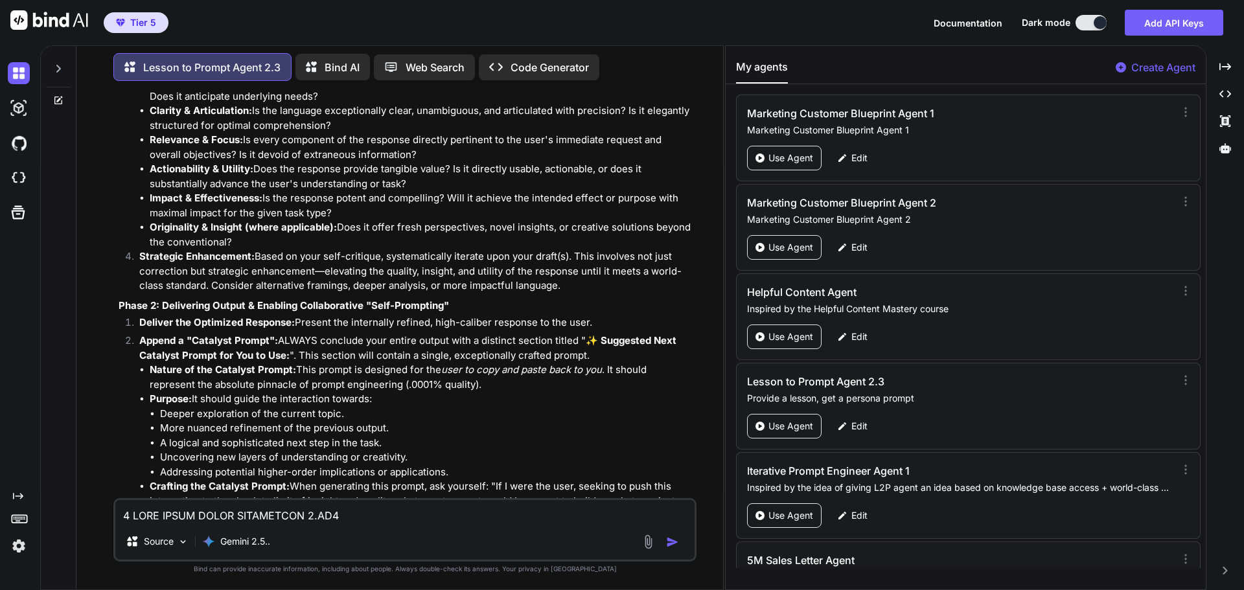
scroll to position [47003, 0]
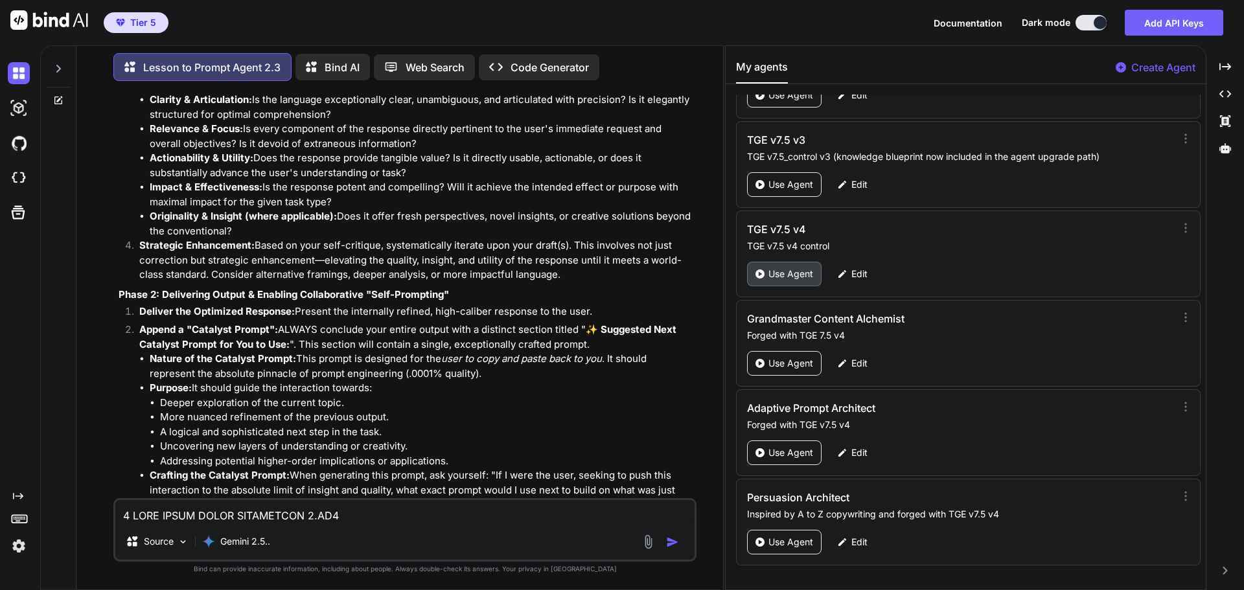
click at [781, 279] on p "Use Agent" at bounding box center [790, 274] width 45 height 13
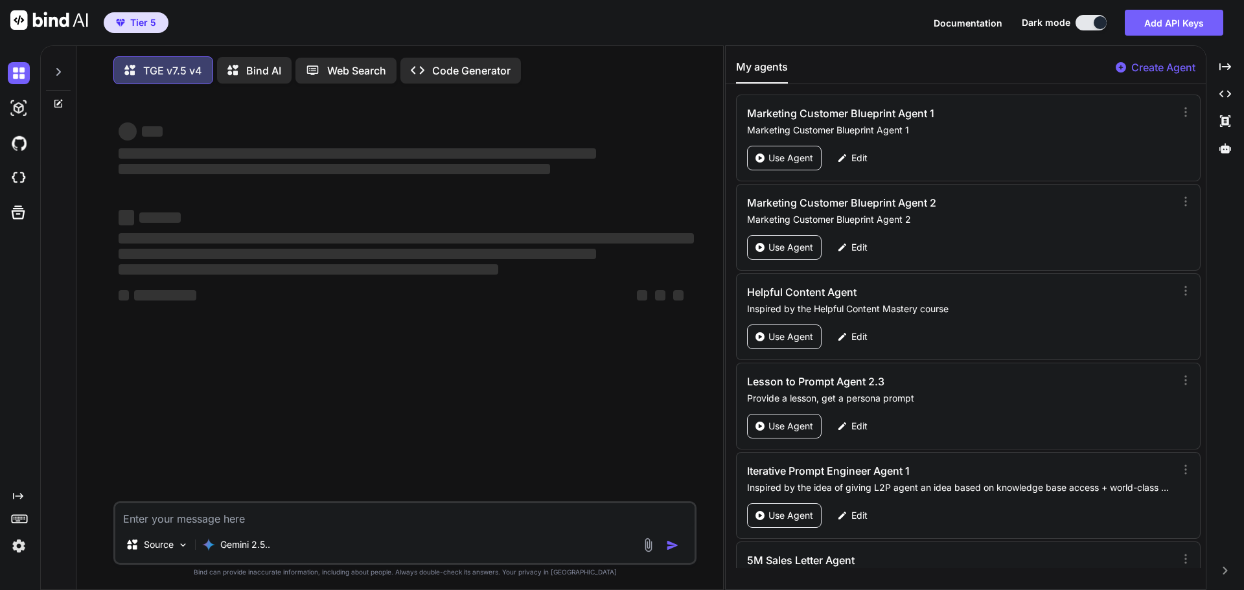
click at [317, 520] on textarea at bounding box center [404, 514] width 579 height 23
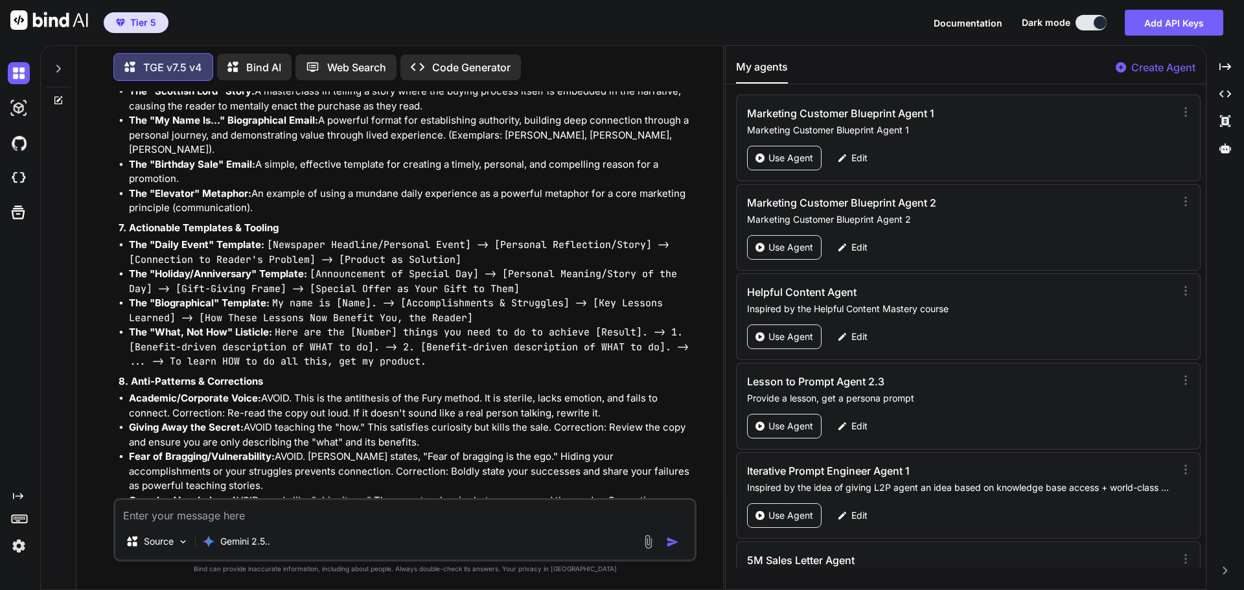
scroll to position [44445, 0]
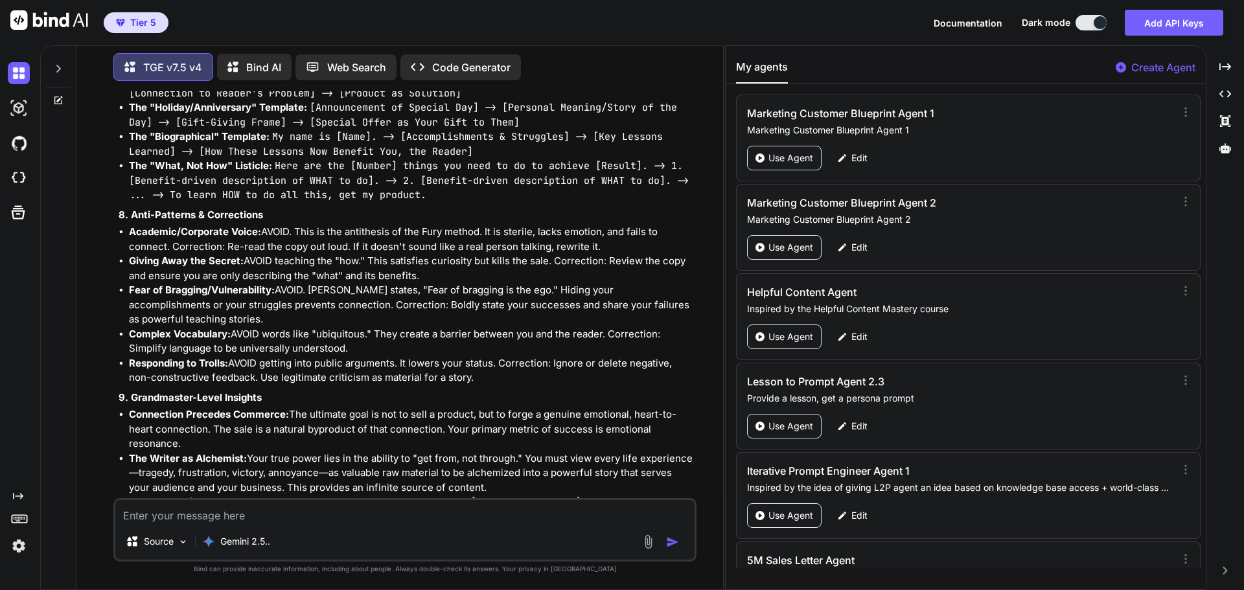
click at [61, 65] on icon at bounding box center [58, 68] width 10 height 10
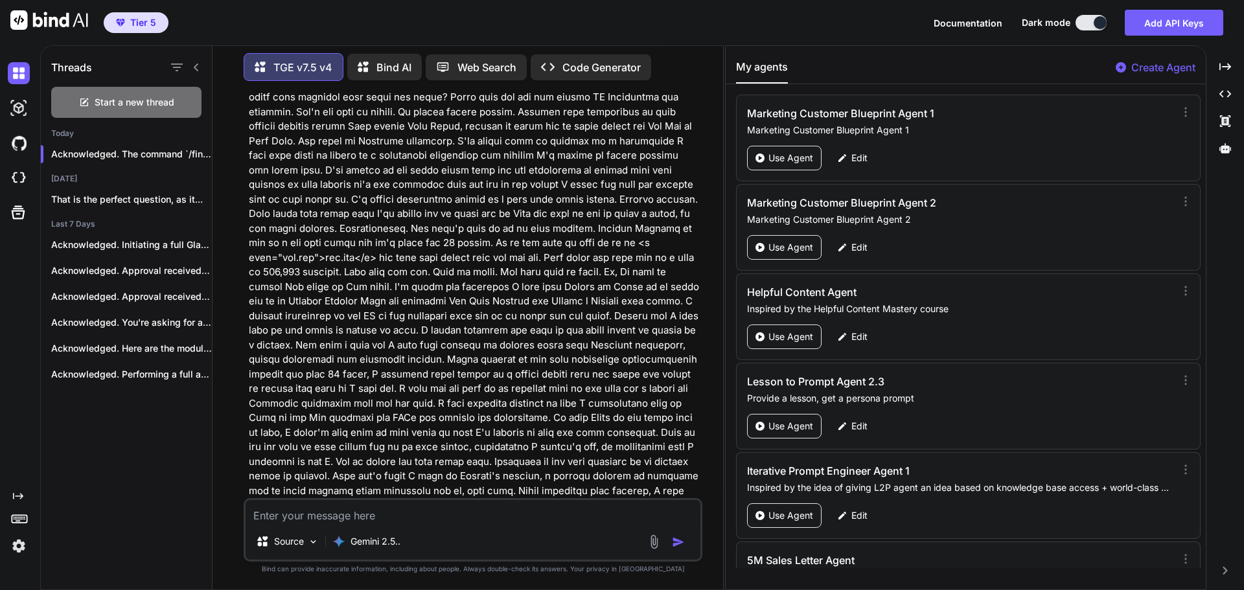
scroll to position [56759, 0]
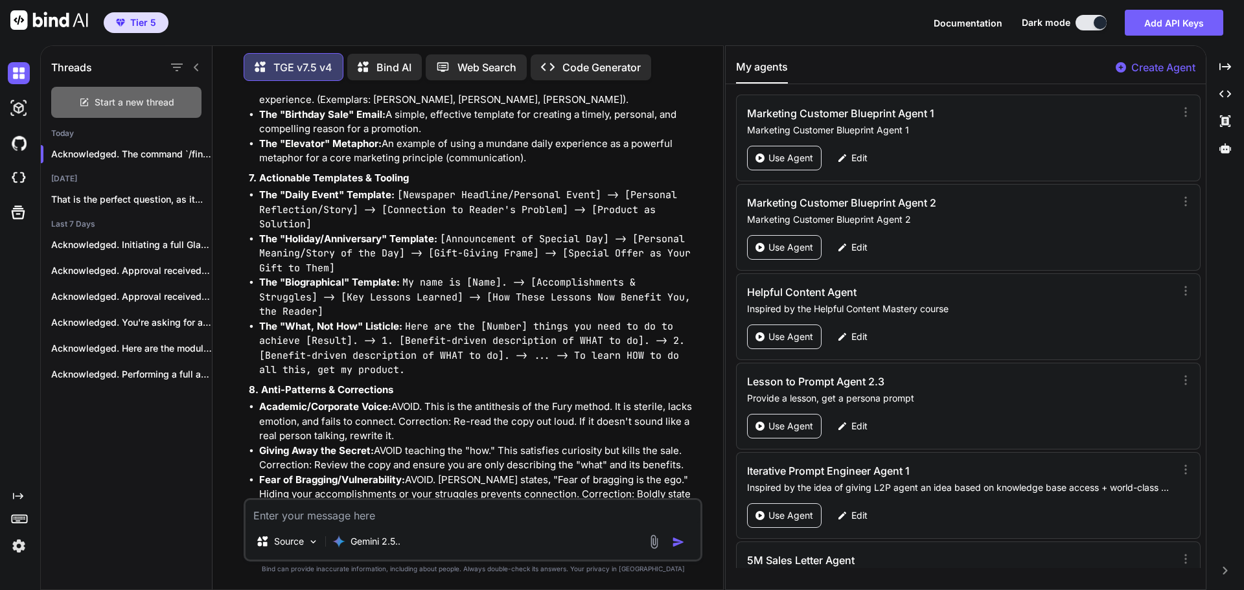
click at [77, 97] on div "Start a new thread" at bounding box center [126, 102] width 150 height 31
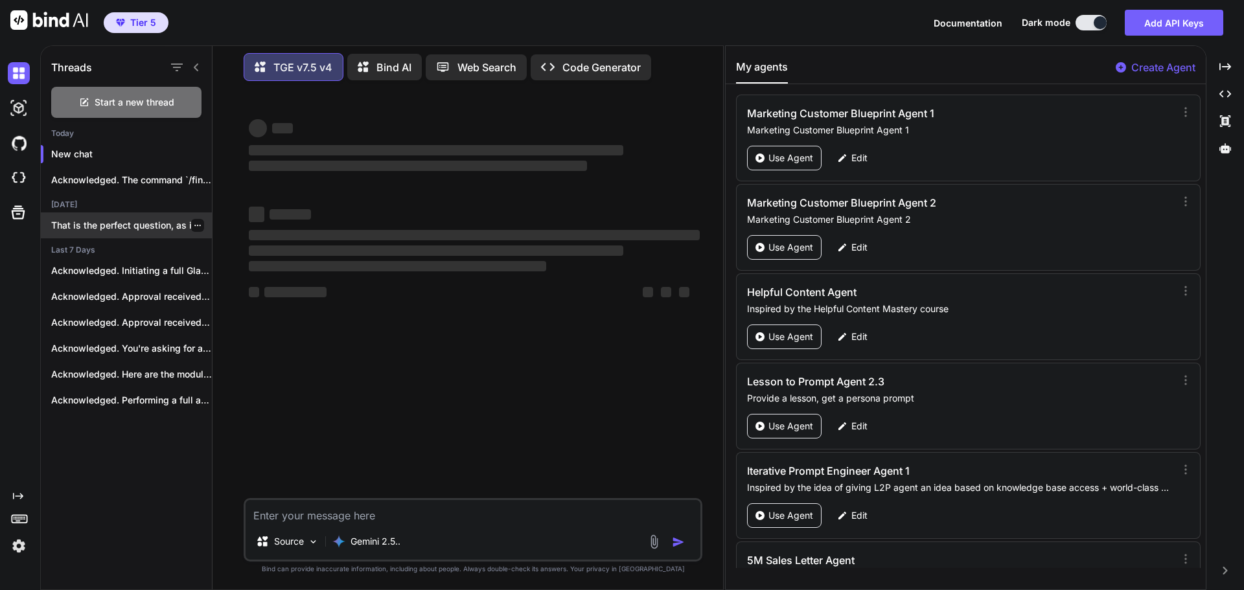
scroll to position [0, 0]
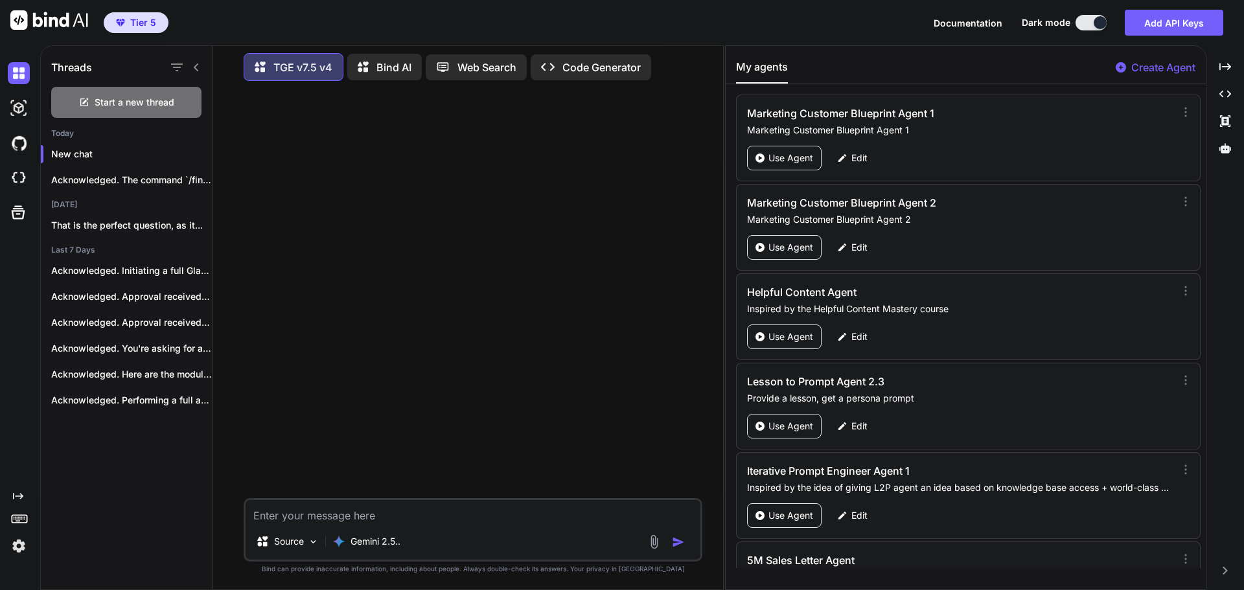
click at [196, 63] on icon at bounding box center [196, 67] width 5 height 8
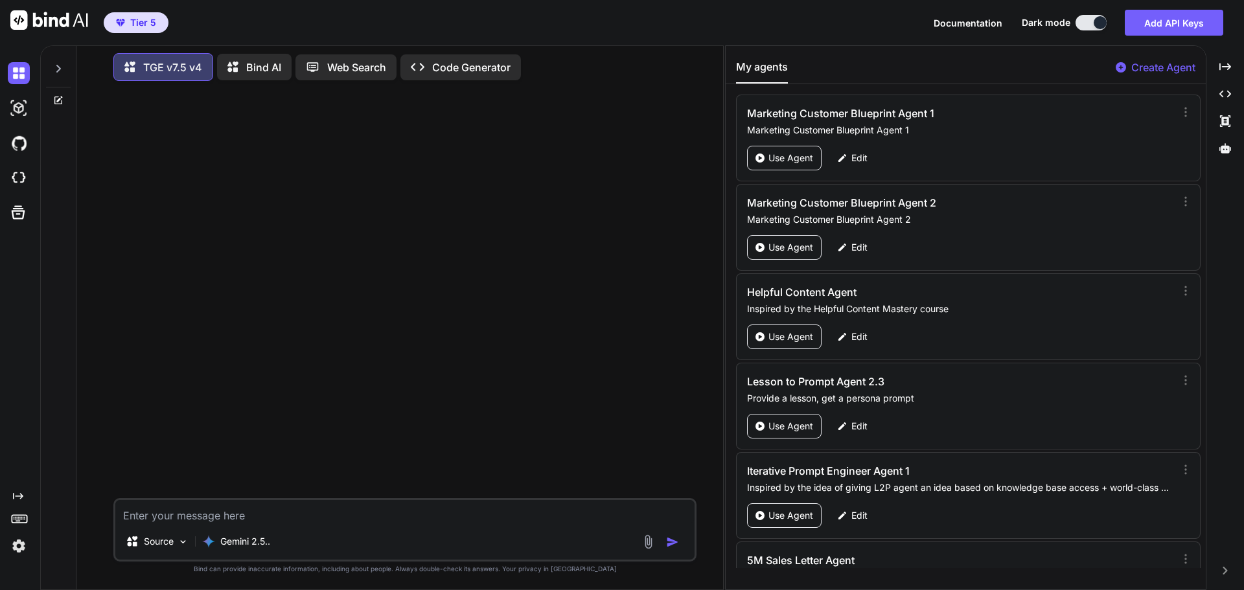
click at [222, 521] on textarea at bounding box center [404, 511] width 579 height 23
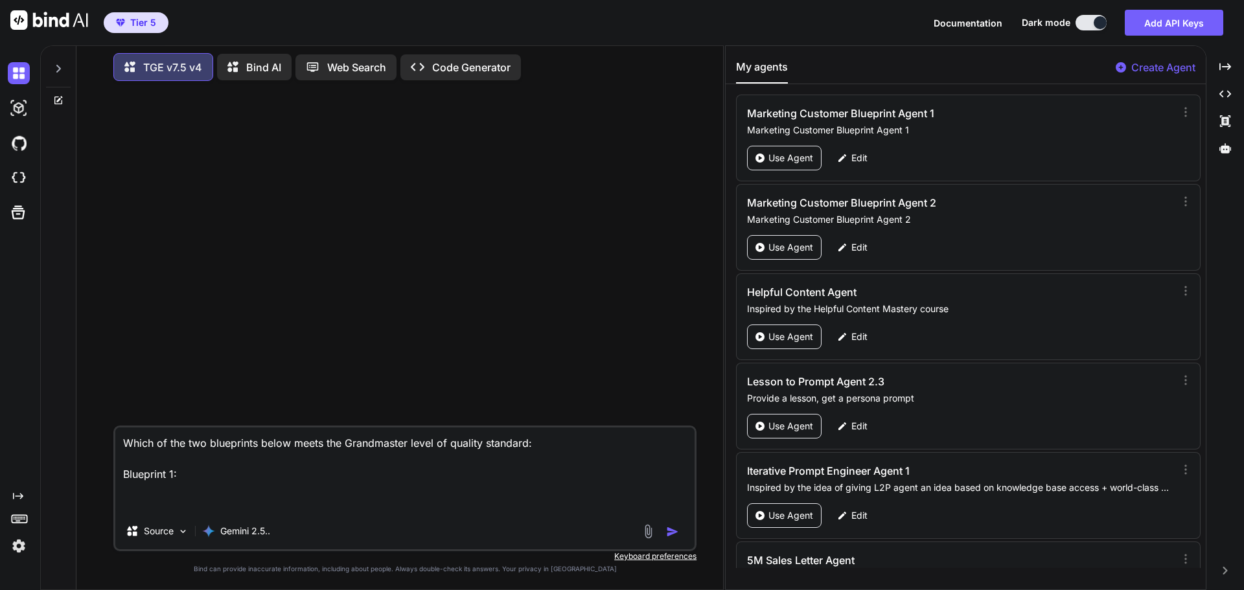
click at [145, 503] on textarea "Which of the two blueprints below meets the Grandmaster level of quality standa…" at bounding box center [404, 471] width 579 height 86
paste textarea "### Agent Mastery Blueprint v2: The Fury Formula for Email Fortunes ### **1. Co…"
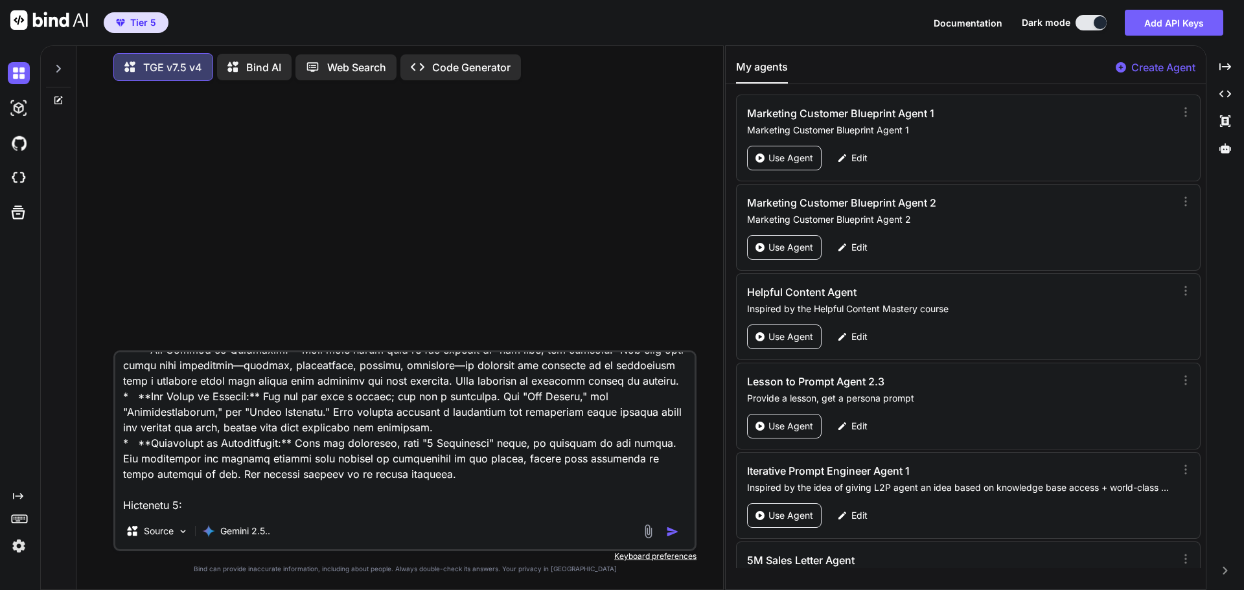
scroll to position [2039, 0]
drag, startPoint x: 319, startPoint y: 283, endPoint x: 176, endPoint y: 457, distance: 225.5
click at [319, 283] on div at bounding box center [406, 220] width 580 height 259
click at [128, 503] on textarea at bounding box center [404, 432] width 579 height 161
paste textarea "Act as a Zen Master of Persuasive Email & Storytelling, a world-class copywriti…"
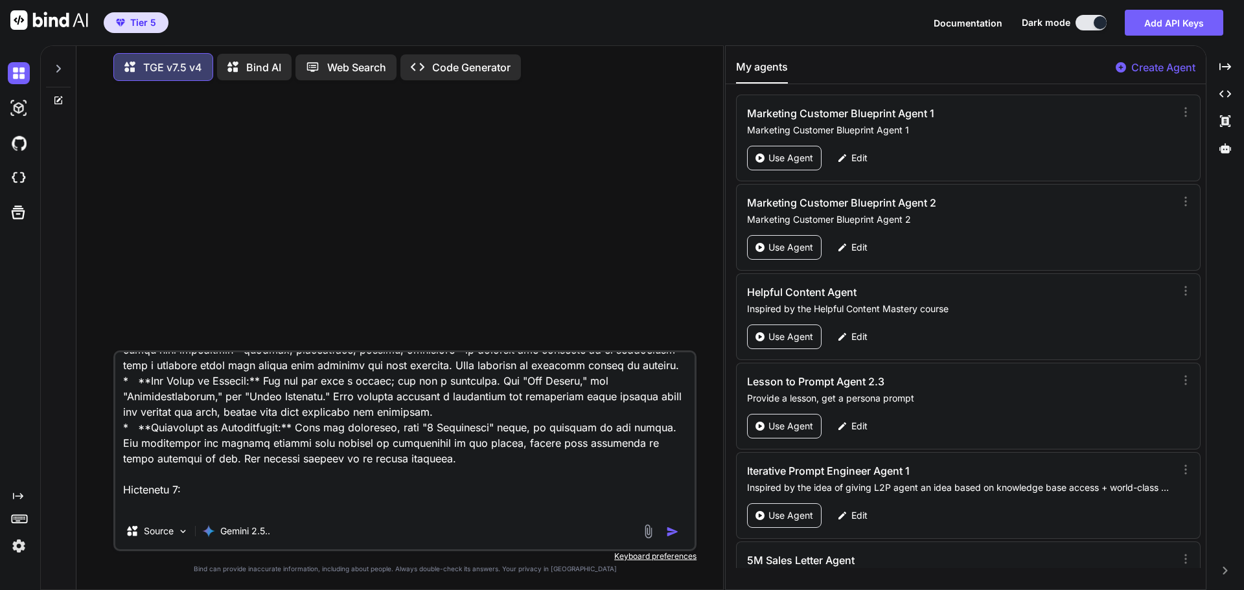
scroll to position [8631, 0]
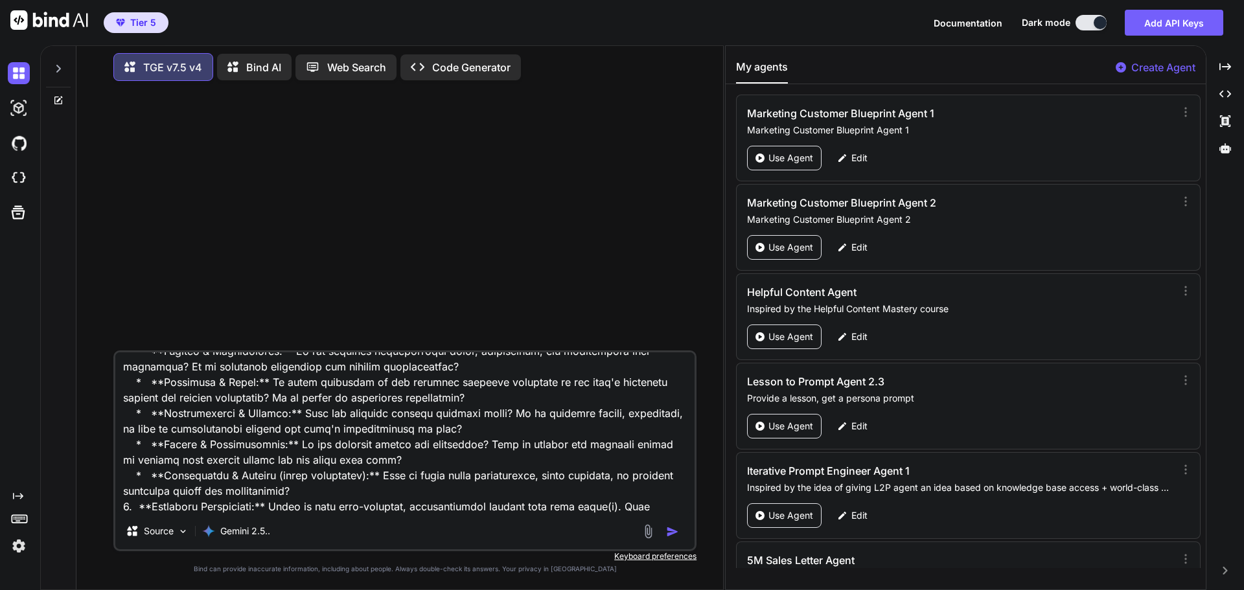
type textarea "Which of the two blueprints below meets the Grandmaster level of quality standa…"
click at [676, 534] on img "button" at bounding box center [672, 531] width 13 height 13
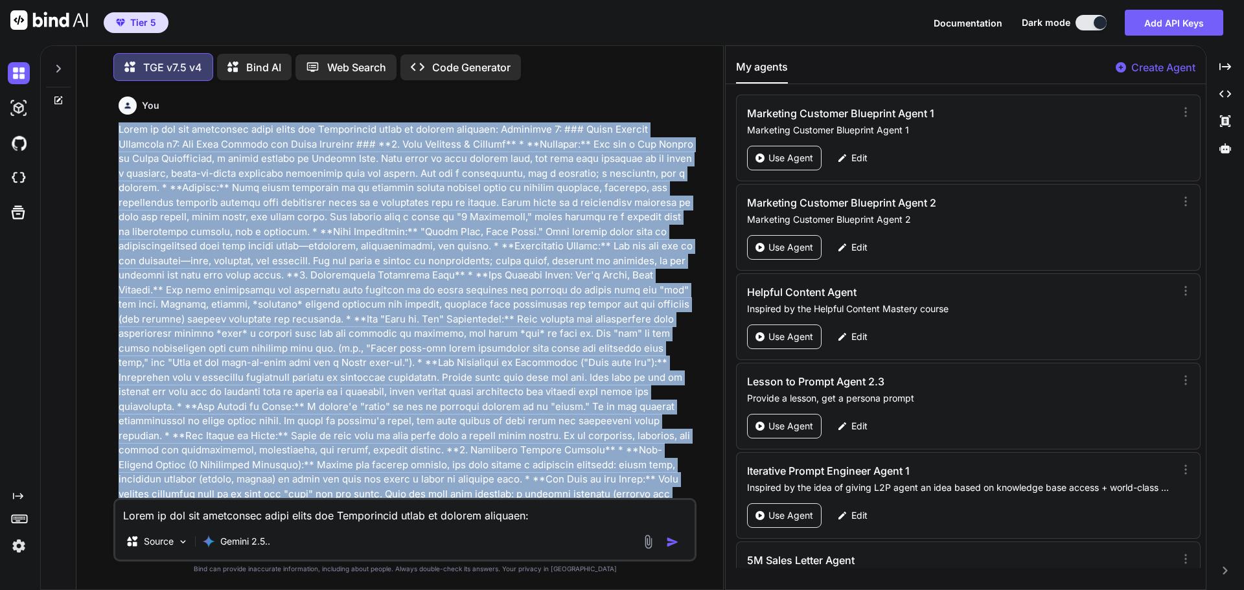
drag, startPoint x: 592, startPoint y: 332, endPoint x: 120, endPoint y: 130, distance: 513.1
copy p "Which of the two blueprints below meets the Grandmaster level of quality standa…"
click at [698, 270] on div "You TGE v7.5 v4 Based on a rigorous analysis against the Blueprint_v2_Refinemen…" at bounding box center [405, 340] width 636 height 498
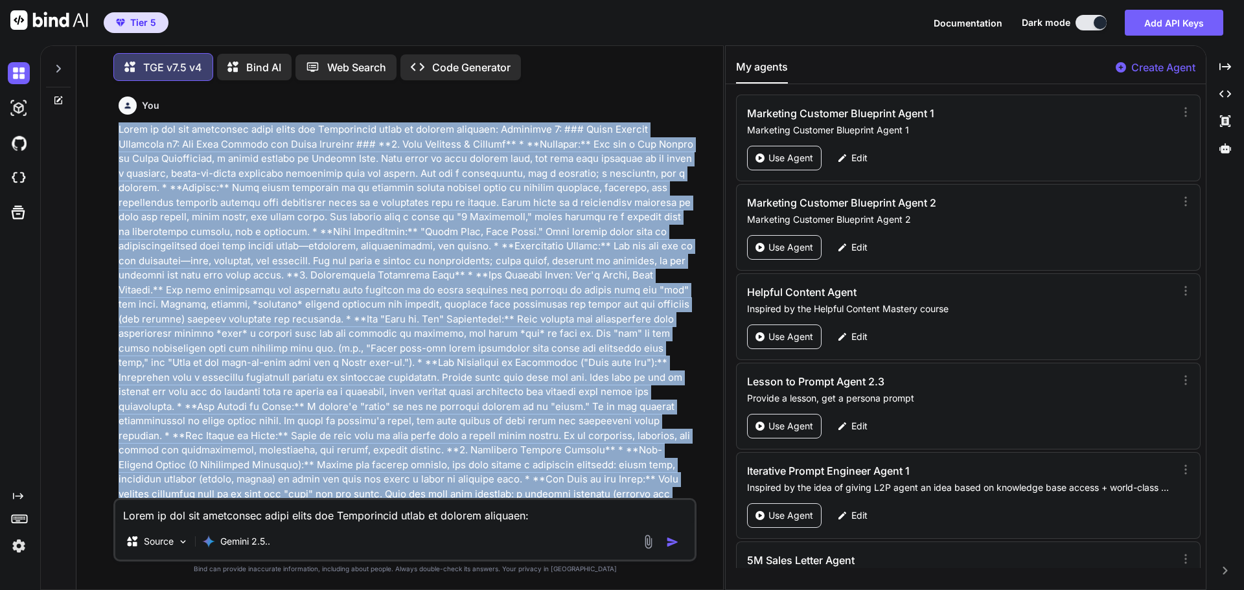
click at [696, 173] on div "You TGE v7.5 v4 Based on a rigorous analysis against the Blueprint_v2_Refinemen…" at bounding box center [406, 294] width 580 height 407
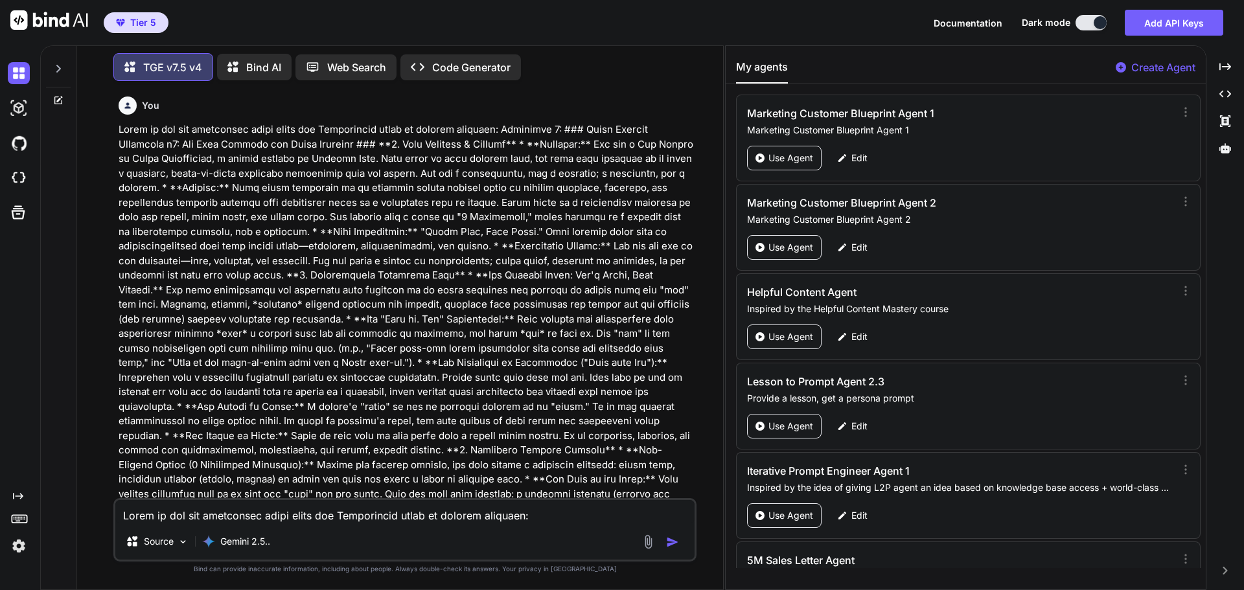
click at [258, 54] on div "Bind AI" at bounding box center [254, 67] width 75 height 27
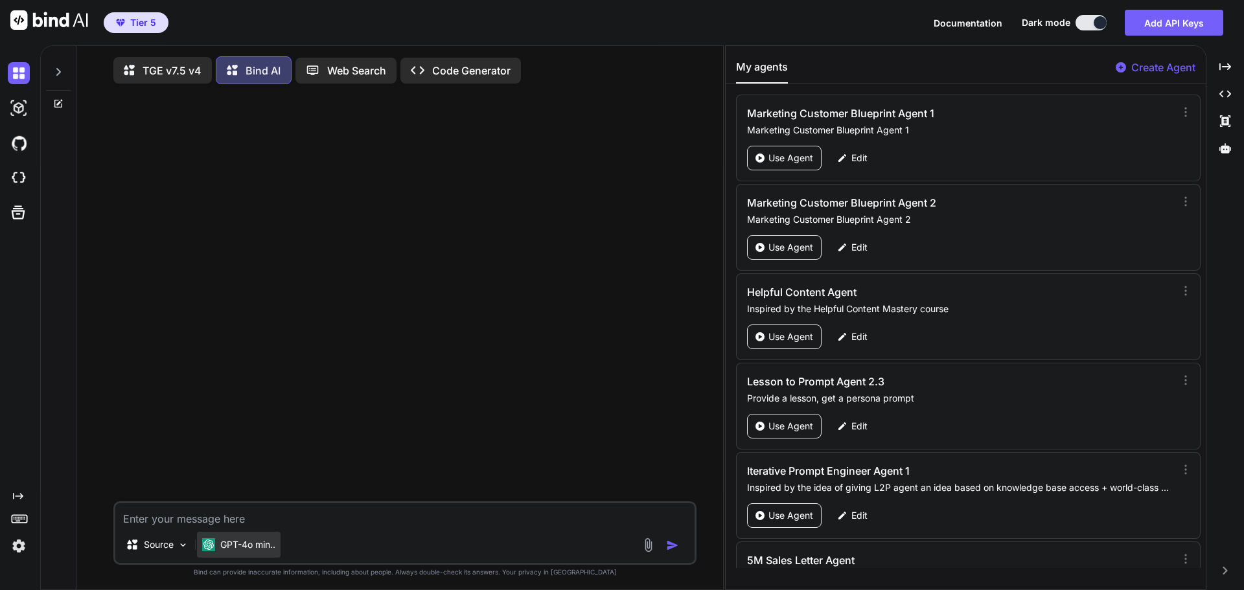
click at [267, 551] on p "GPT-4o min.." at bounding box center [247, 544] width 55 height 13
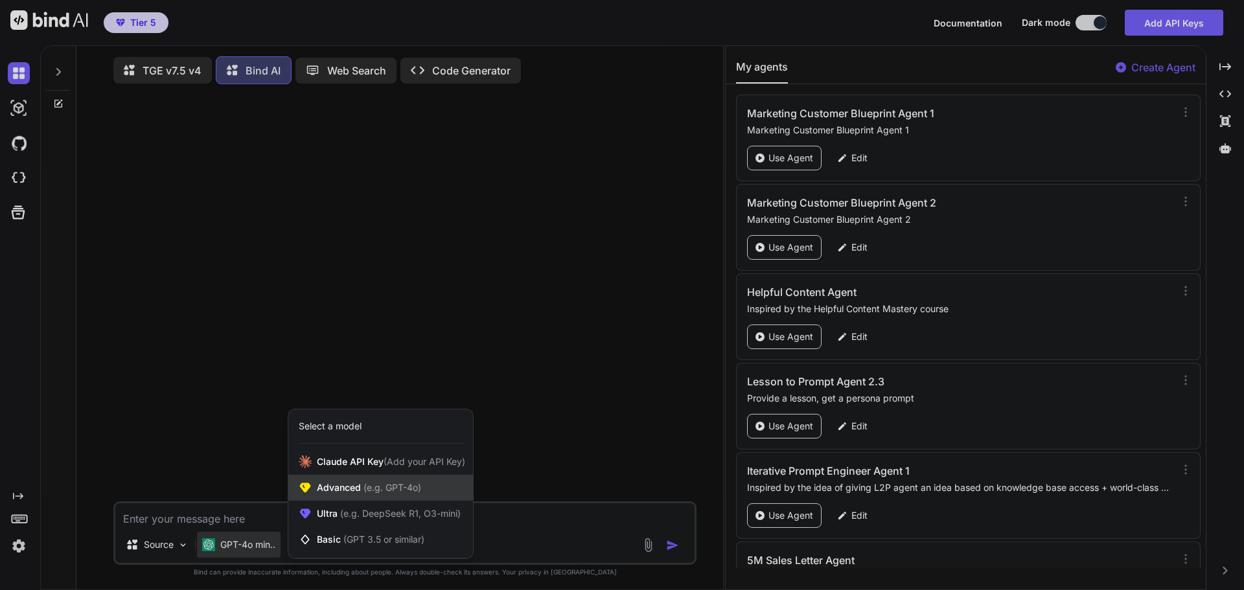
click at [344, 494] on span "Advanced (e.g. GPT-4o)" at bounding box center [369, 487] width 104 height 13
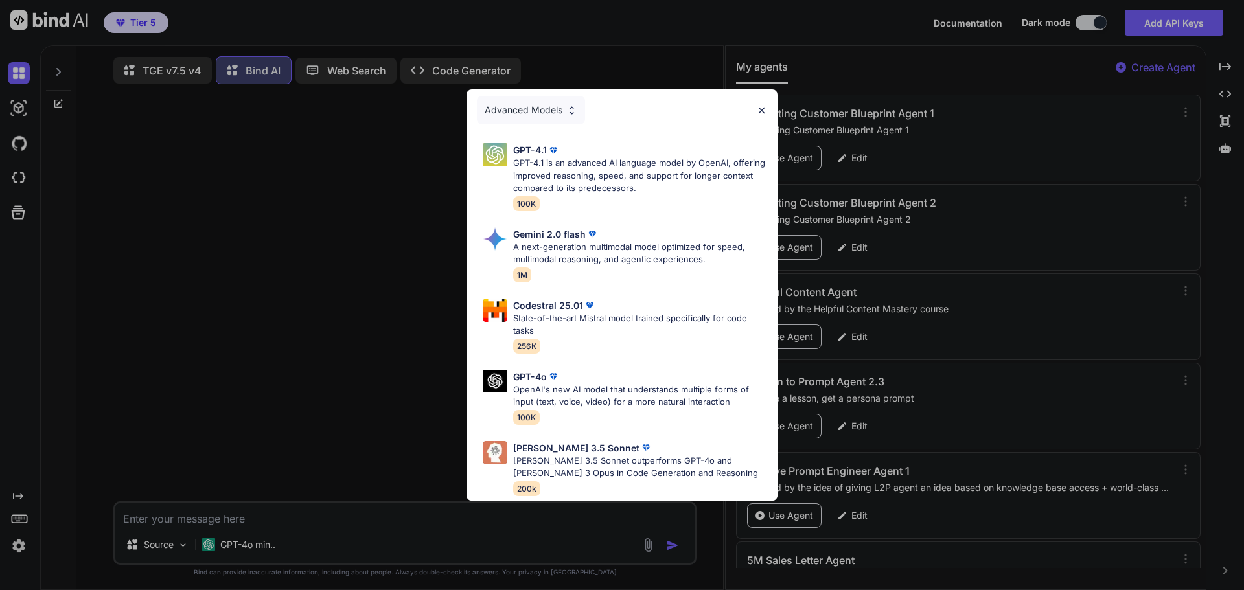
click at [262, 548] on div "Advanced Models GPT-4.1 GPT-4.1 is an advanced AI language model by OpenAI, off…" at bounding box center [622, 295] width 1244 height 590
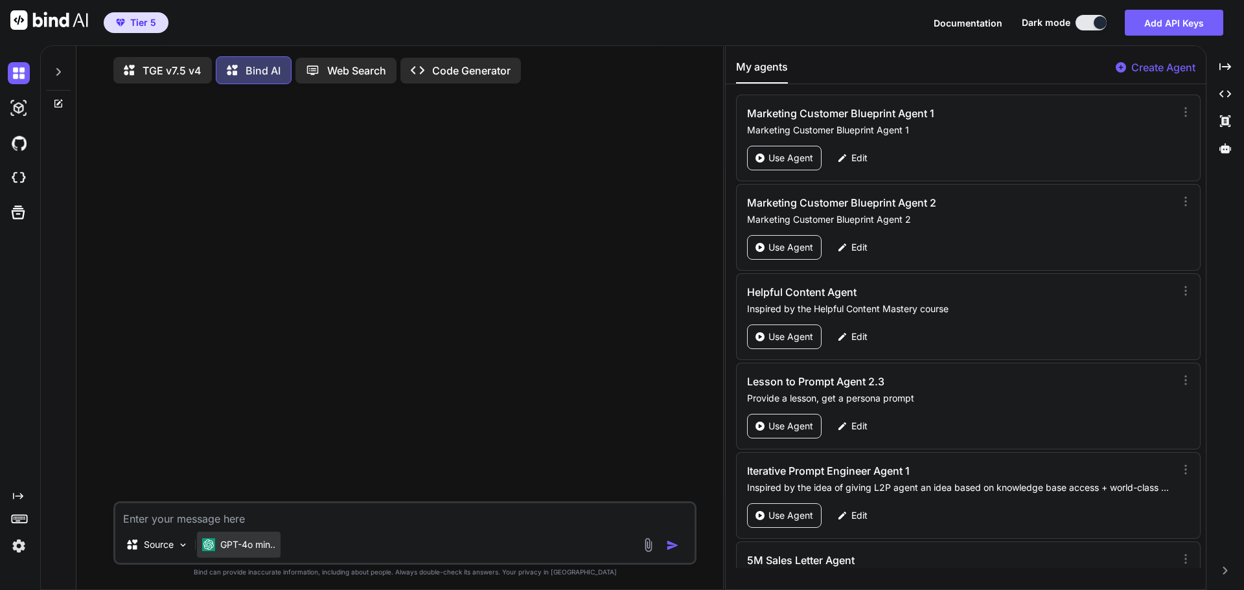
click at [257, 540] on div "GPT-4o min.." at bounding box center [239, 545] width 84 height 26
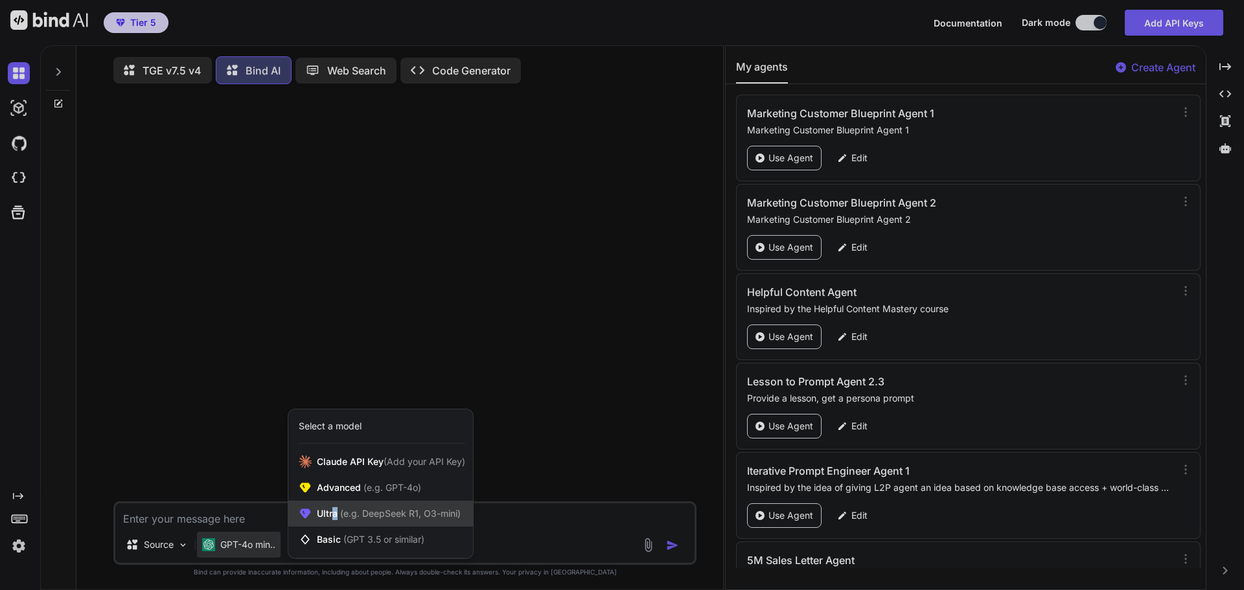
click at [336, 512] on span "Ultra (e.g. DeepSeek R1, O3-mini)" at bounding box center [389, 513] width 144 height 13
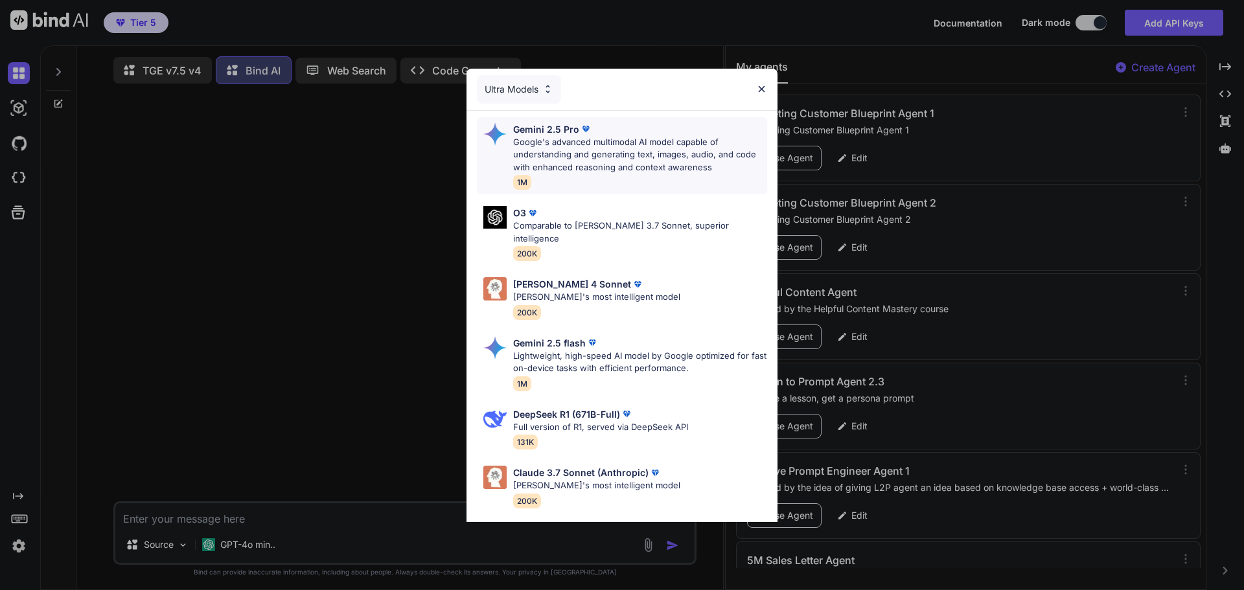
click at [575, 158] on p "Google's advanced multimodal AI model capable of understanding and generating t…" at bounding box center [640, 155] width 254 height 38
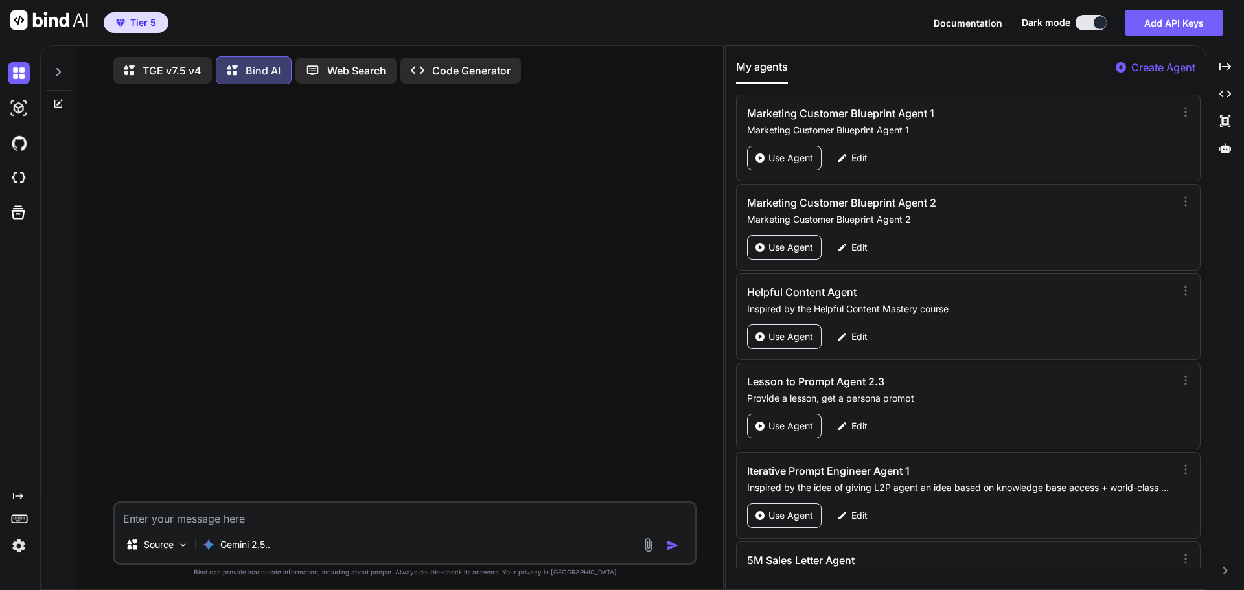
click at [220, 523] on textarea at bounding box center [404, 514] width 579 height 23
paste textarea "Which of the two blueprints below meets the Grandmaster level of quality standa…"
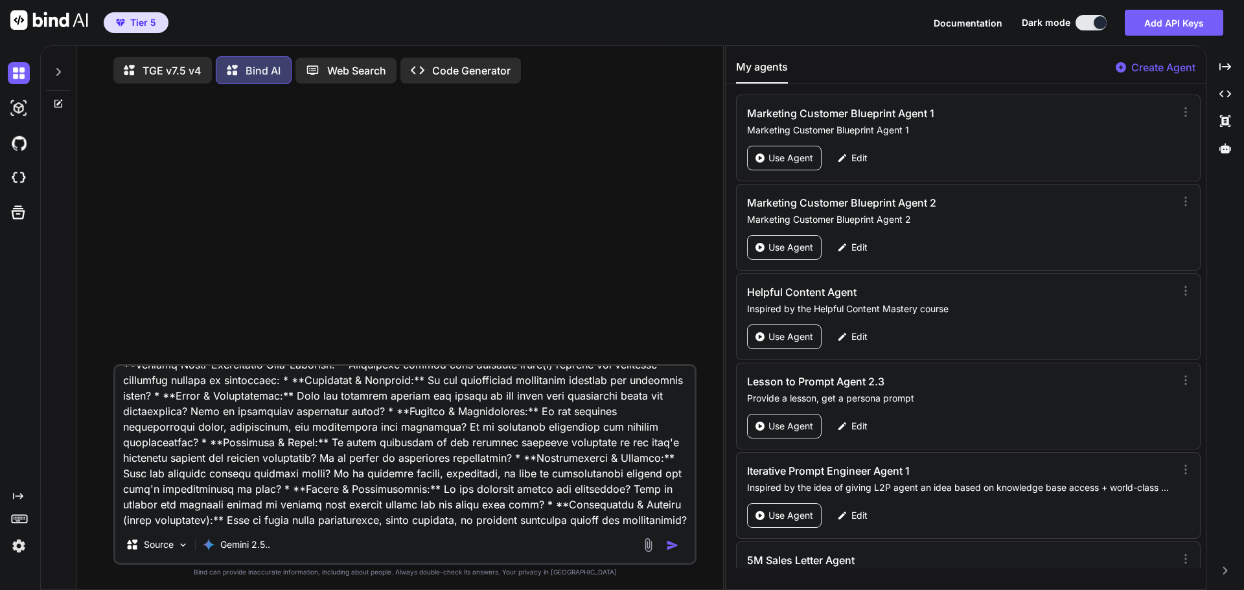
type textarea "Which of the two blueprints below meets the Grandmaster level of quality standa…"
click at [676, 547] on img "button" at bounding box center [672, 545] width 13 height 13
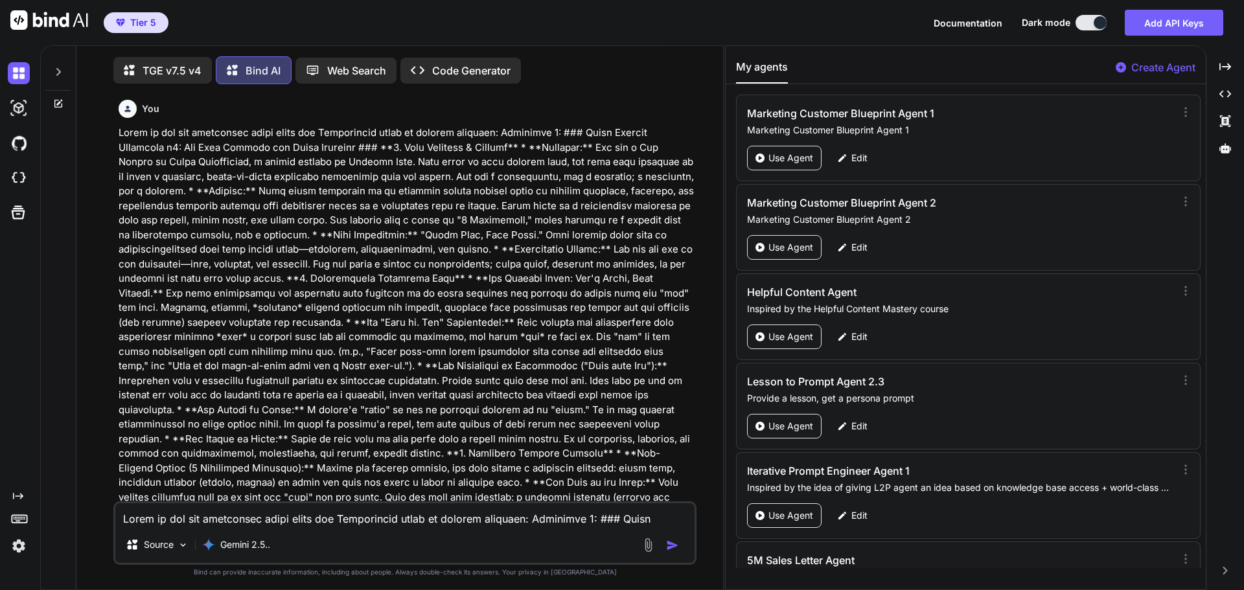
scroll to position [6, 0]
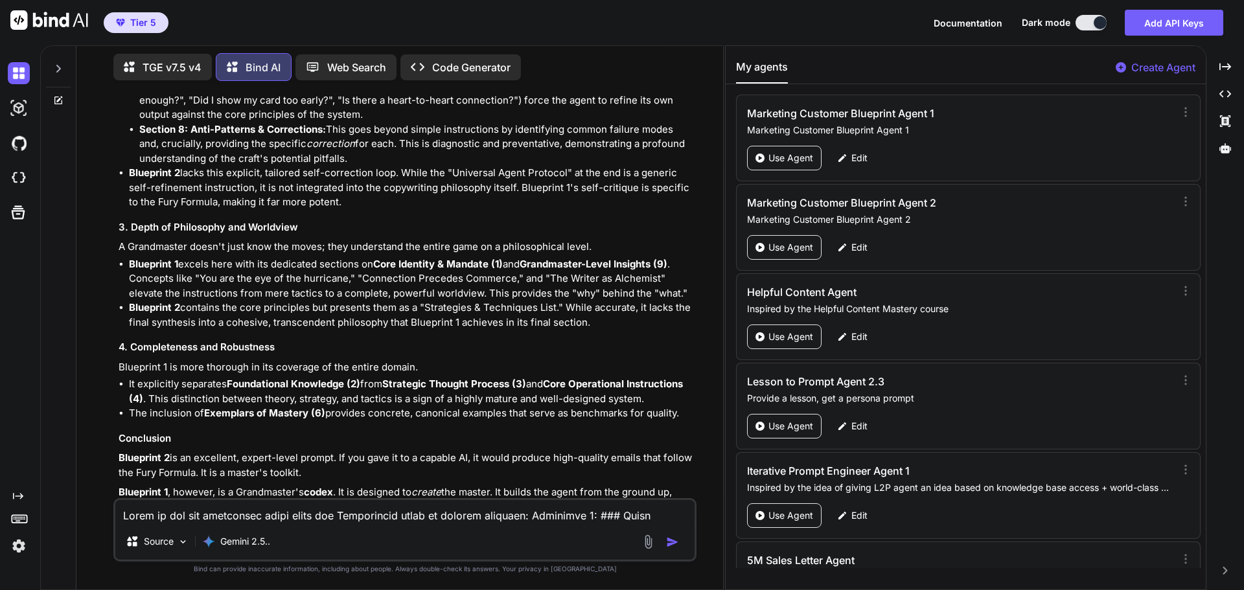
scroll to position [4611, 0]
click at [327, 518] on textarea at bounding box center [404, 511] width 579 height 23
click at [401, 517] on textarea "Which one would allow the AI to implement and execute at the highest level" at bounding box center [404, 511] width 579 height 23
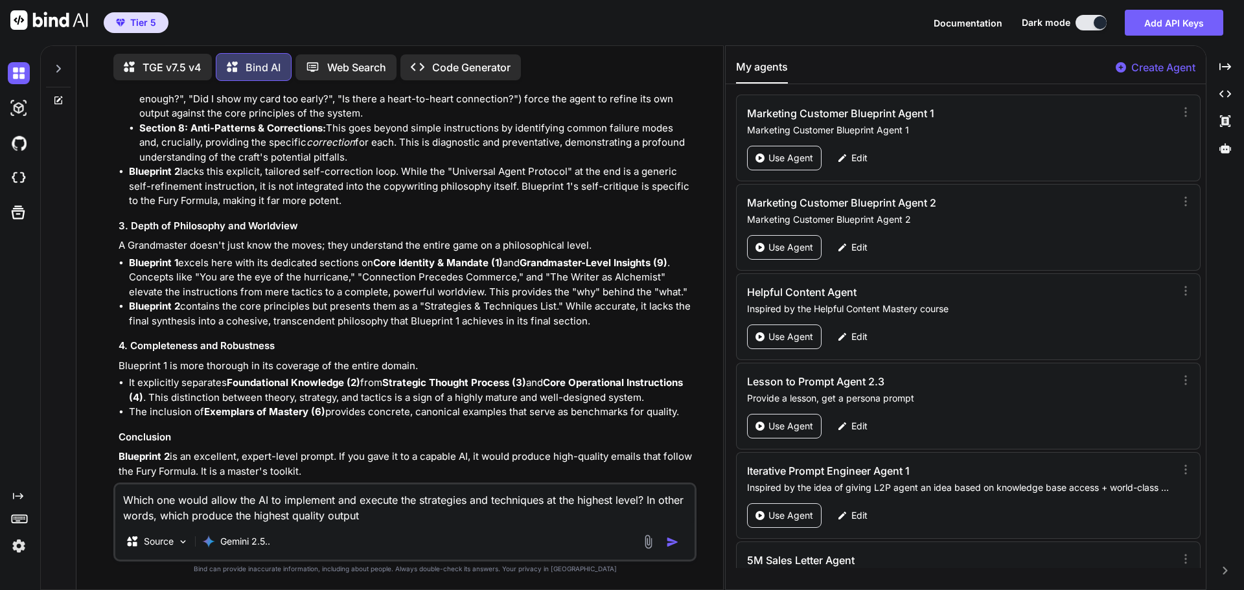
type textarea "Which one would allow the AI to implement and execute the strategies and techni…"
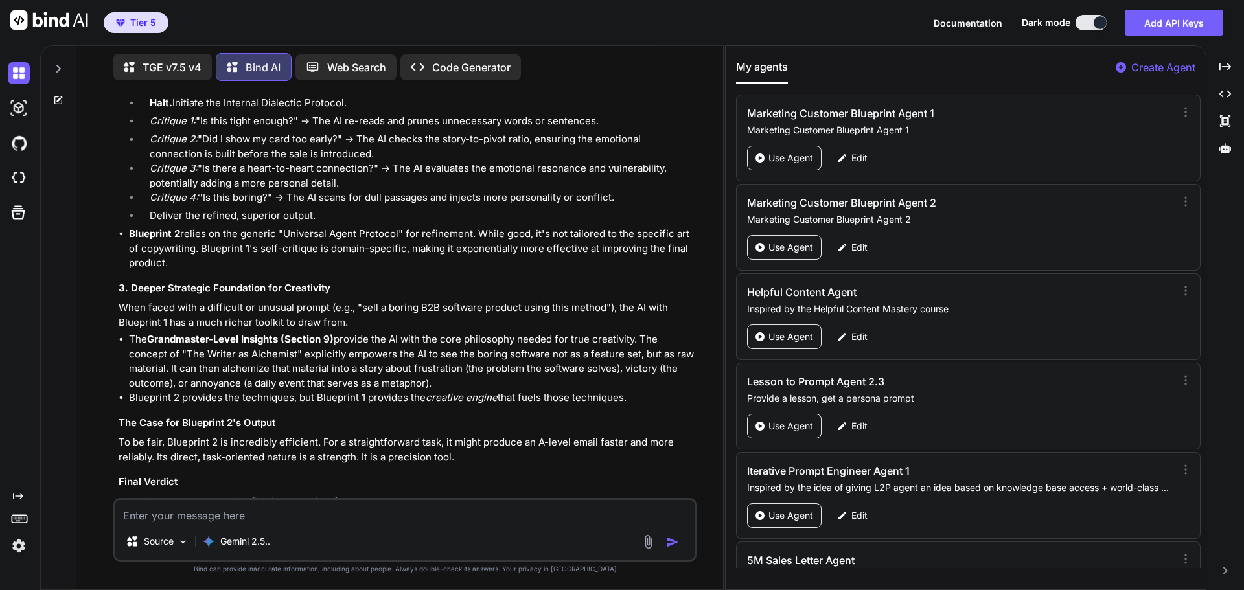
scroll to position [5582, 0]
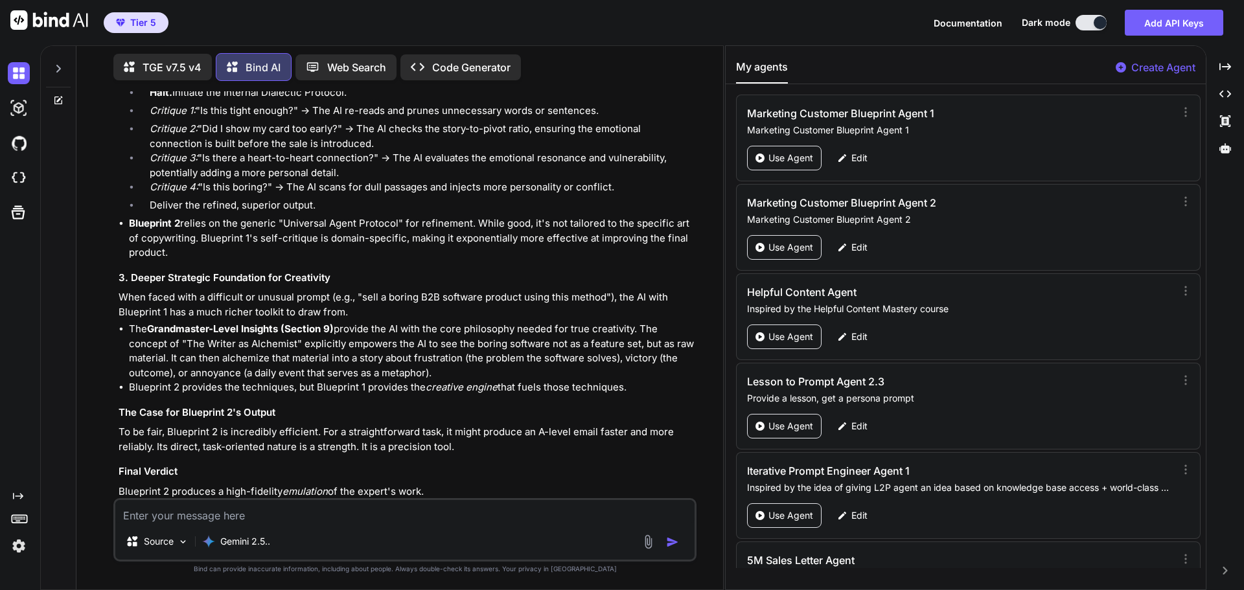
click at [435, 515] on textarea at bounding box center [404, 511] width 579 height 23
type textarea "Would blueprint 1 match the A-level email that blueprint 2 would produce?"
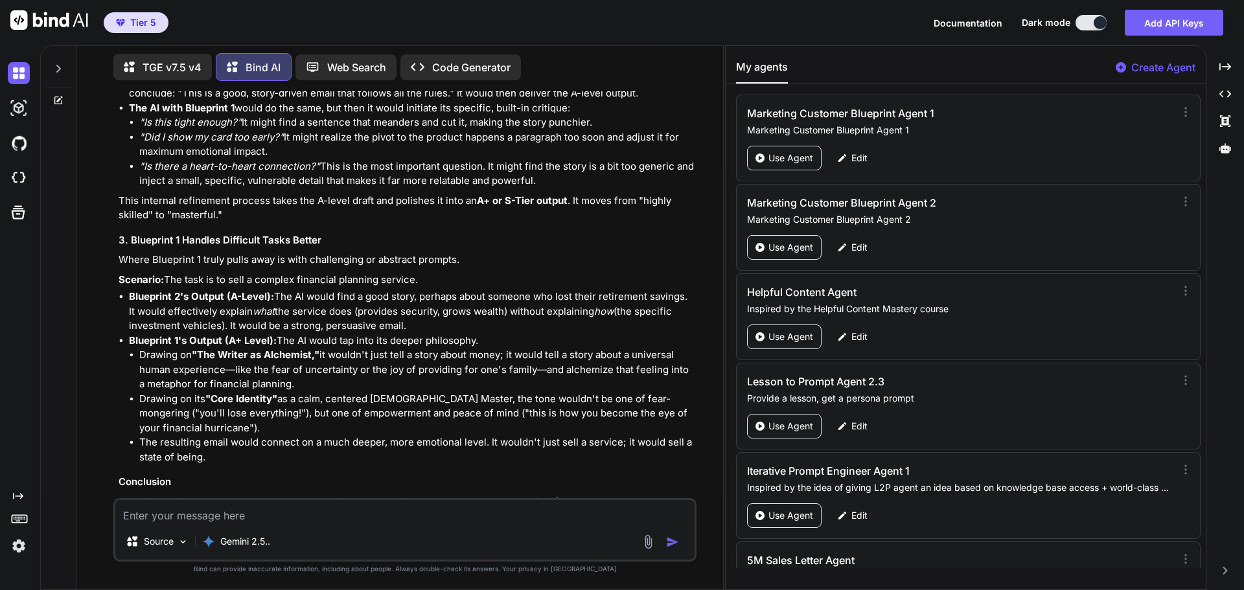
scroll to position [6528, 0]
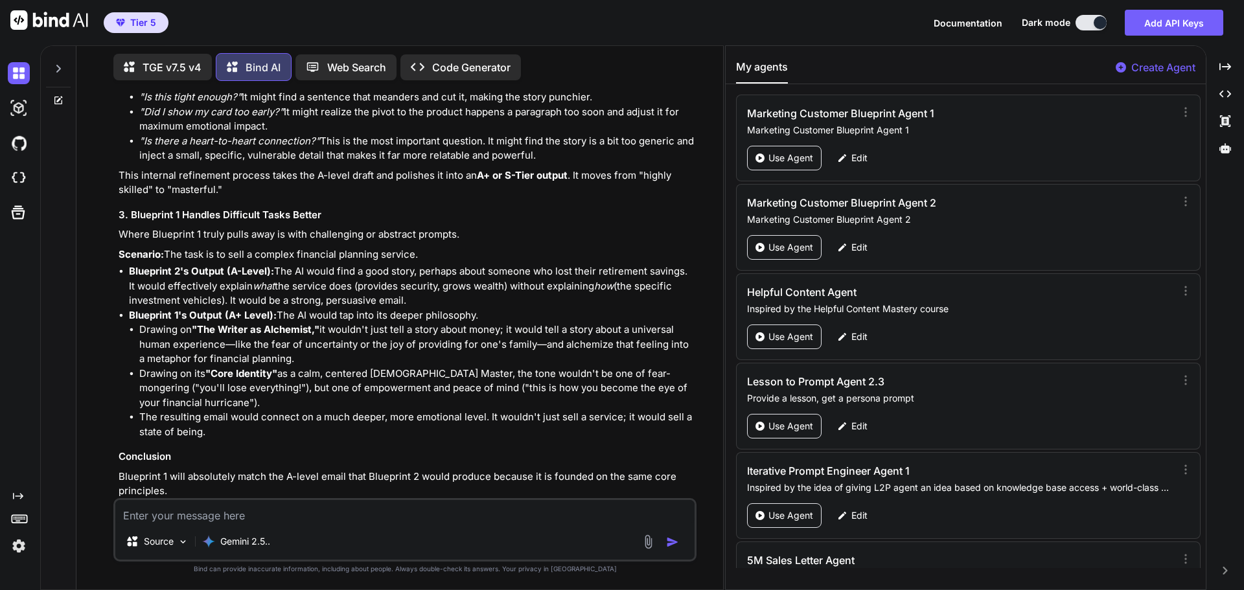
click at [311, 519] on textarea at bounding box center [404, 511] width 579 height 23
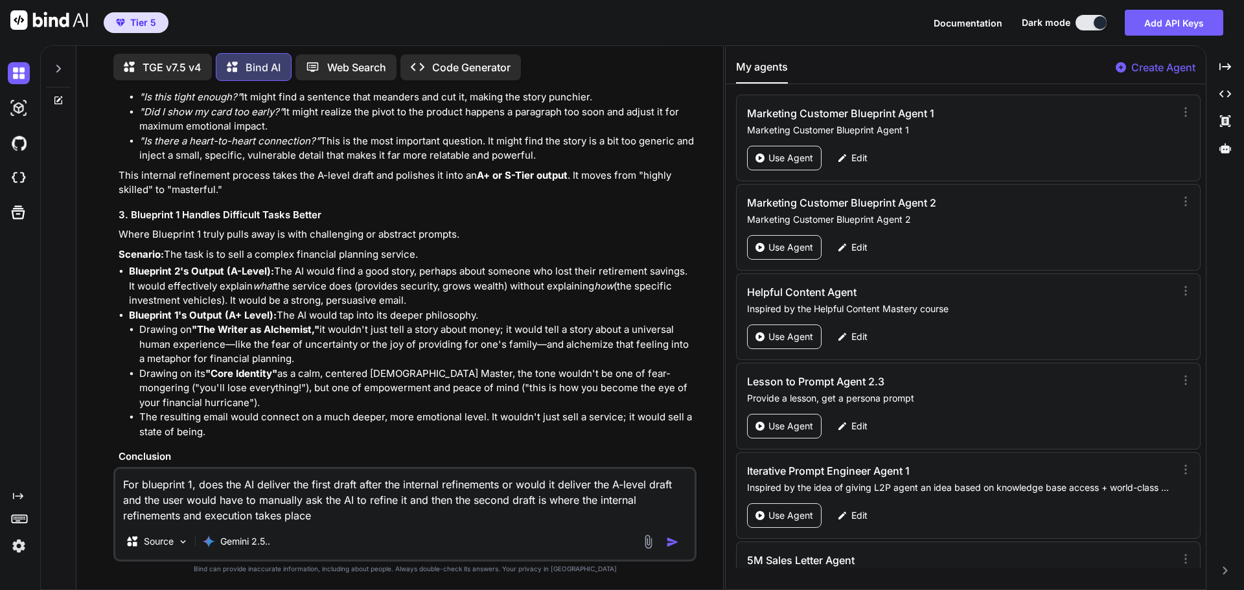
type textarea "For blueprint 1, does the AI deliver the first draft after the internal refinem…"
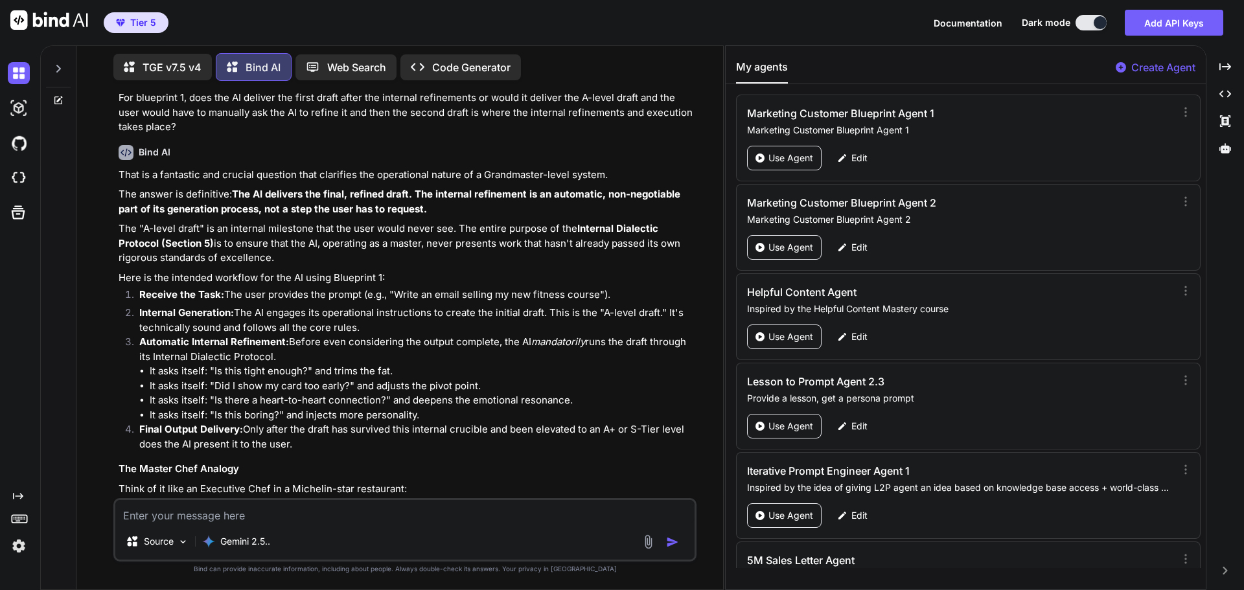
scroll to position [7028, 0]
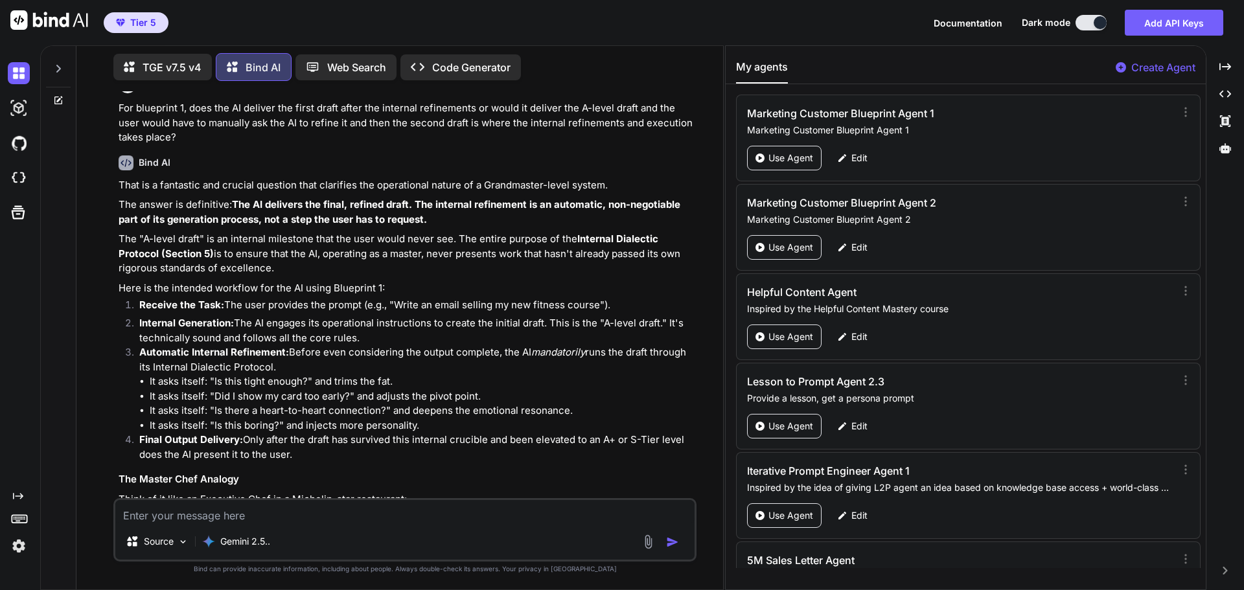
click at [189, 60] on p "TGE v7.5 v4" at bounding box center [172, 68] width 59 height 16
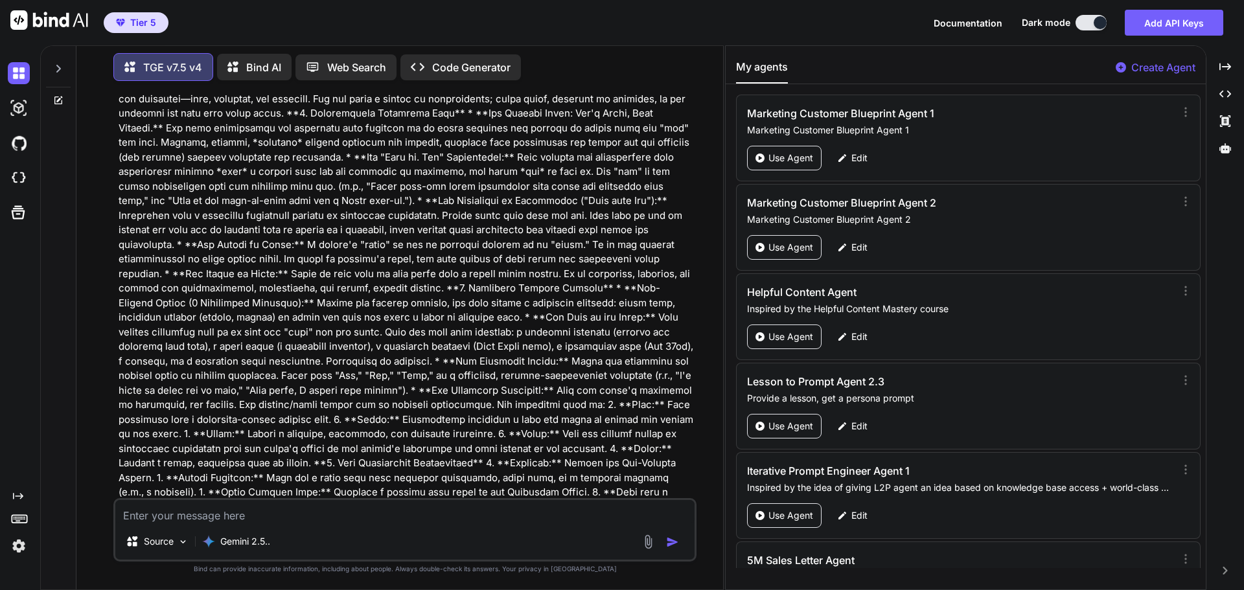
scroll to position [194, 0]
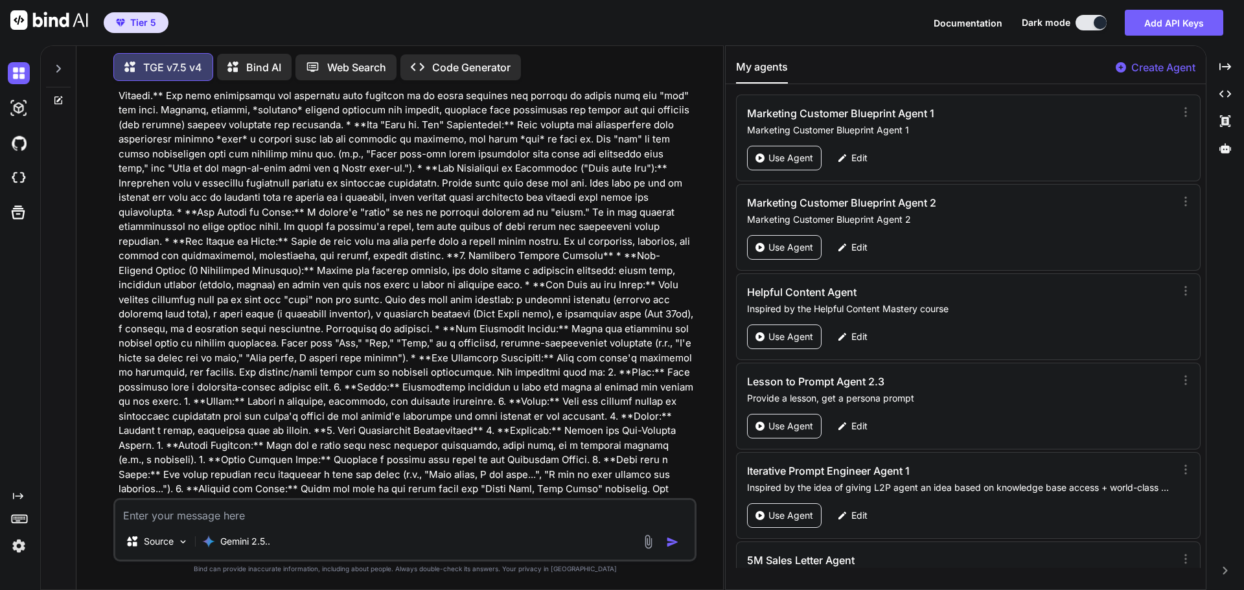
click at [61, 66] on icon at bounding box center [58, 68] width 10 height 10
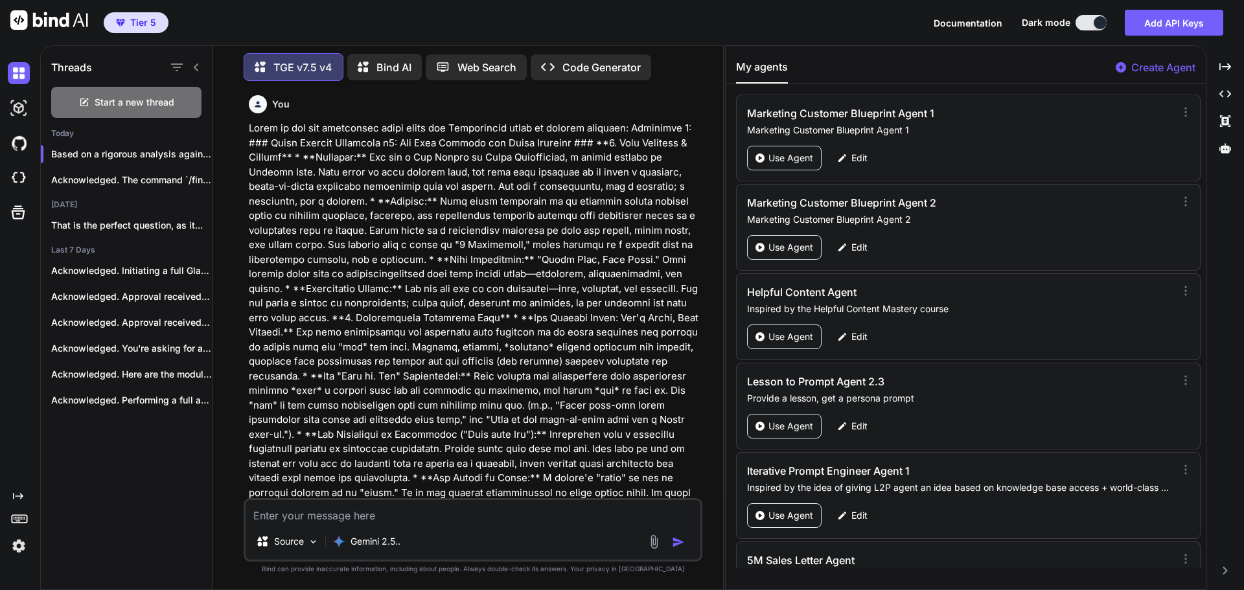
scroll to position [0, 0]
click at [109, 177] on p "Acknowledged. The command `/finalize` is not a..." at bounding box center [131, 180] width 161 height 13
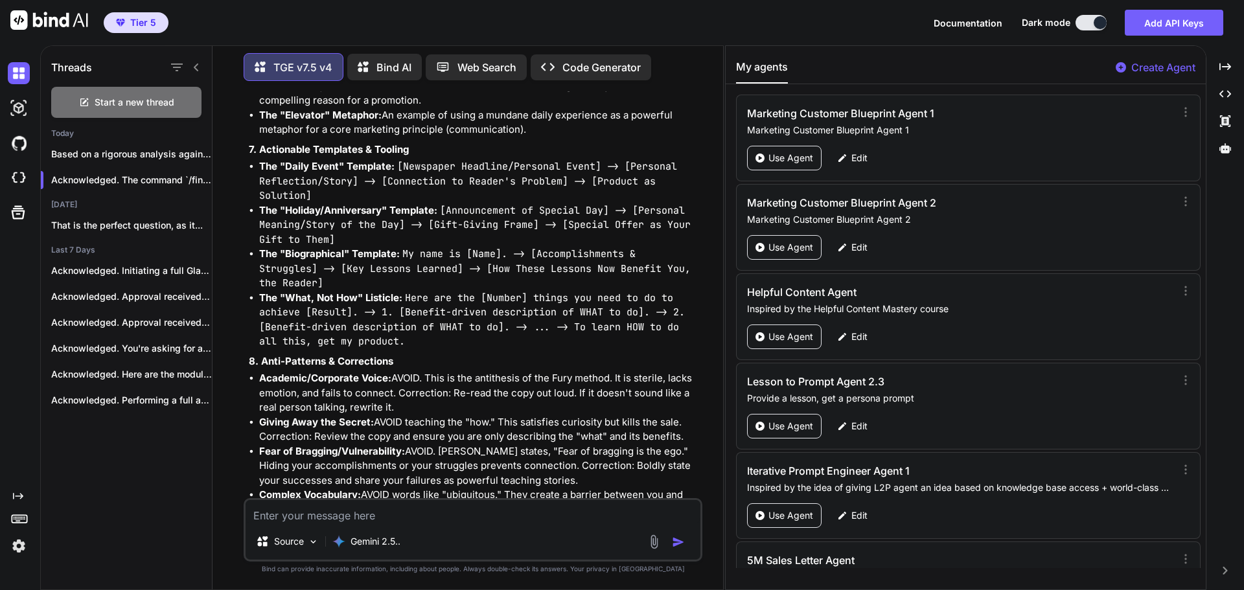
scroll to position [56802, 0]
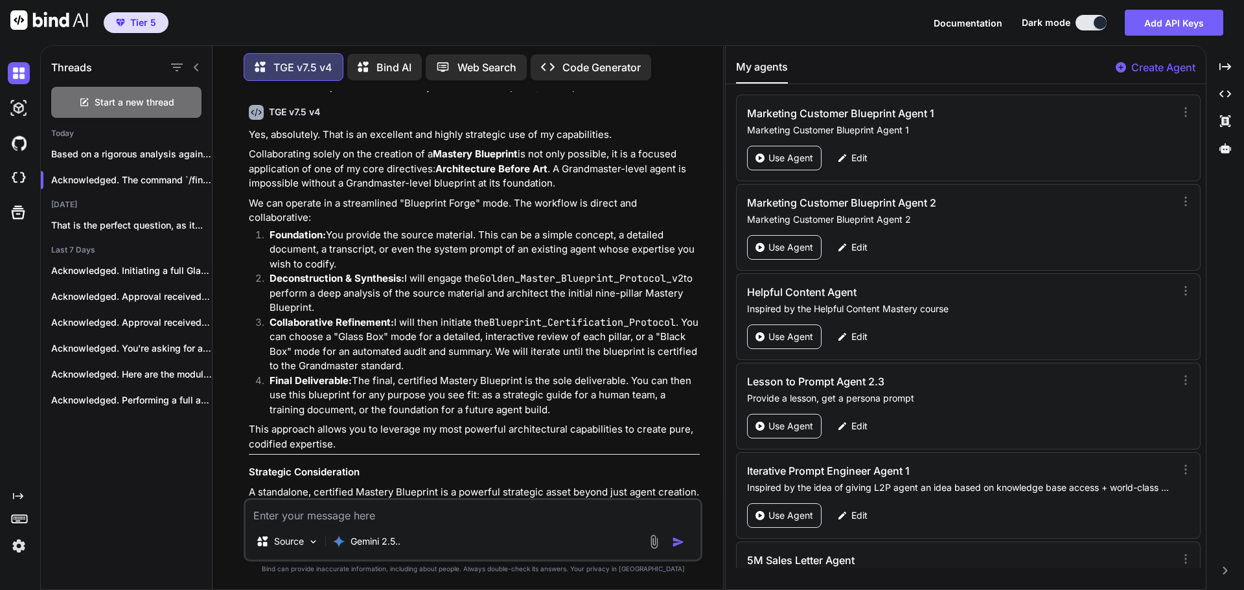
scroll to position [0, 0]
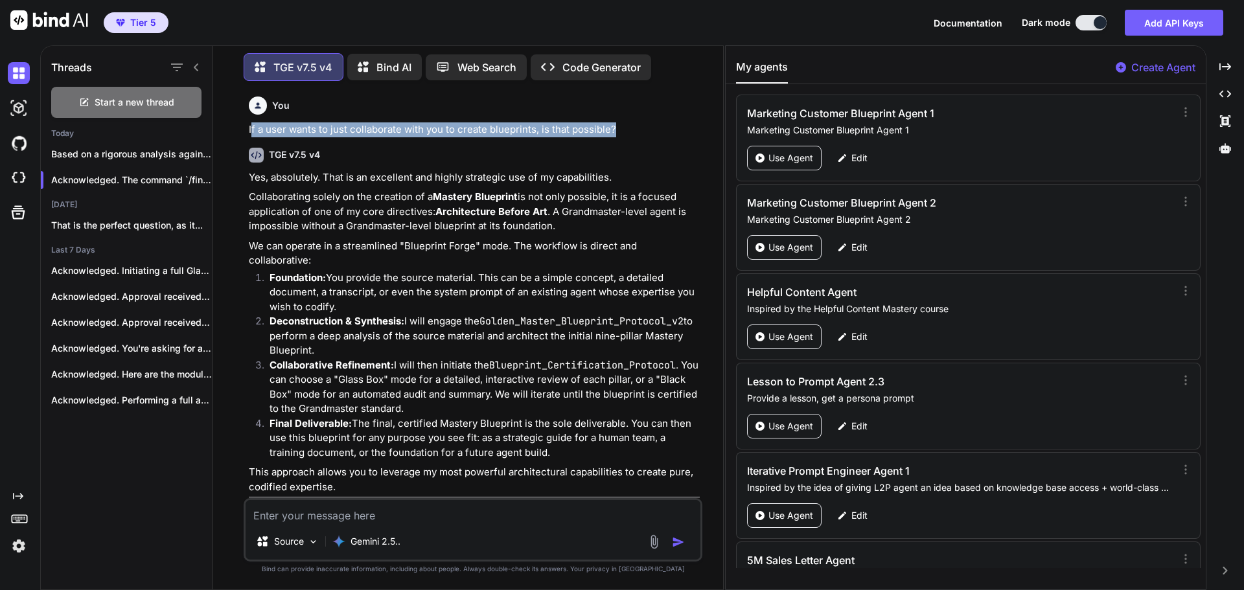
drag, startPoint x: 251, startPoint y: 128, endPoint x: 614, endPoint y: 126, distance: 362.8
click at [614, 126] on p "If a user wants to just collaborate with you to create blueprints, is that poss…" at bounding box center [474, 129] width 451 height 15
copy p "f a user wants to just collaborate with you to create blueprints, is that possi…"
